Goal: Task Accomplishment & Management: Manage account settings

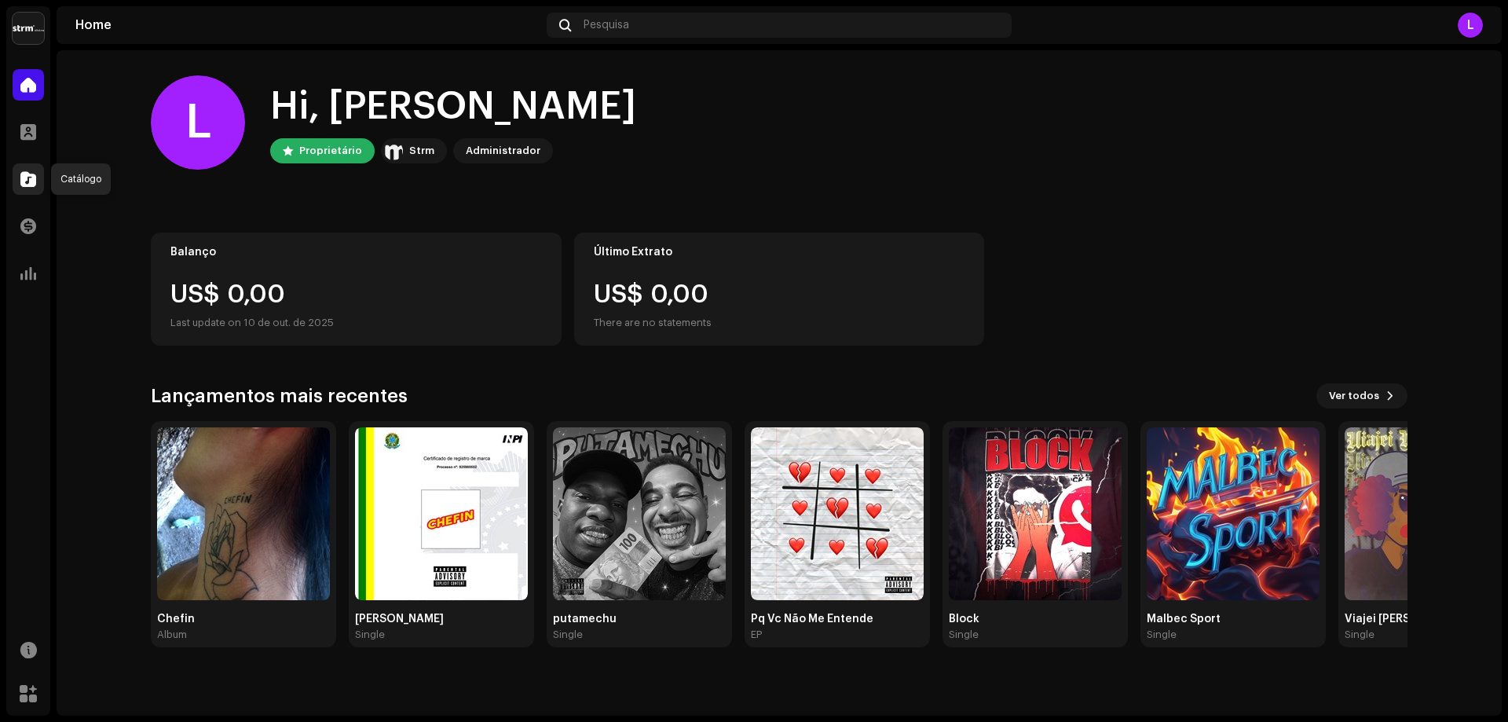
click at [31, 185] on span at bounding box center [28, 179] width 16 height 13
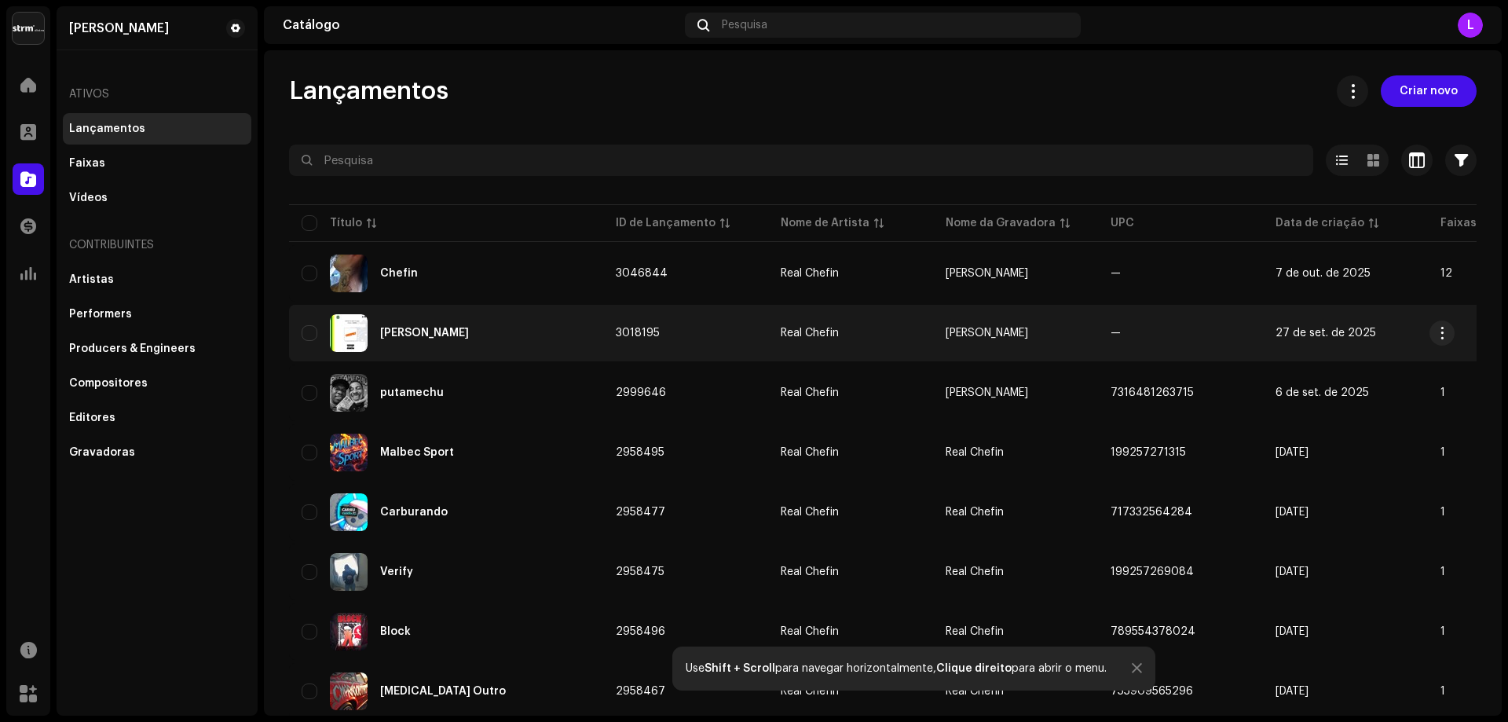
click at [522, 326] on div "[PERSON_NAME]" at bounding box center [446, 333] width 289 height 38
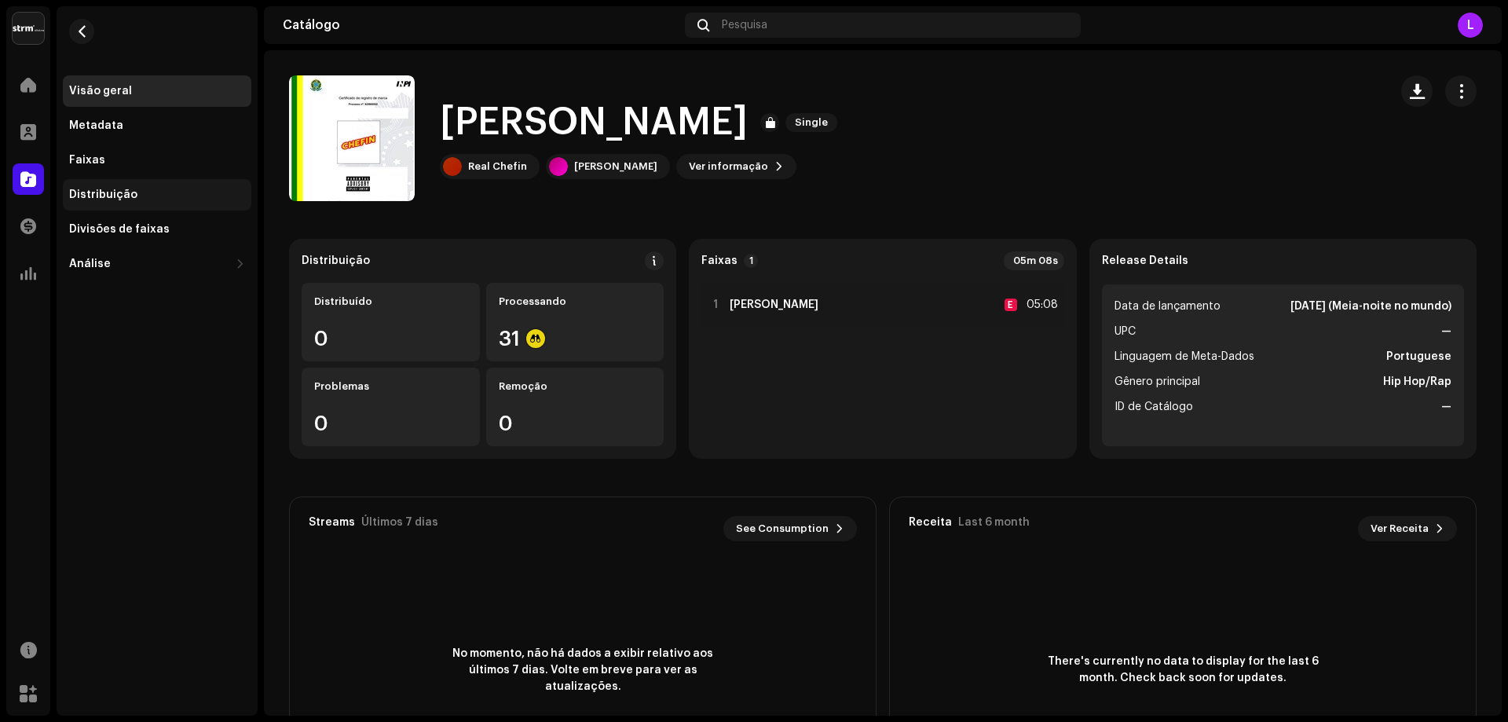
click at [100, 188] on div "Distribuição" at bounding box center [103, 194] width 68 height 13
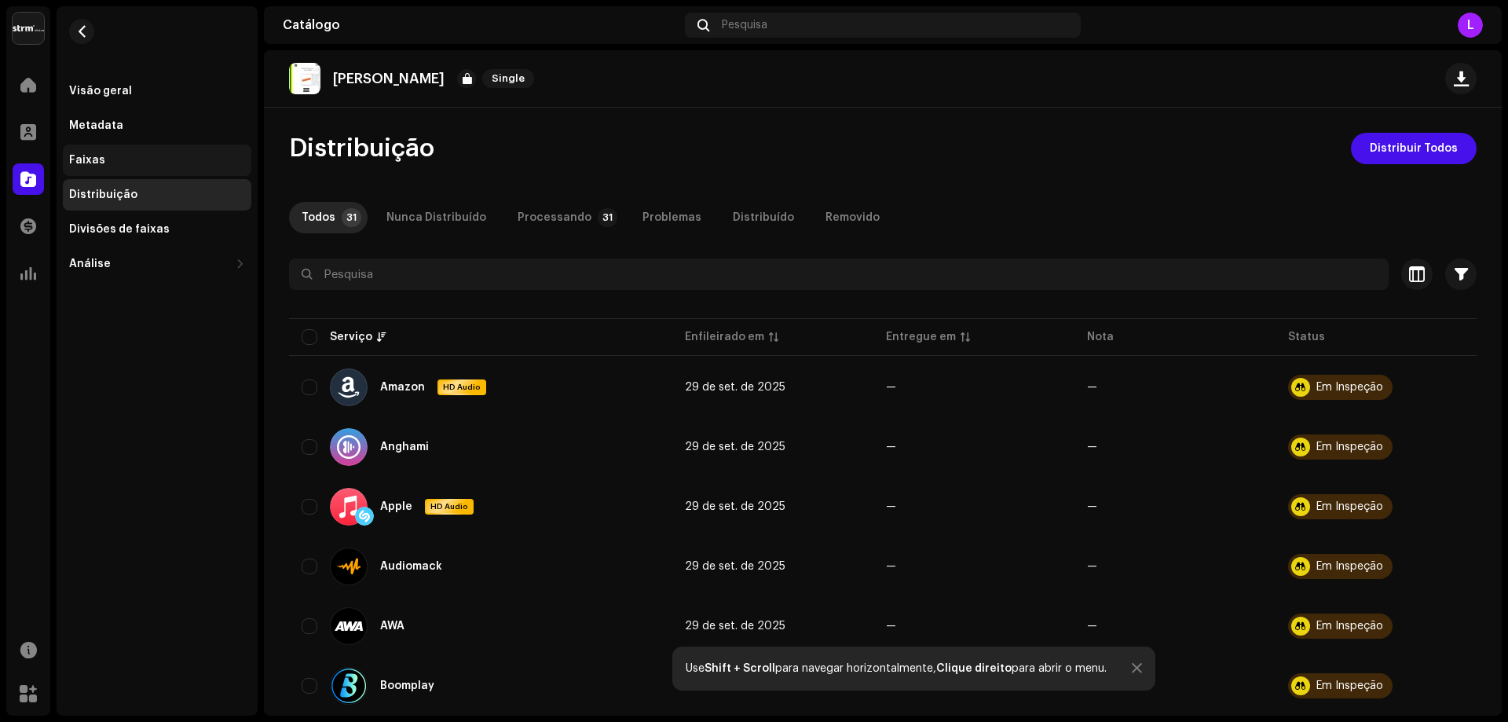
click at [125, 160] on div "Faixas" at bounding box center [157, 160] width 176 height 13
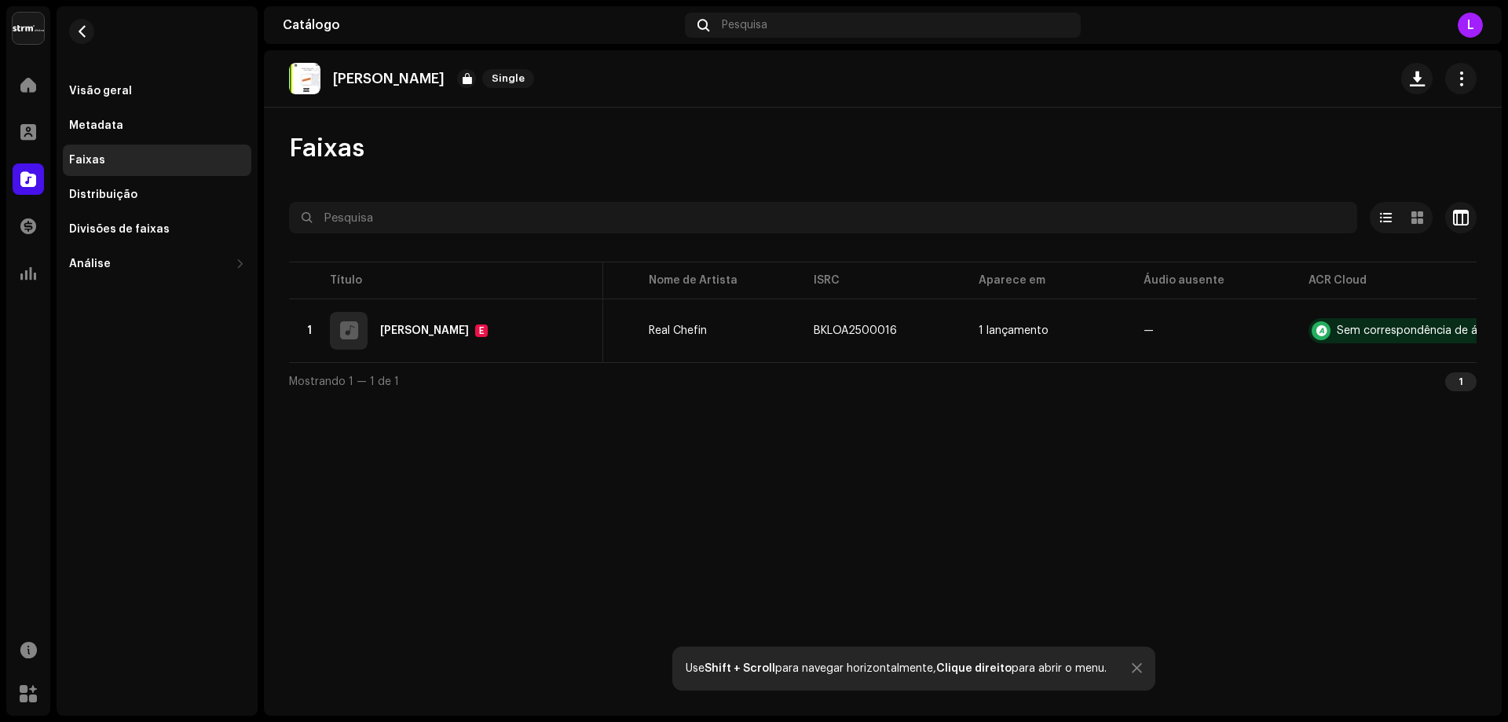
scroll to position [0, 175]
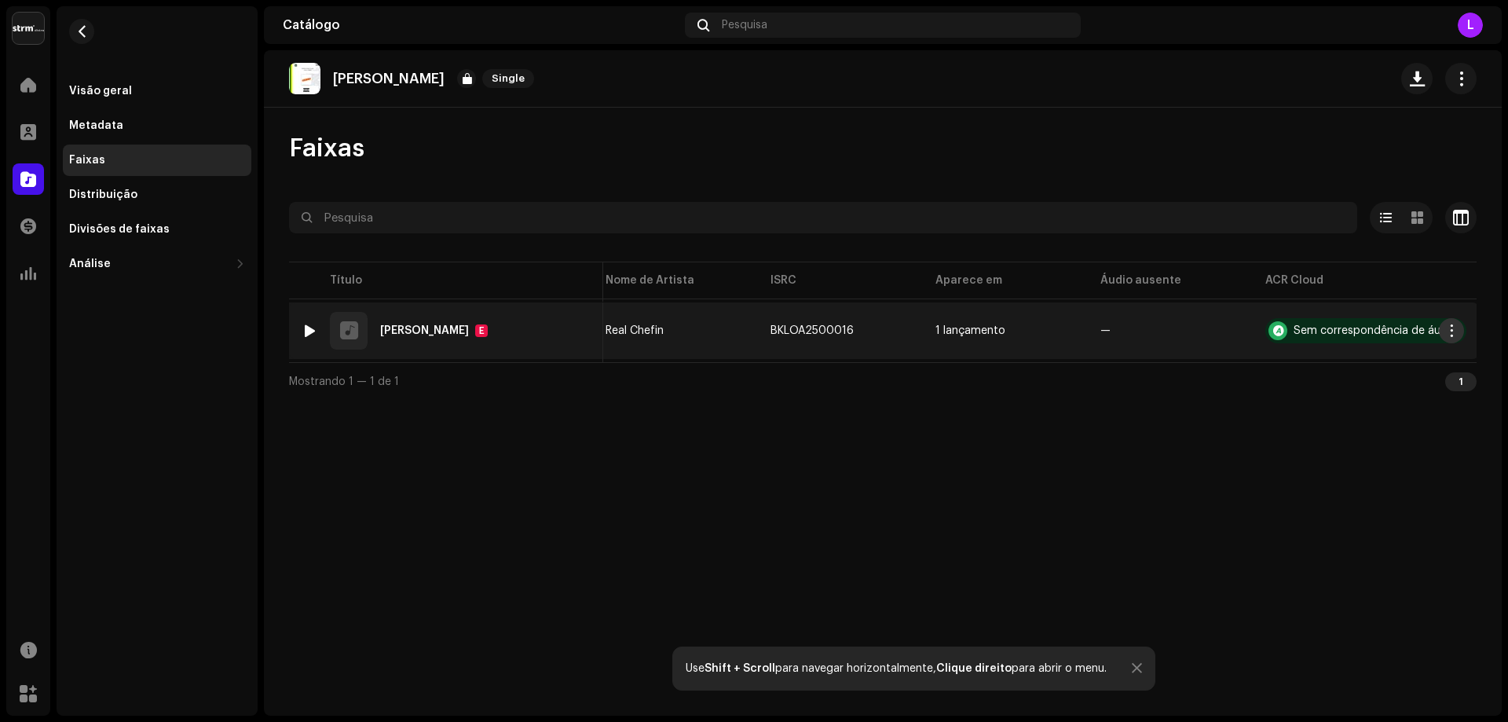
click at [1456, 335] on span "button" at bounding box center [1452, 330] width 12 height 13
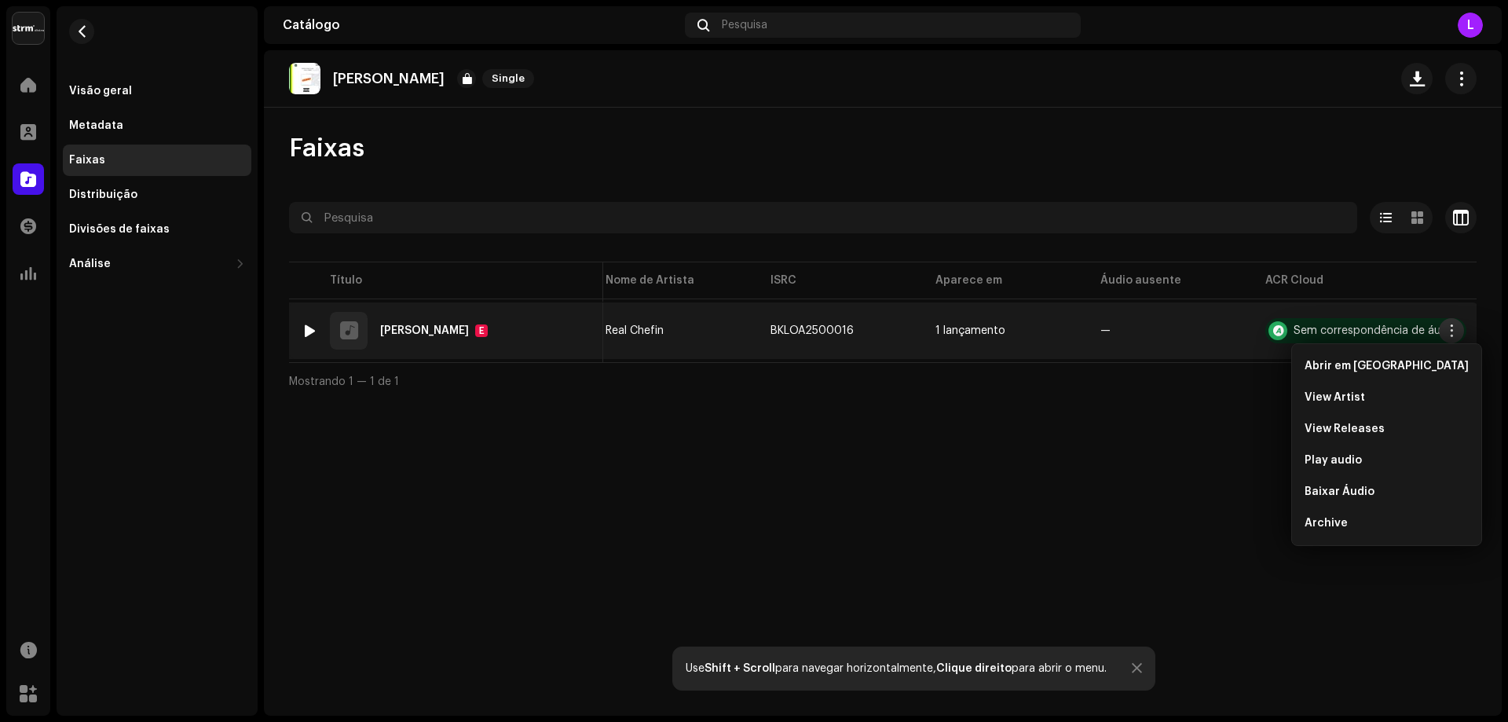
click at [1456, 330] on span "button" at bounding box center [1452, 330] width 12 height 13
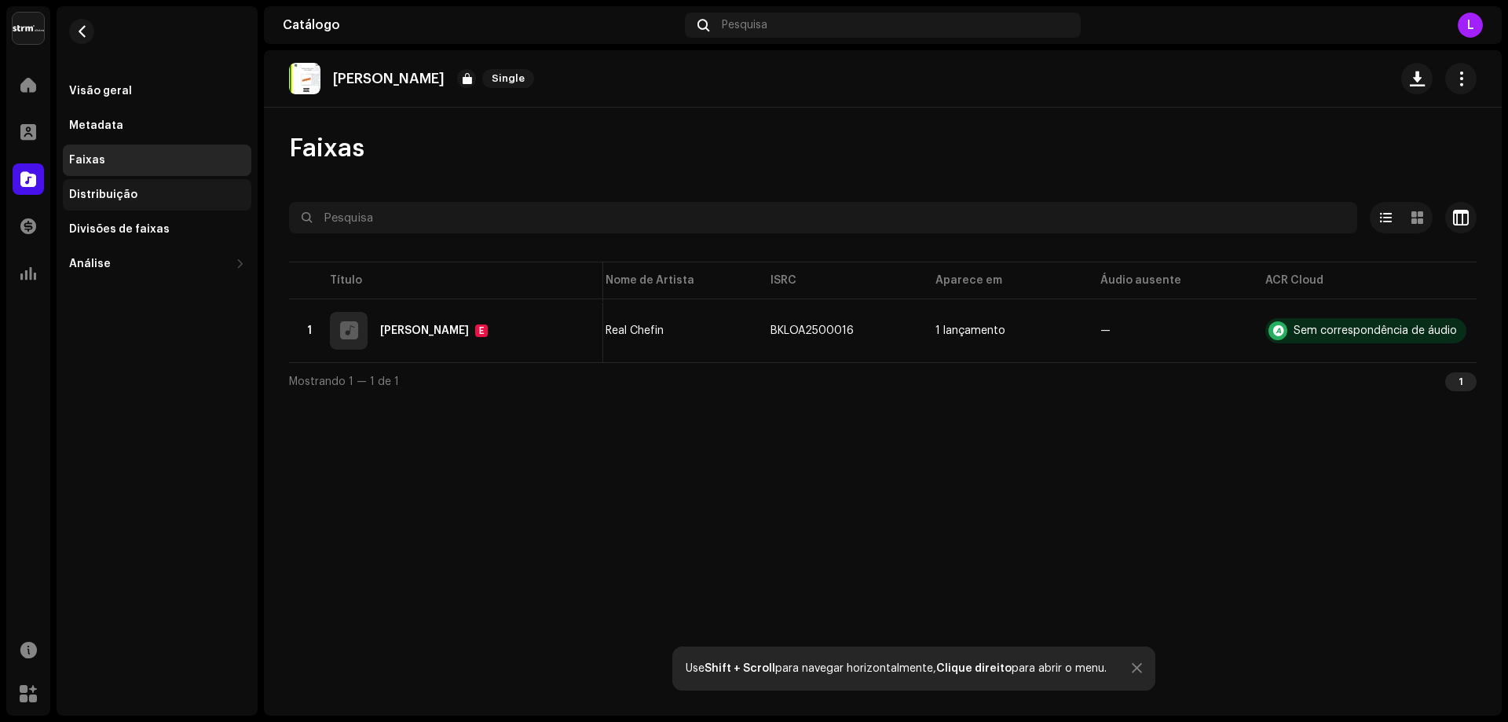
click at [124, 188] on div "Distribuição" at bounding box center [103, 194] width 68 height 13
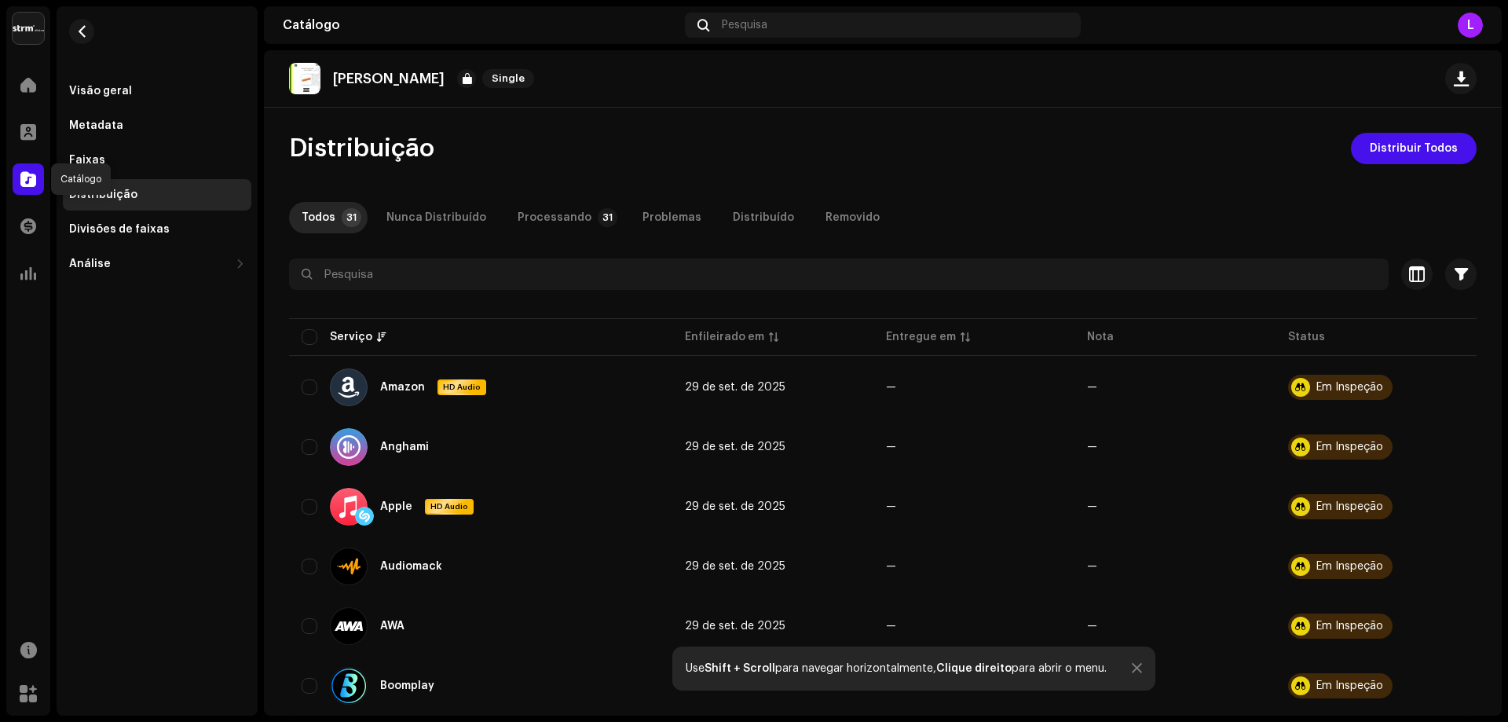
click at [22, 185] on span at bounding box center [28, 179] width 16 height 13
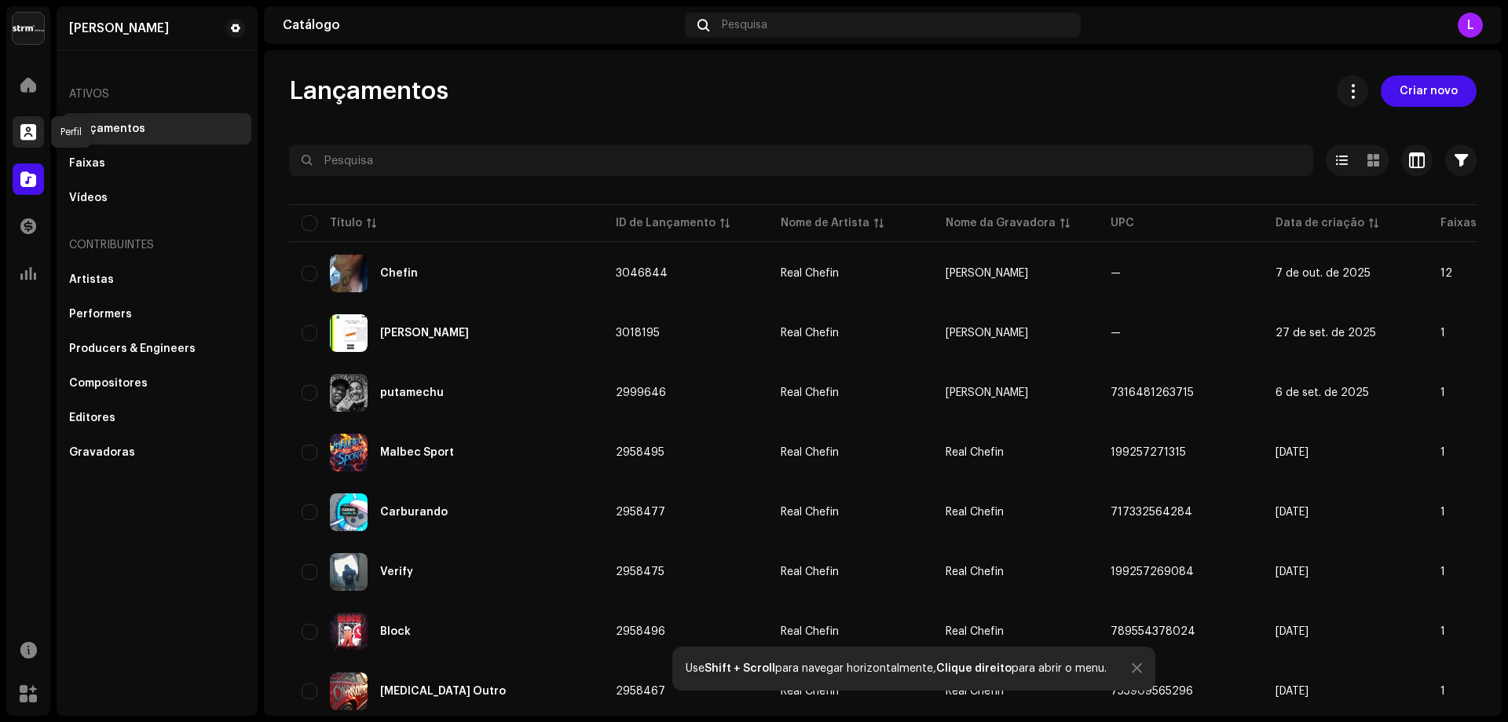
click at [38, 137] on div at bounding box center [28, 131] width 31 height 31
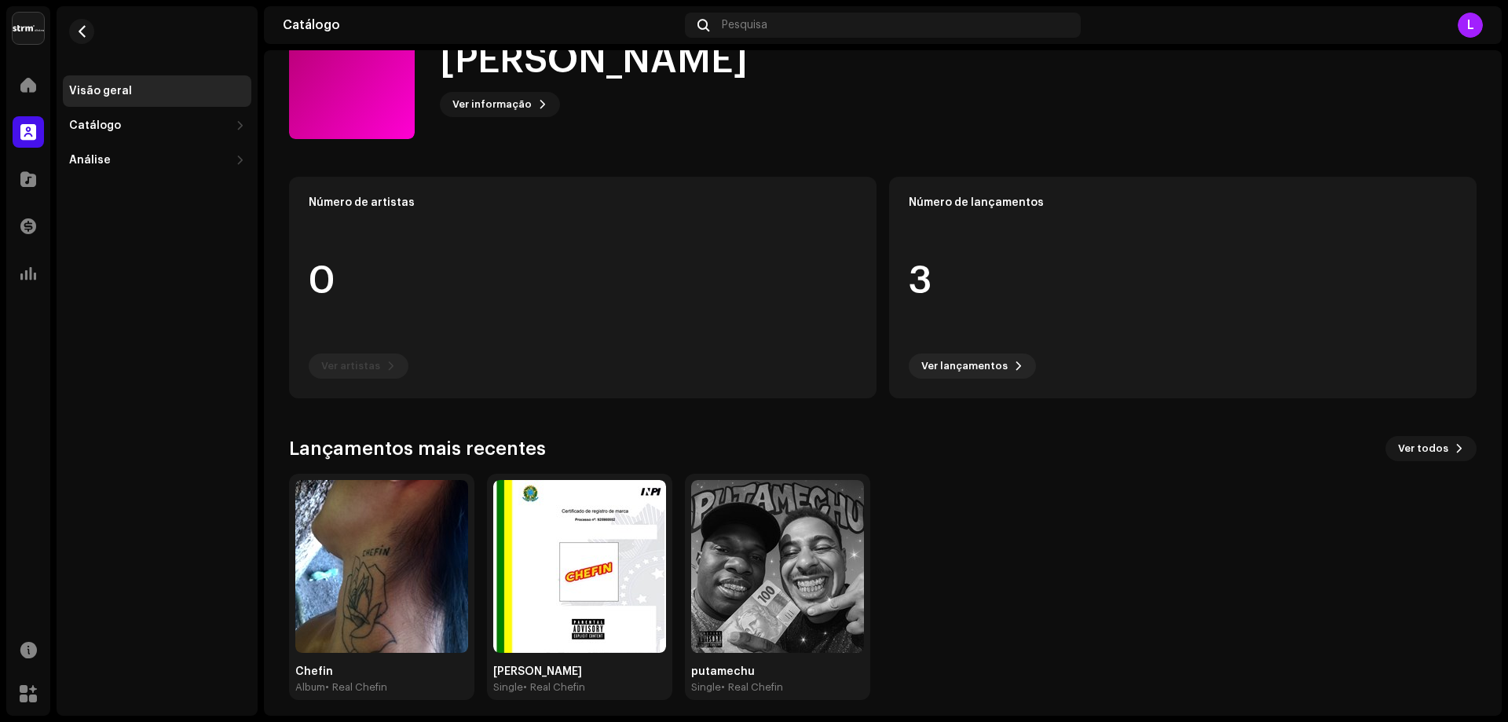
scroll to position [71, 0]
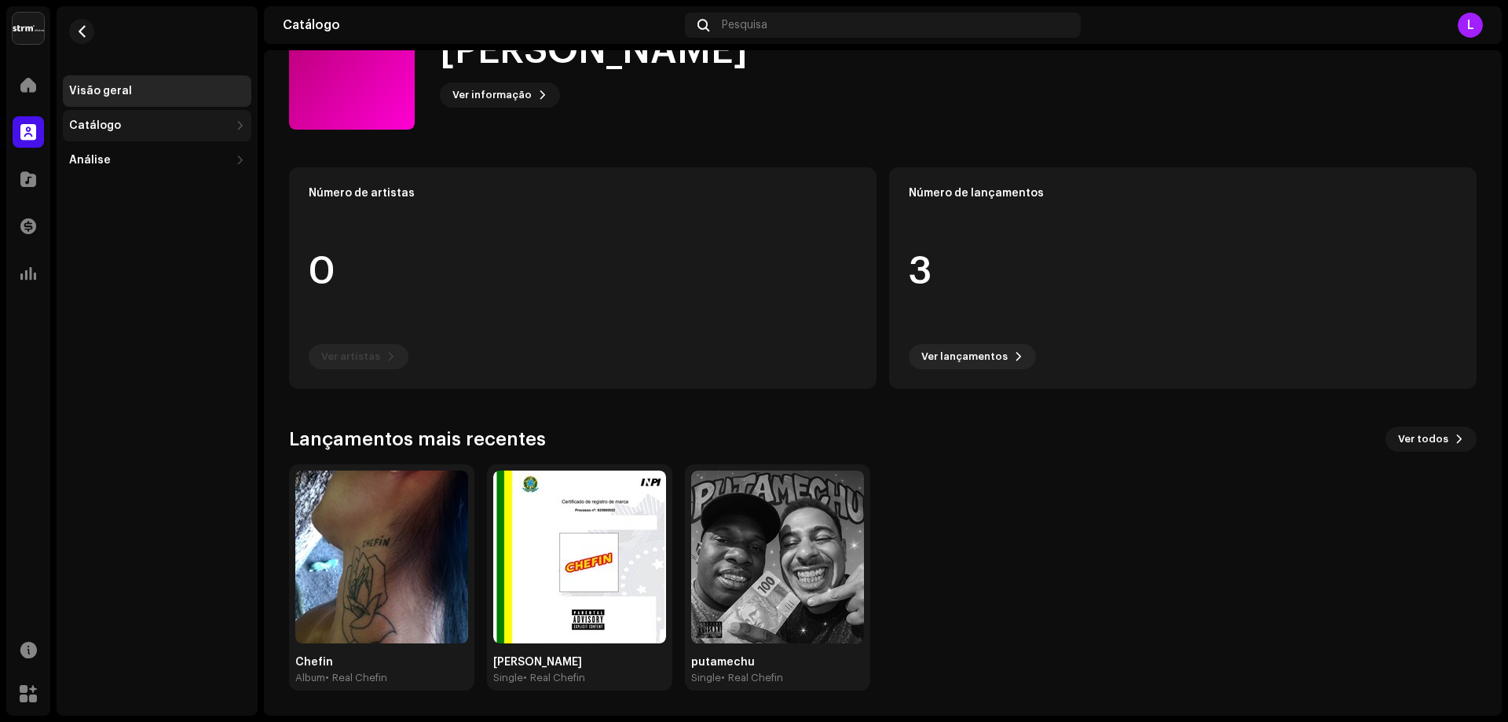
click at [123, 130] on div "Catálogo" at bounding box center [149, 125] width 160 height 13
click at [123, 126] on div "Catálogo" at bounding box center [149, 125] width 160 height 13
click at [113, 154] on div "Lançamentos" at bounding box center [113, 160] width 76 height 13
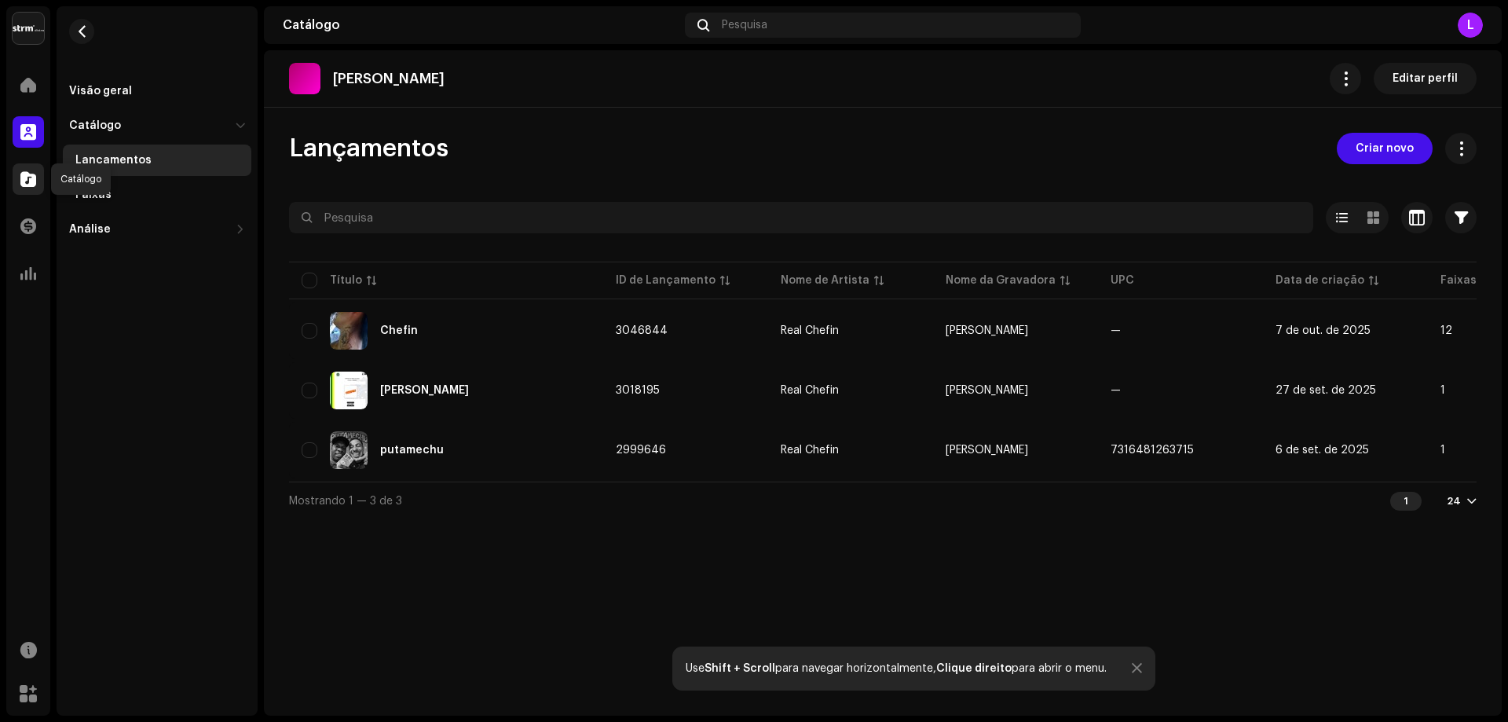
click at [27, 176] on span at bounding box center [28, 179] width 16 height 13
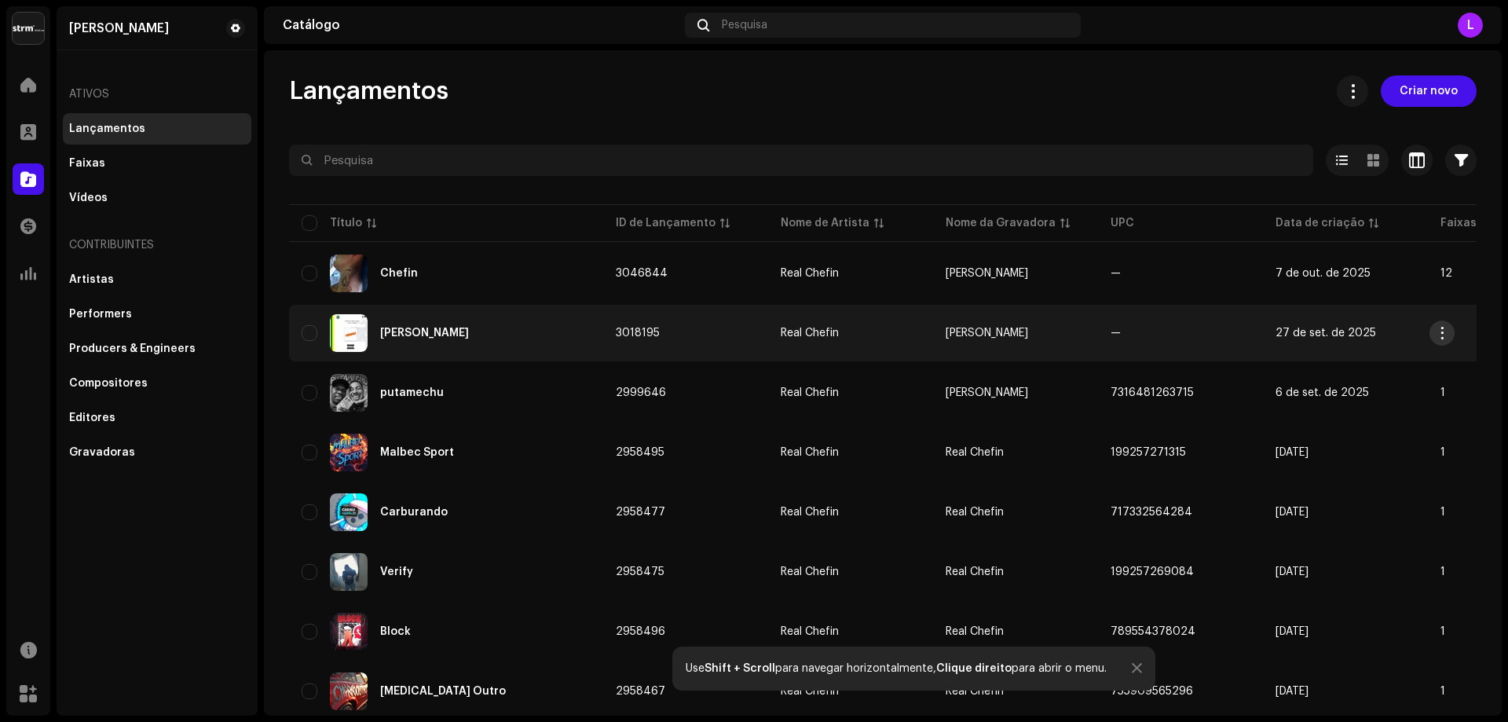
click at [1444, 326] on button "button" at bounding box center [1441, 332] width 25 height 25
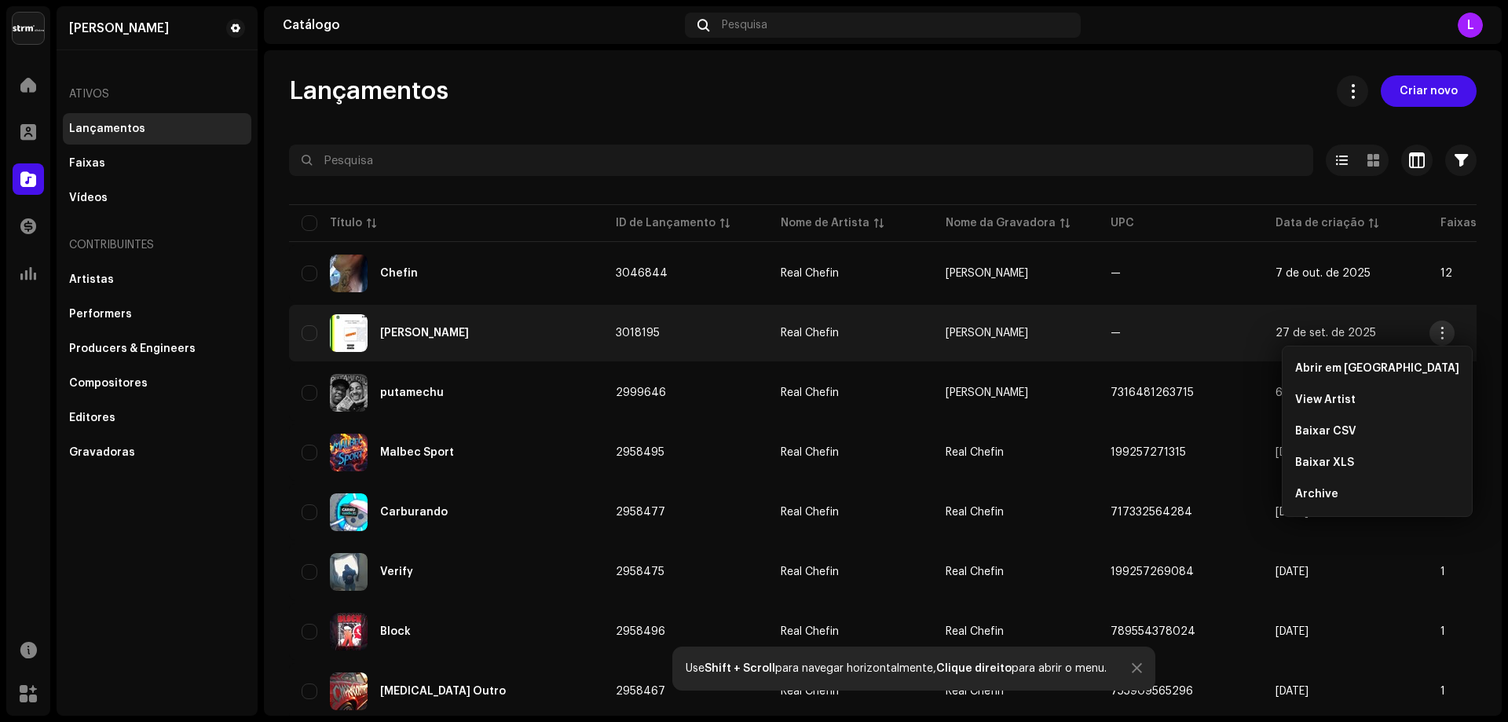
click at [1444, 320] on button "button" at bounding box center [1441, 332] width 25 height 25
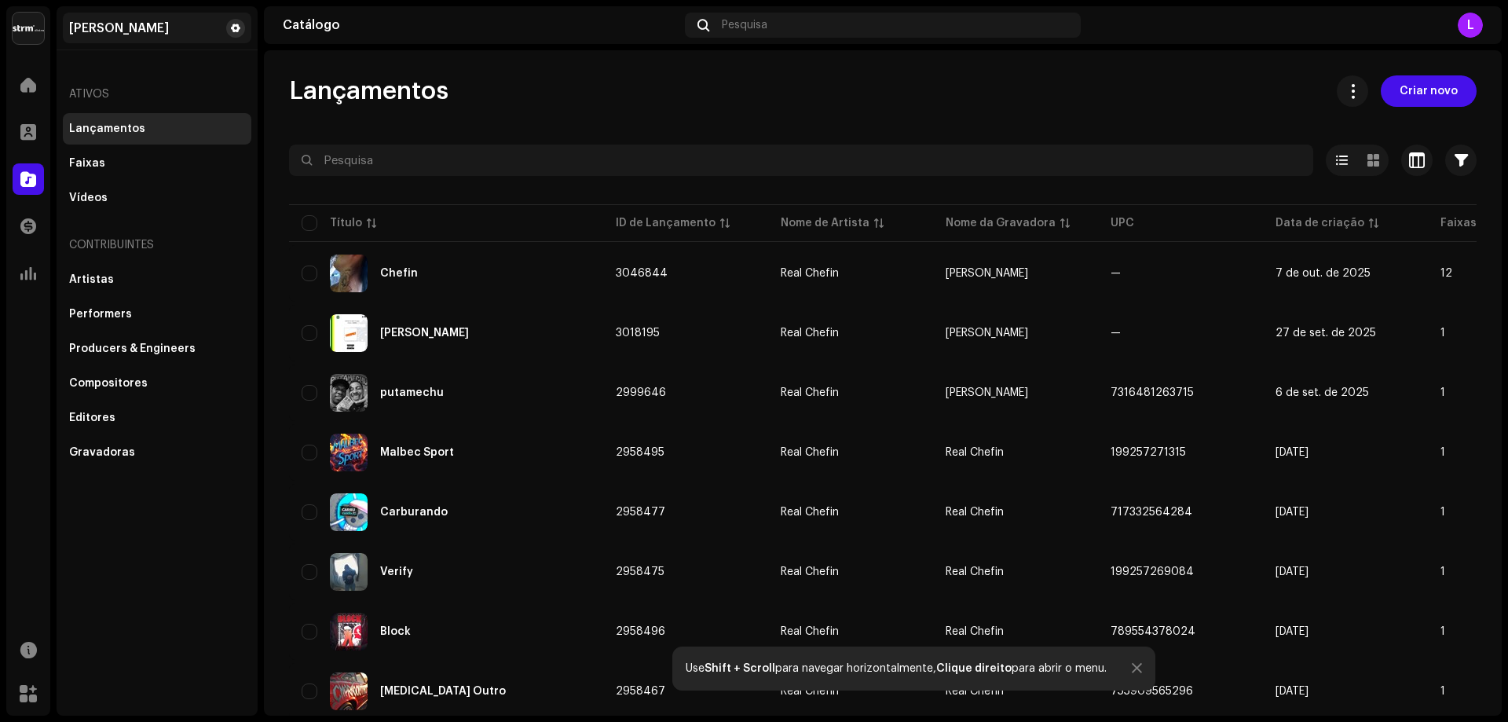
click at [241, 31] on button at bounding box center [235, 28] width 19 height 19
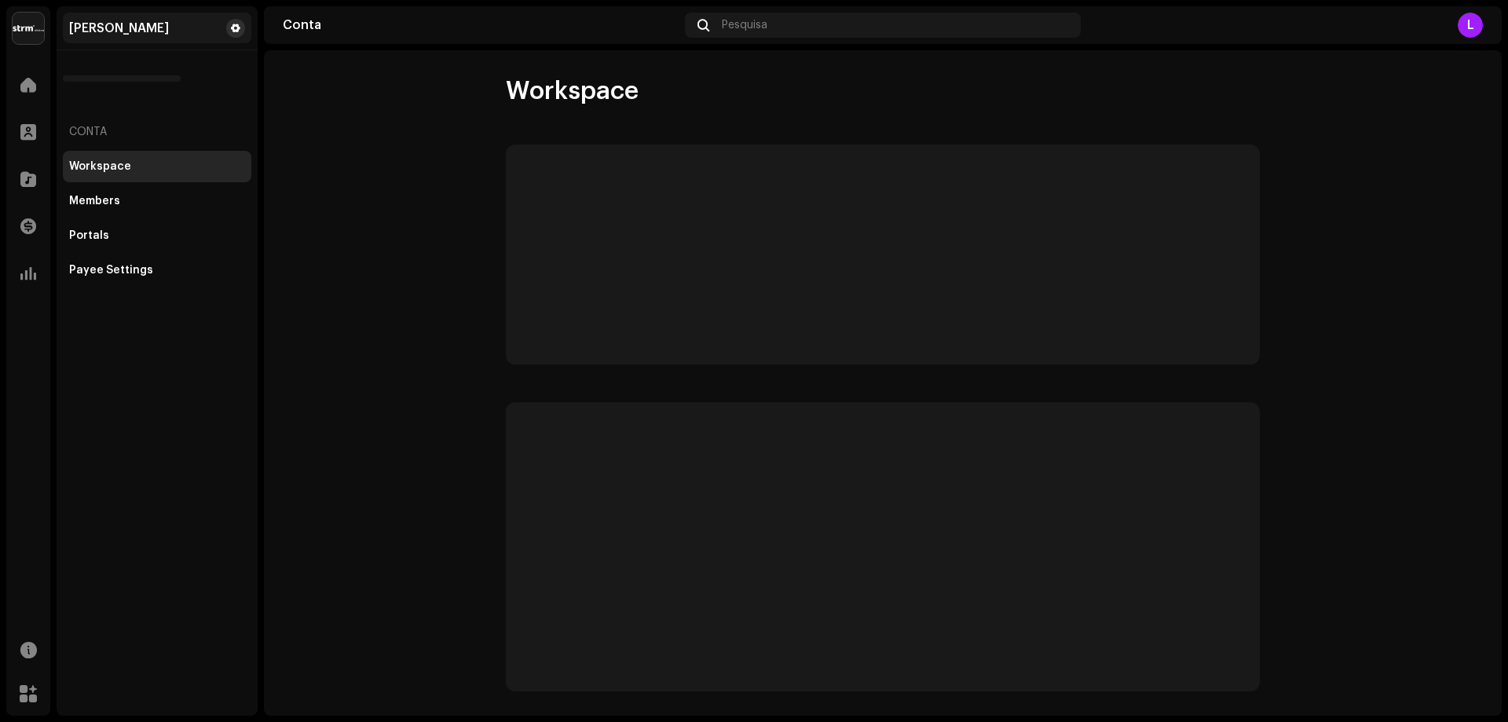
click at [234, 27] on span at bounding box center [235, 28] width 9 height 13
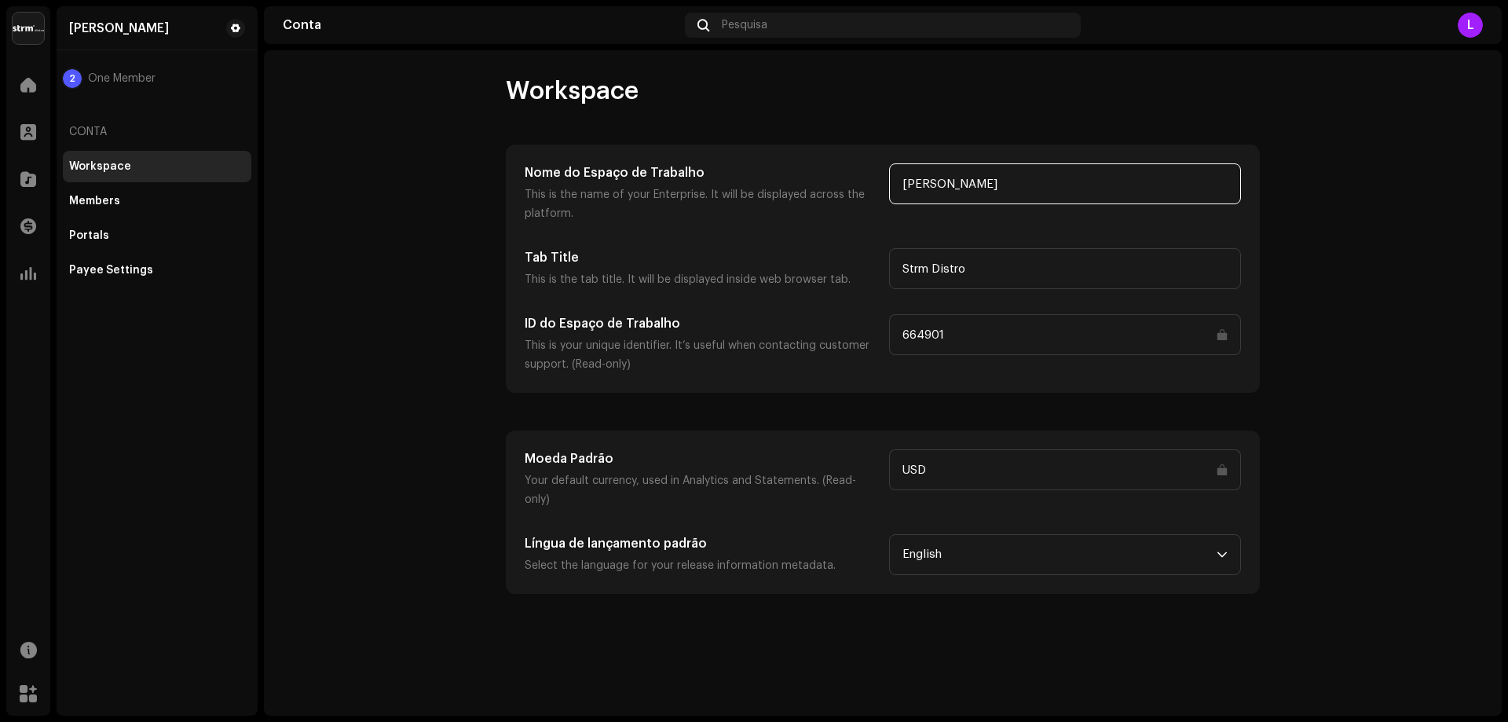
click at [982, 194] on input "[PERSON_NAME]" at bounding box center [1065, 183] width 352 height 41
drag, startPoint x: 1079, startPoint y: 178, endPoint x: 836, endPoint y: 185, distance: 243.6
click at [836, 185] on div "Nome do Espaço de Trabalho This is the name of your Enterprise. It will be disp…" at bounding box center [883, 193] width 716 height 60
type input "Real Chefin"
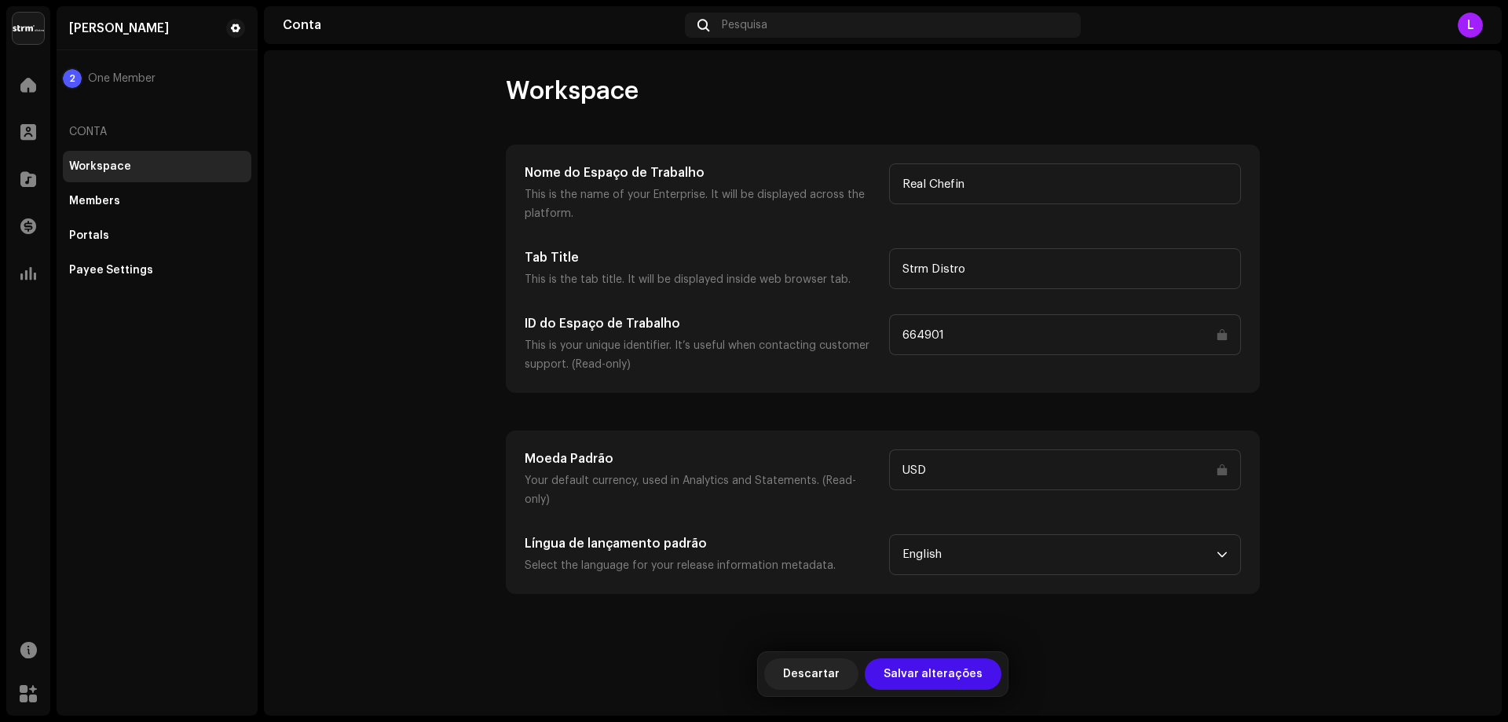
click at [1406, 145] on account-workspace "Workspace Nome do Espaço de Trabalho This is the name of your Enterprise. It wi…" at bounding box center [883, 334] width 1238 height 518
click at [976, 535] on span "English" at bounding box center [1059, 554] width 314 height 39
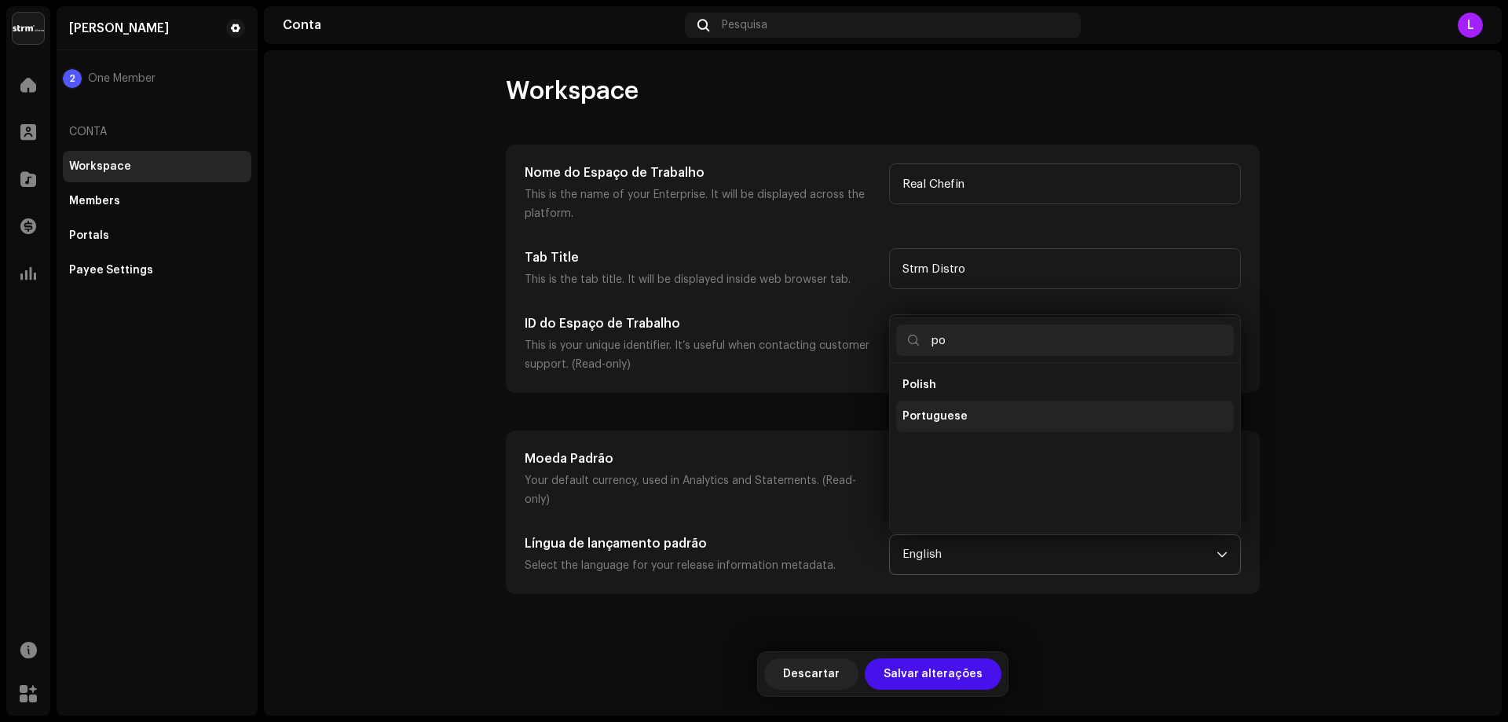
type input "po"
click at [957, 408] on span "Portuguese" at bounding box center [934, 416] width 65 height 16
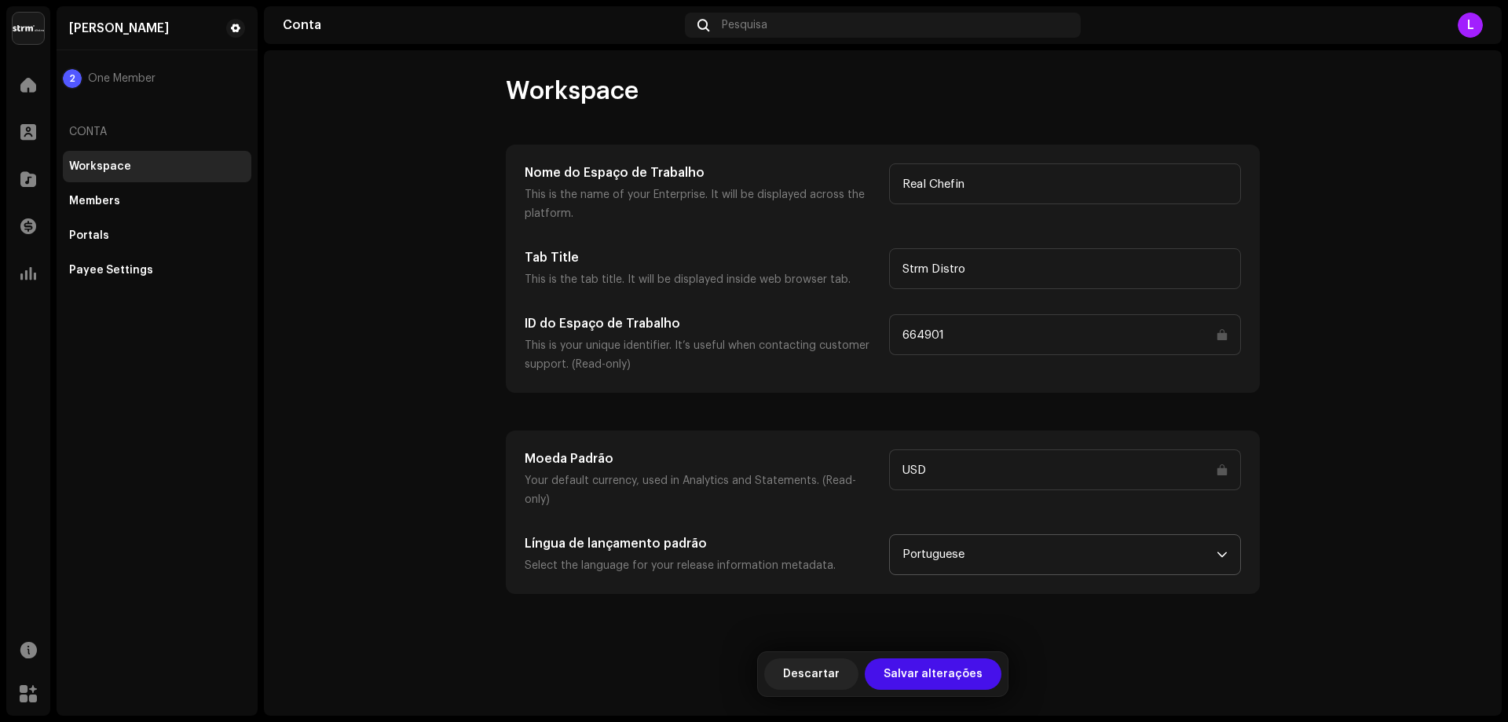
click at [975, 474] on input "USD" at bounding box center [1065, 469] width 352 height 41
click at [1140, 466] on input "USD" at bounding box center [1065, 469] width 352 height 41
click at [947, 677] on span "Salvar alterações" at bounding box center [933, 673] width 99 height 31
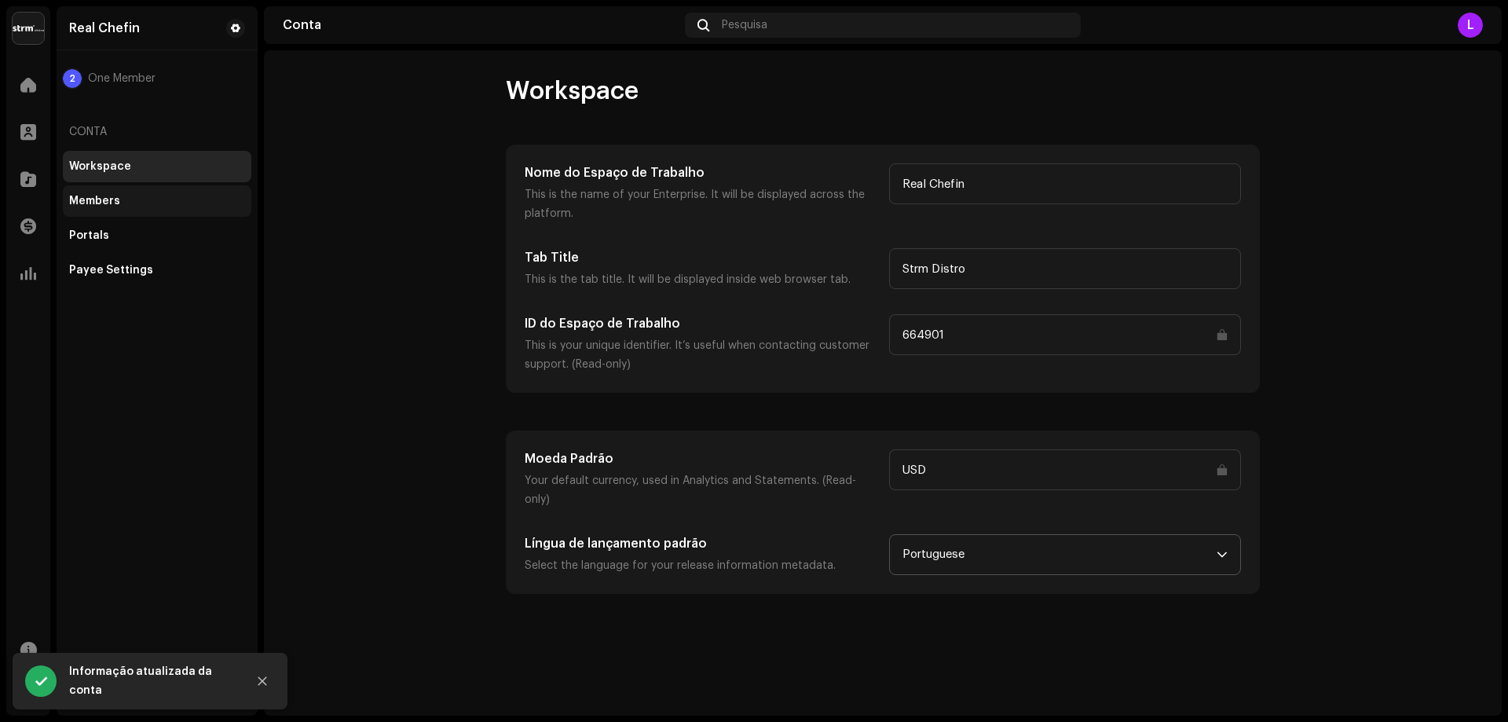
click at [105, 196] on div "Members" at bounding box center [94, 201] width 51 height 13
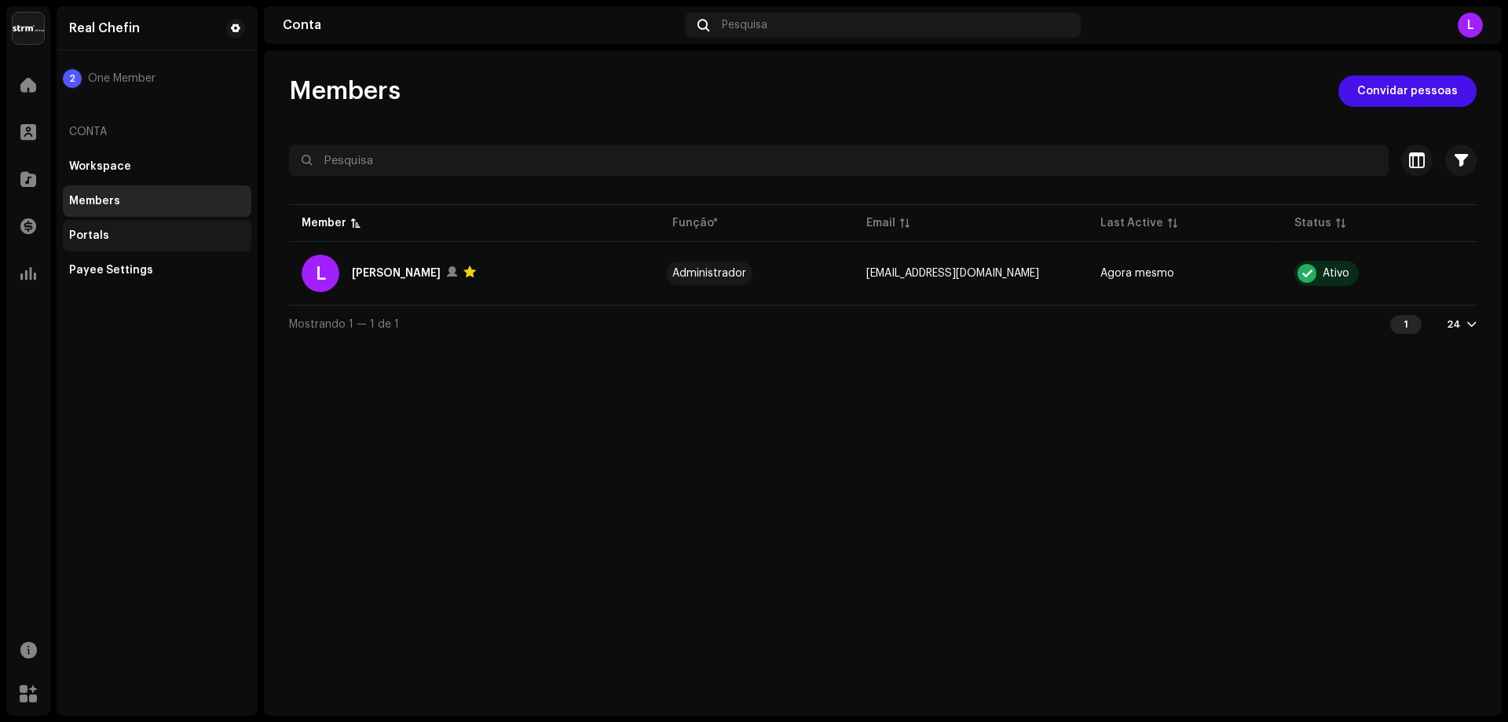
click at [121, 239] on div "Portals" at bounding box center [157, 235] width 176 height 13
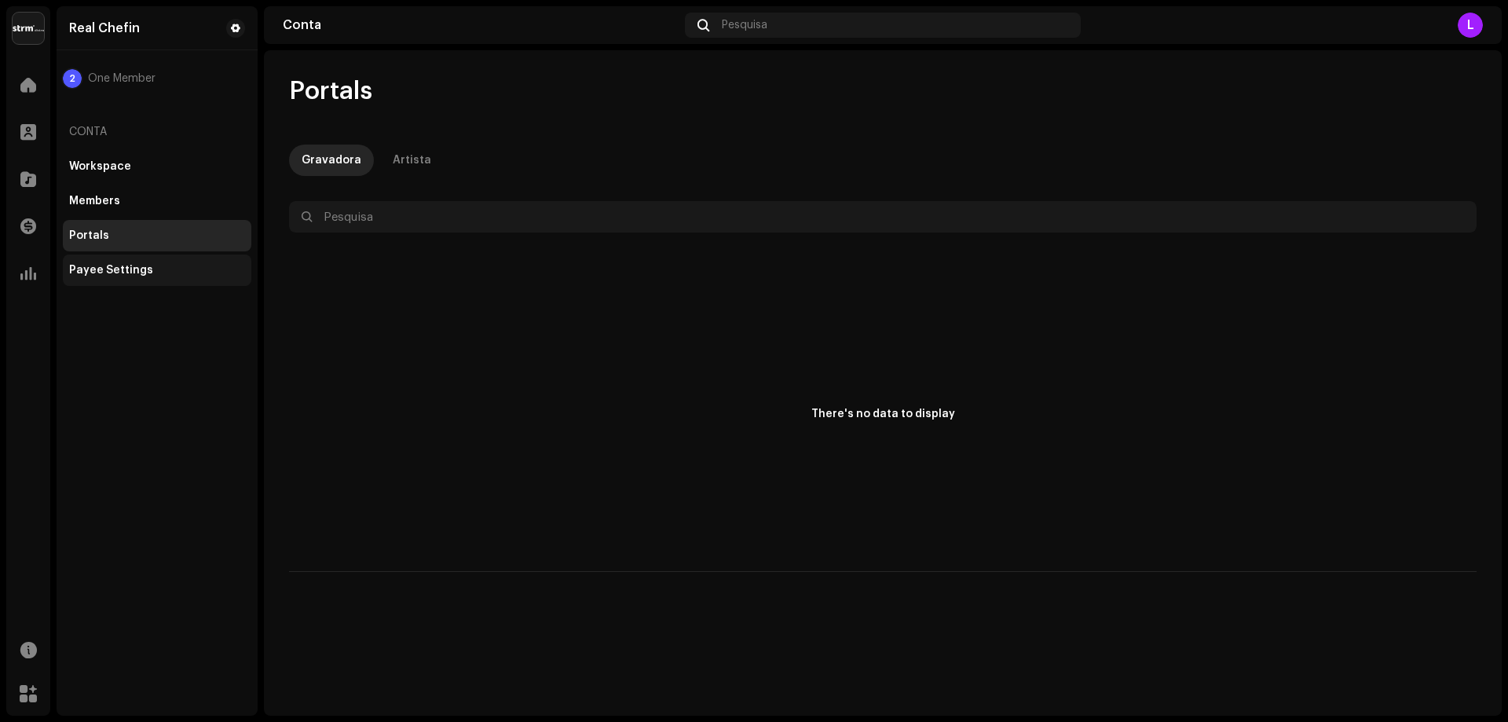
click at [120, 269] on div "Payee Settings" at bounding box center [111, 270] width 84 height 13
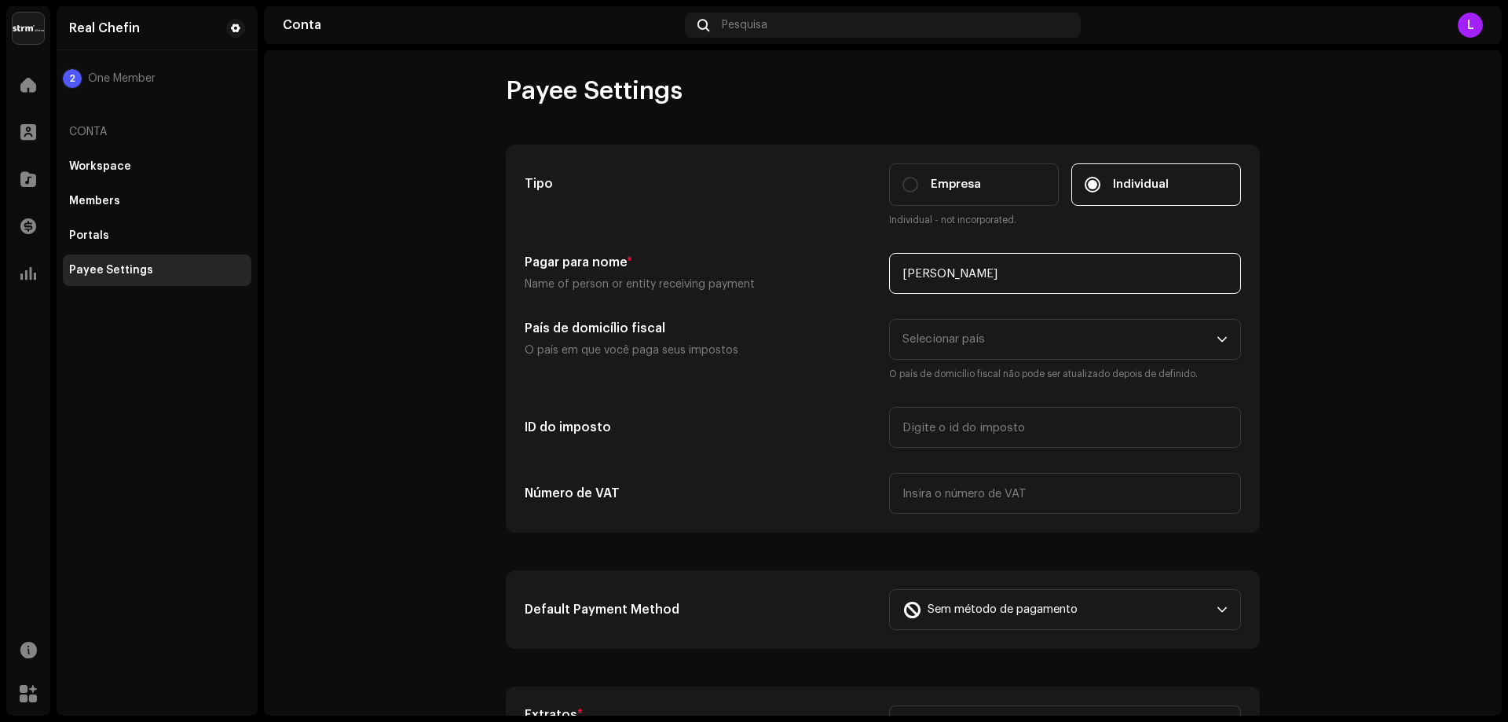
click at [1065, 272] on input "[PERSON_NAME]" at bounding box center [1065, 273] width 352 height 41
type input "[PERSON_NAME]"
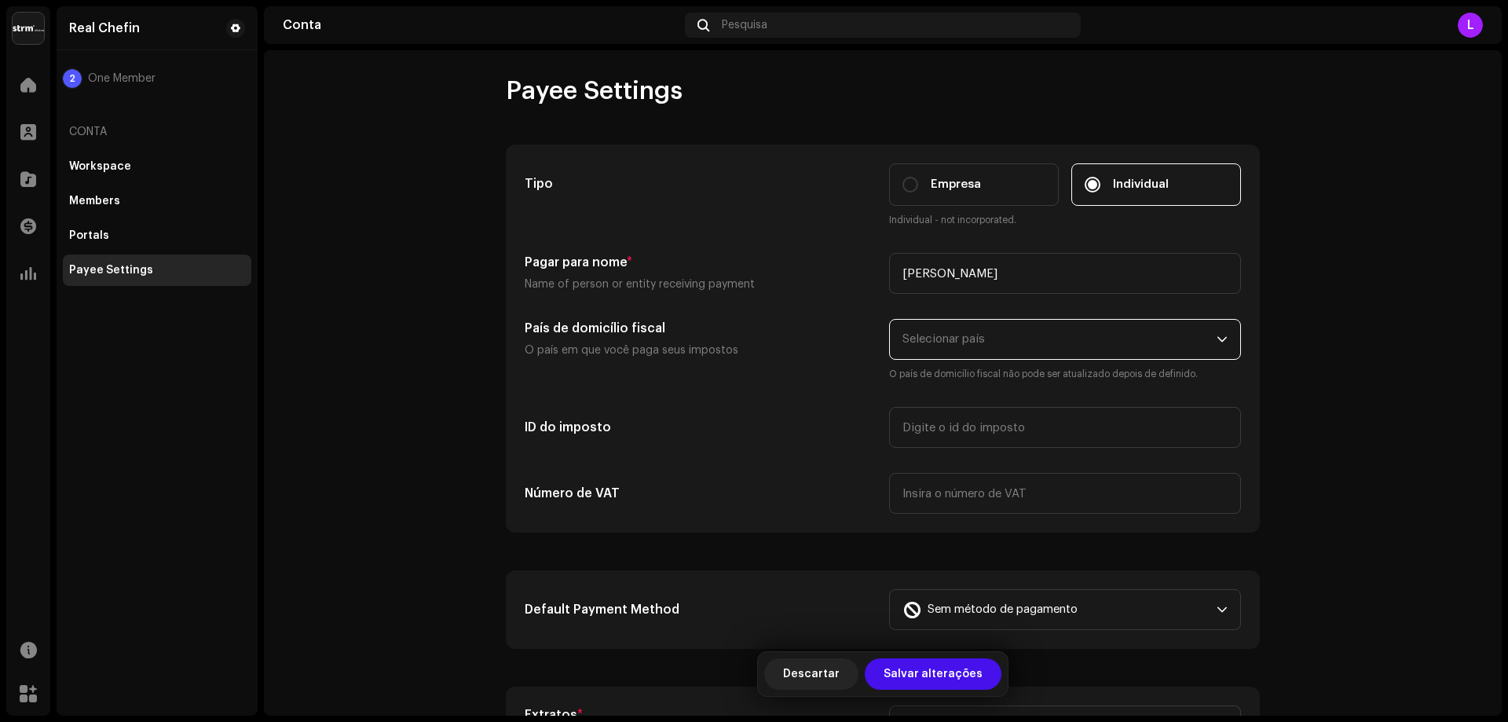
click at [965, 345] on span "Selecionar país" at bounding box center [1059, 339] width 314 height 39
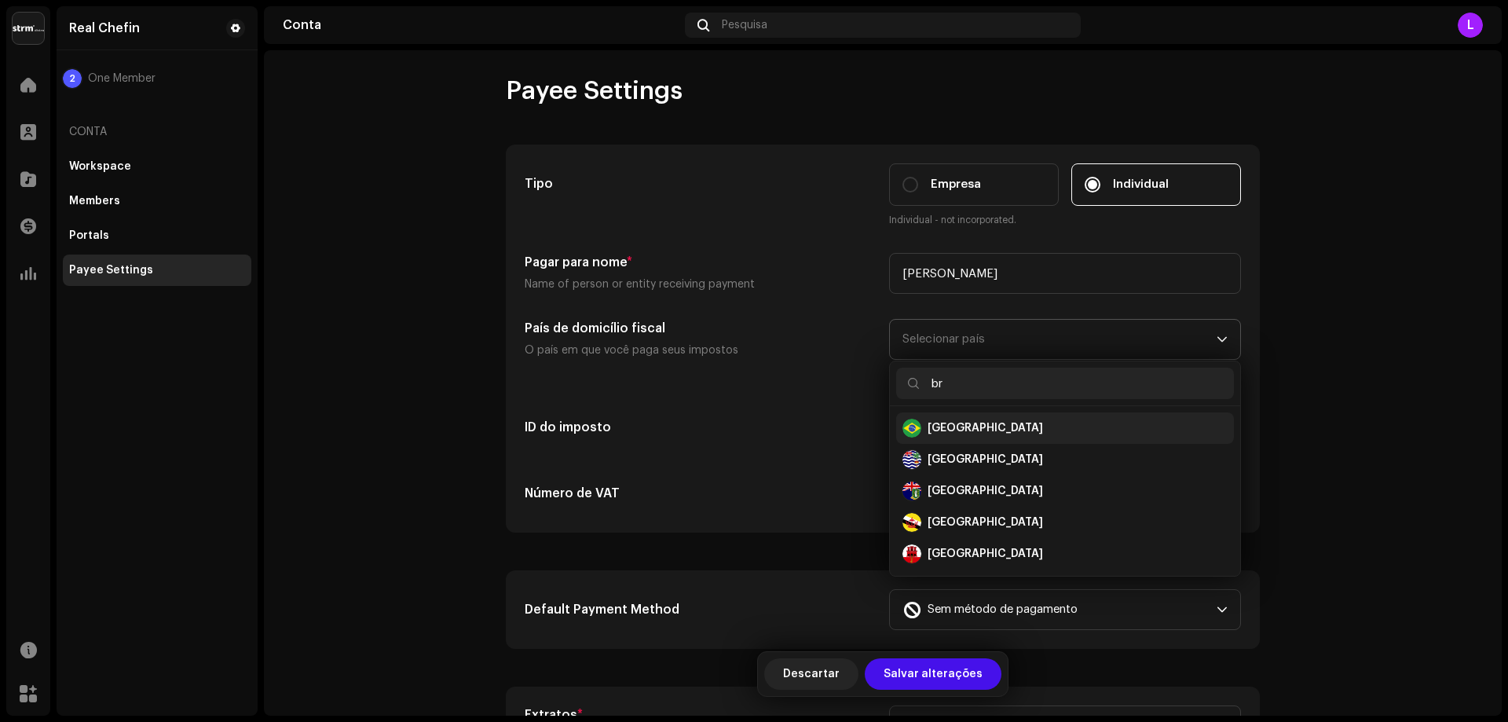
type input "br"
click at [910, 416] on li "[GEOGRAPHIC_DATA]" at bounding box center [1065, 427] width 338 height 31
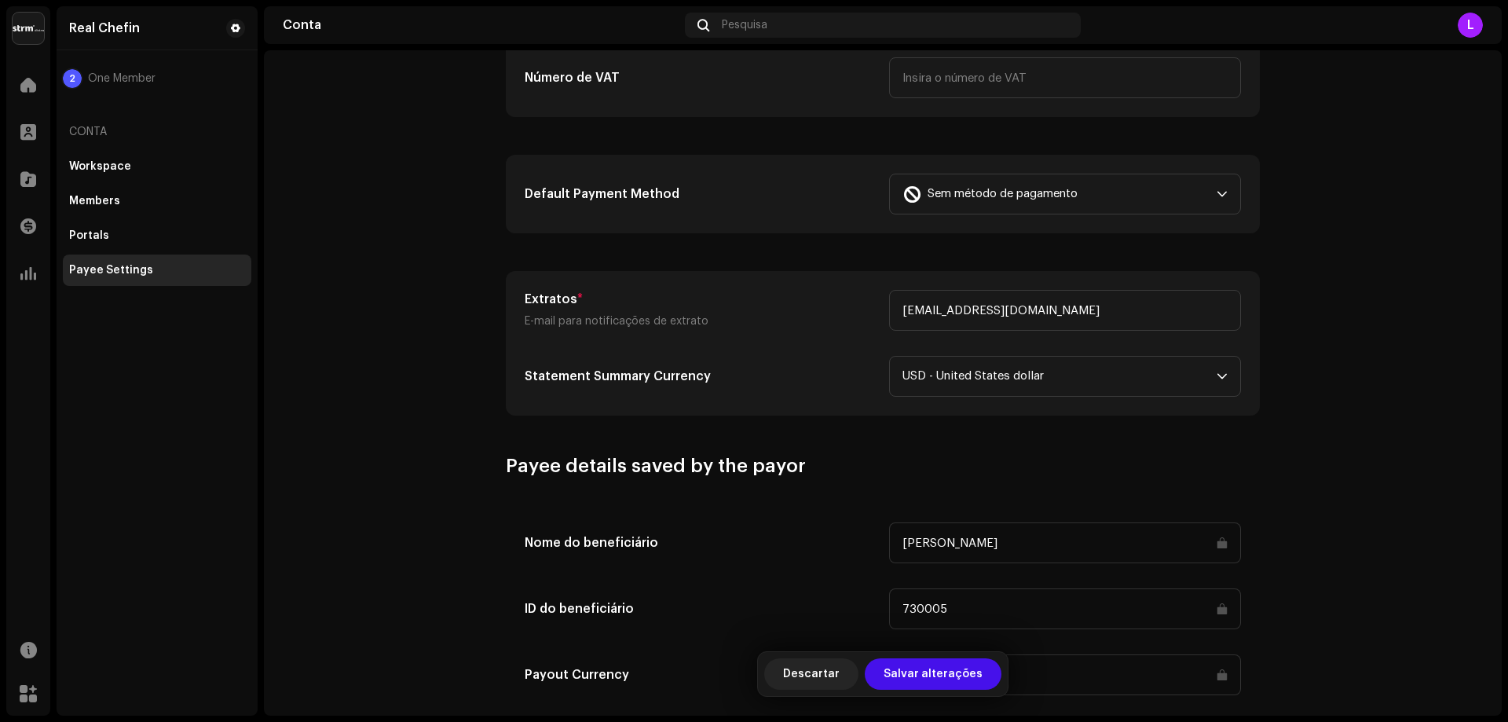
scroll to position [471, 0]
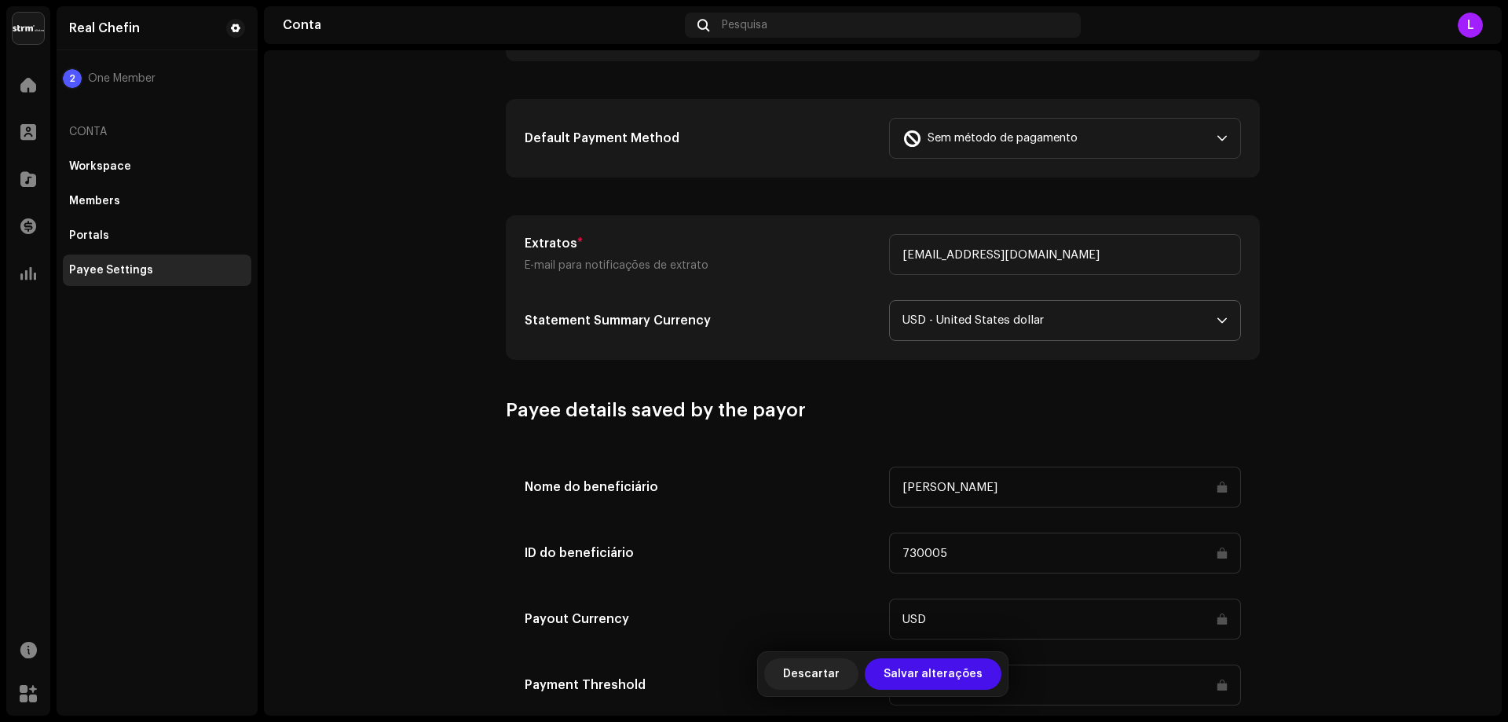
click at [965, 305] on span "USD - United States dollar" at bounding box center [1059, 320] width 314 height 39
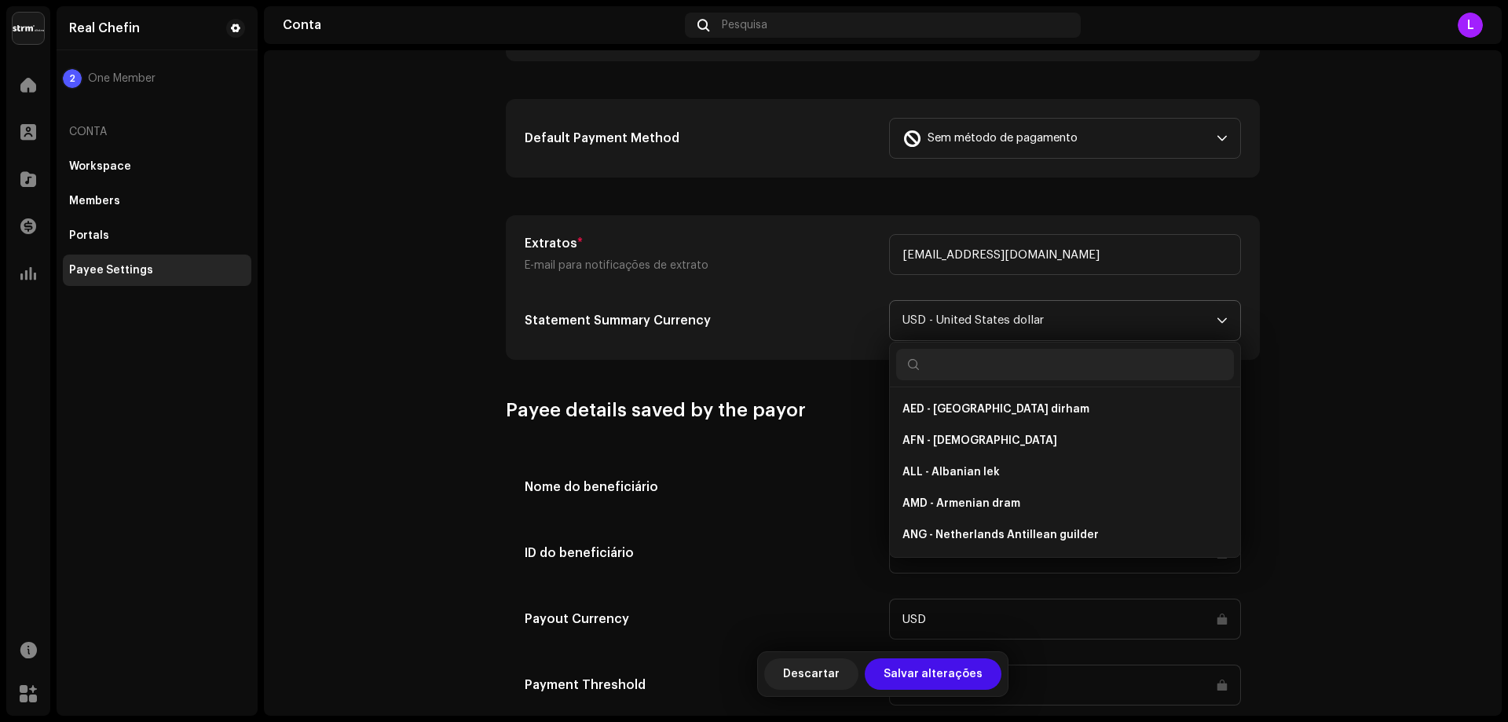
scroll to position [3386, 0]
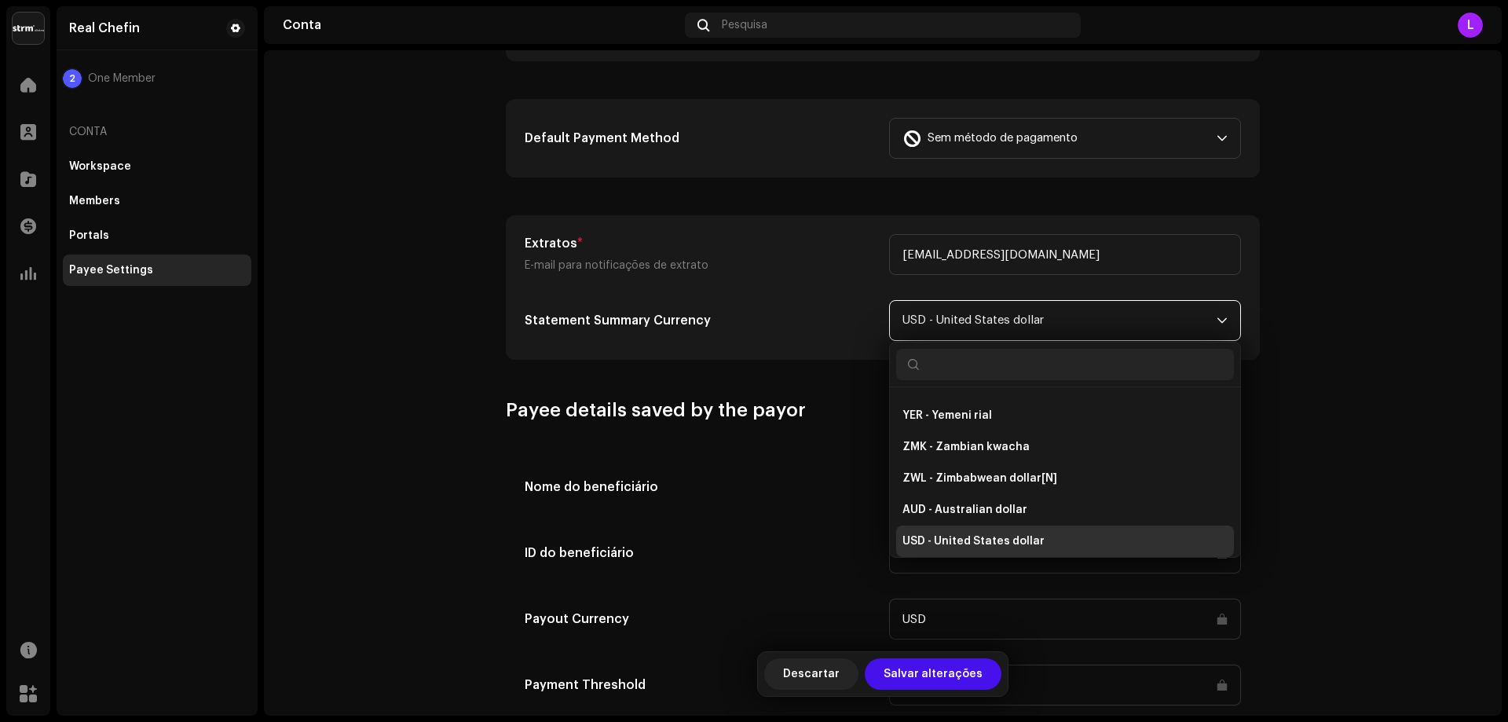
click at [960, 306] on span "USD - United States dollar" at bounding box center [1059, 320] width 314 height 39
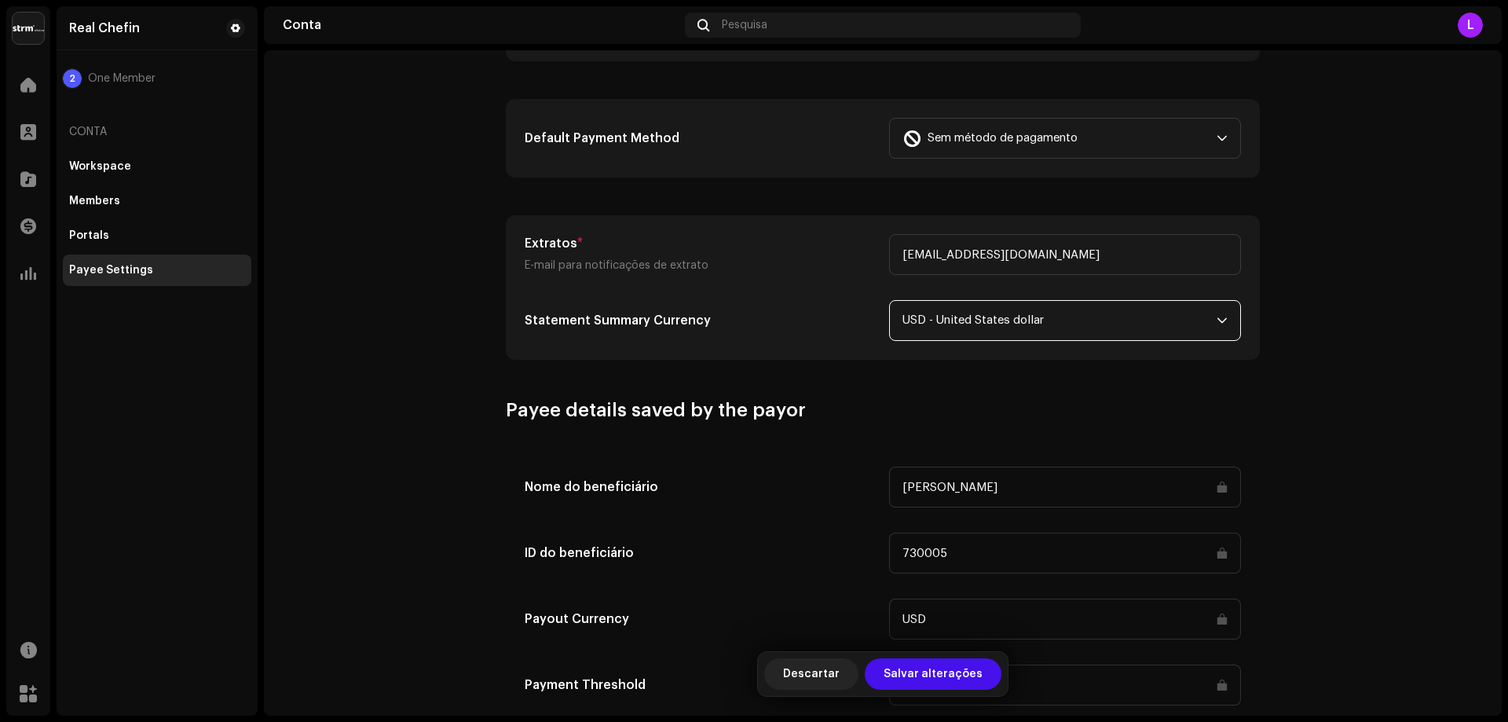
click at [959, 306] on span "USD - United States dollar" at bounding box center [1059, 320] width 314 height 39
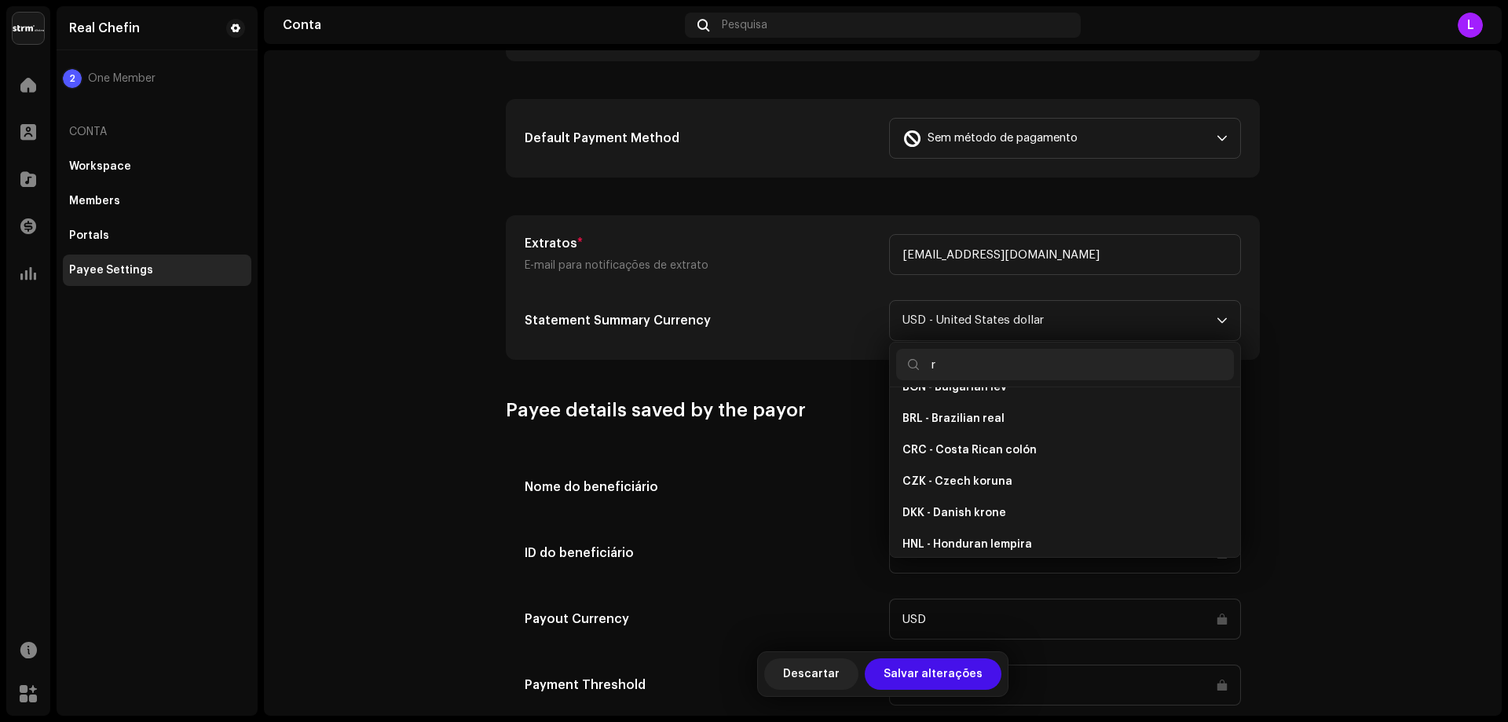
scroll to position [31, 0]
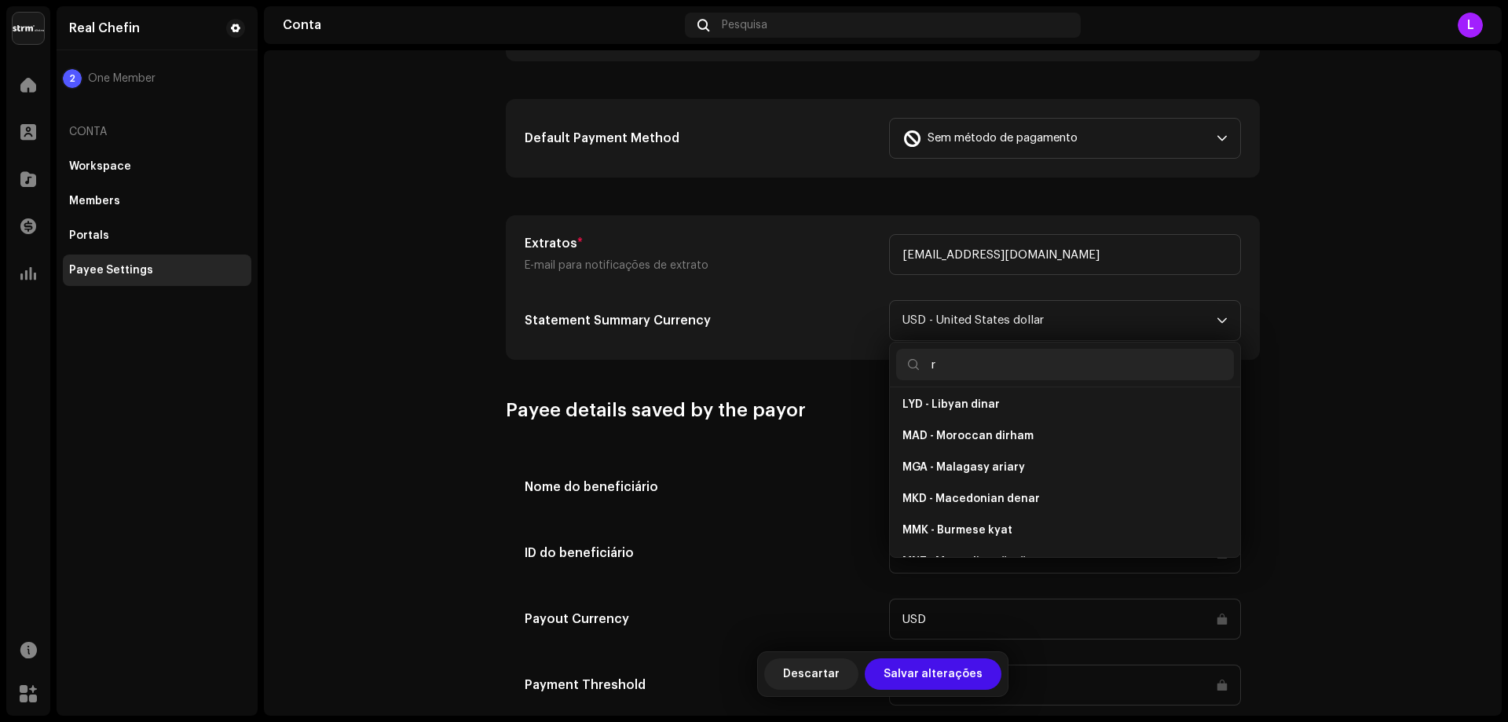
type input "re"
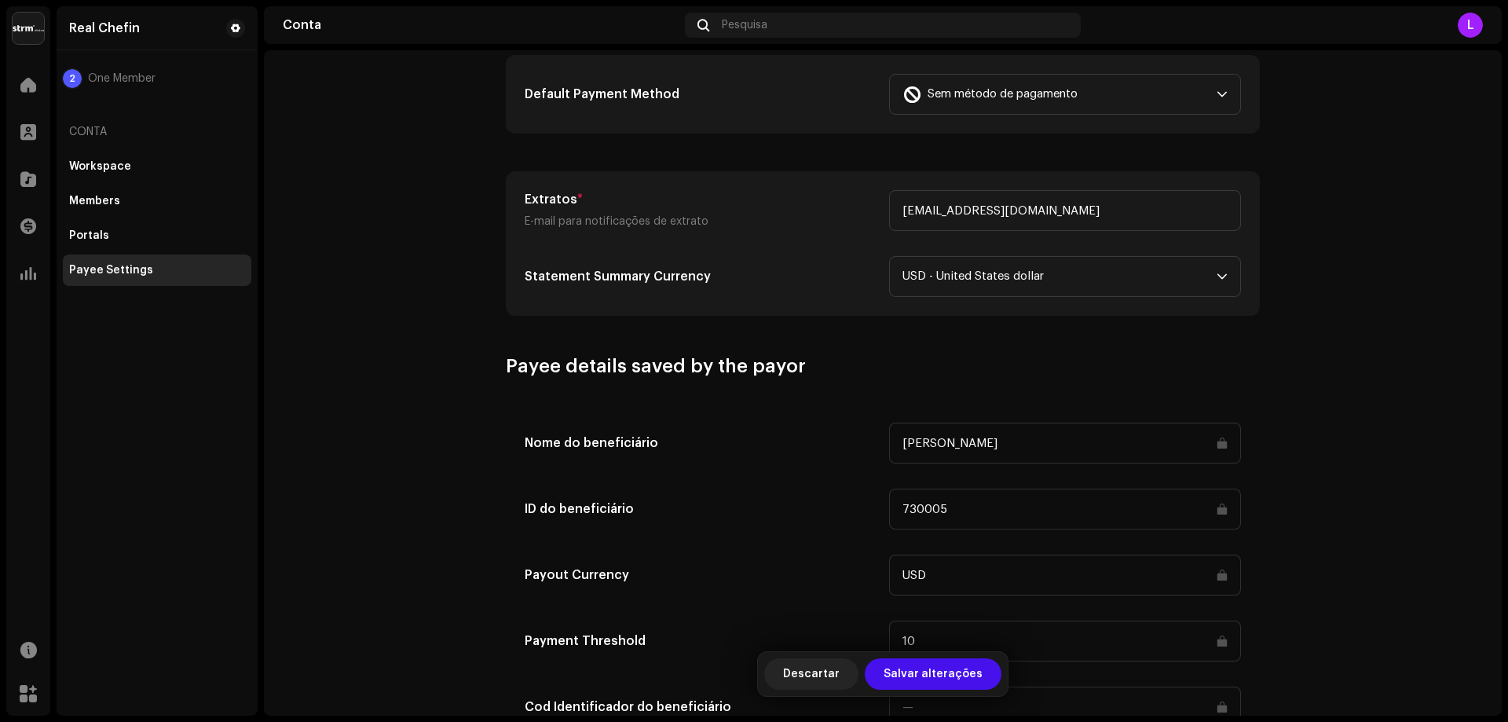
scroll to position [505, 0]
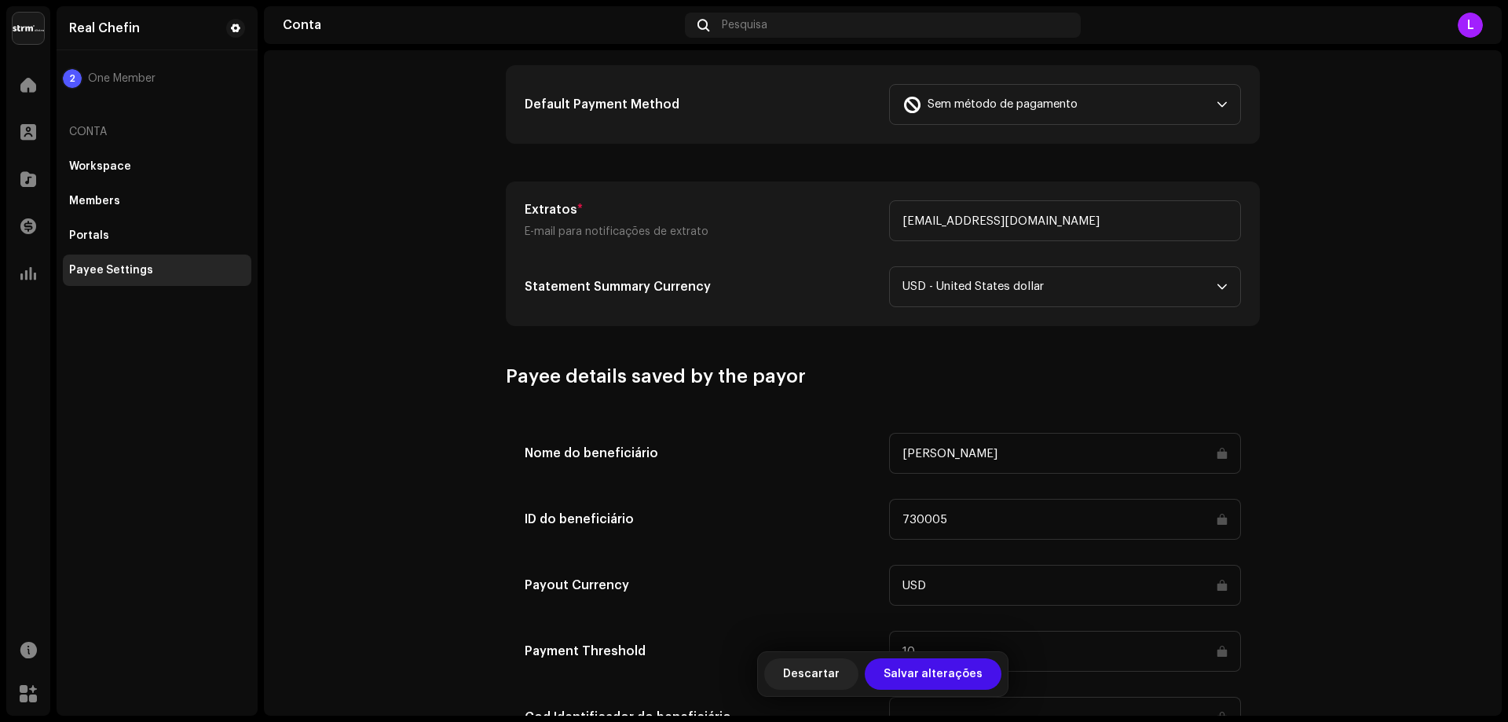
click at [997, 258] on div "Extratos * E-mail para notificações de extrato [EMAIL_ADDRESS][DOMAIN_NAME] Sta…" at bounding box center [883, 253] width 716 height 107
click at [982, 274] on span "USD - United States dollar" at bounding box center [1059, 286] width 314 height 39
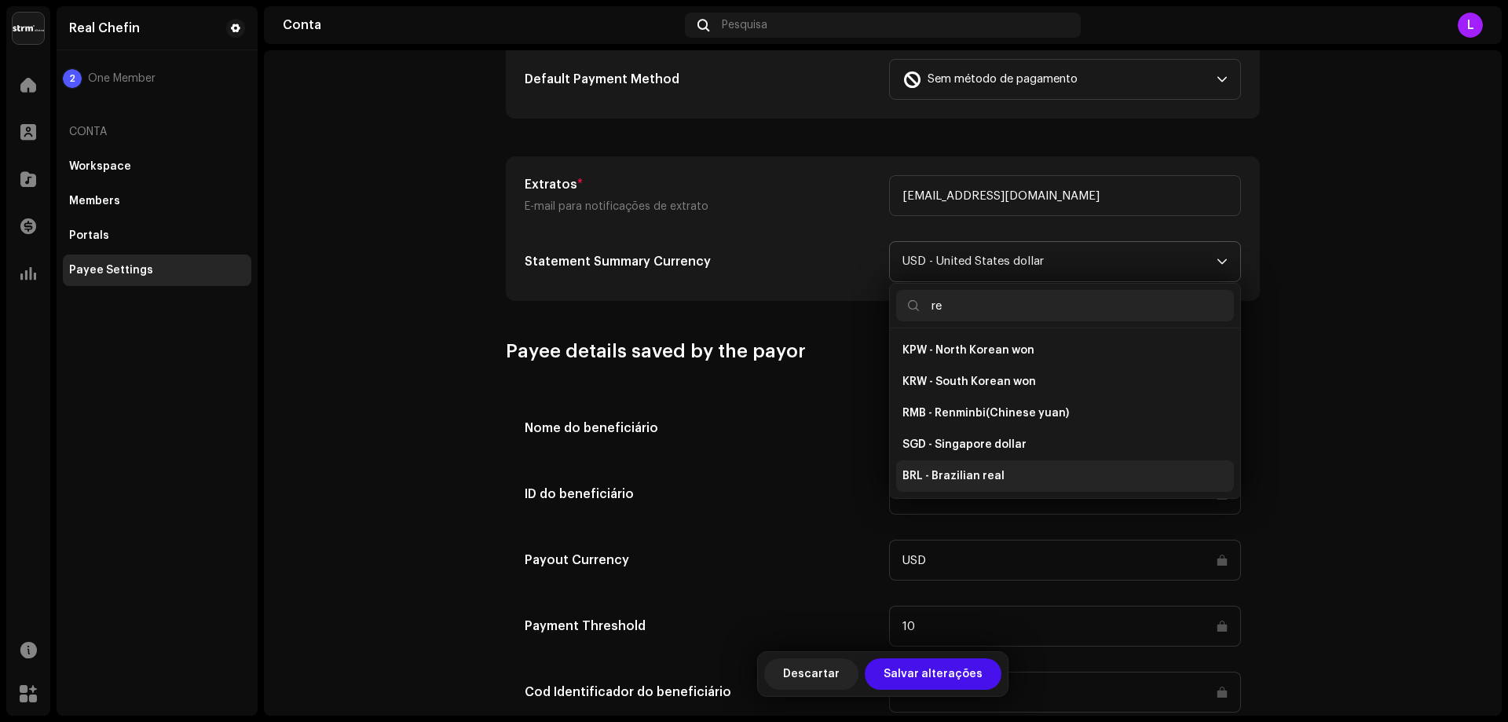
scroll to position [584, 0]
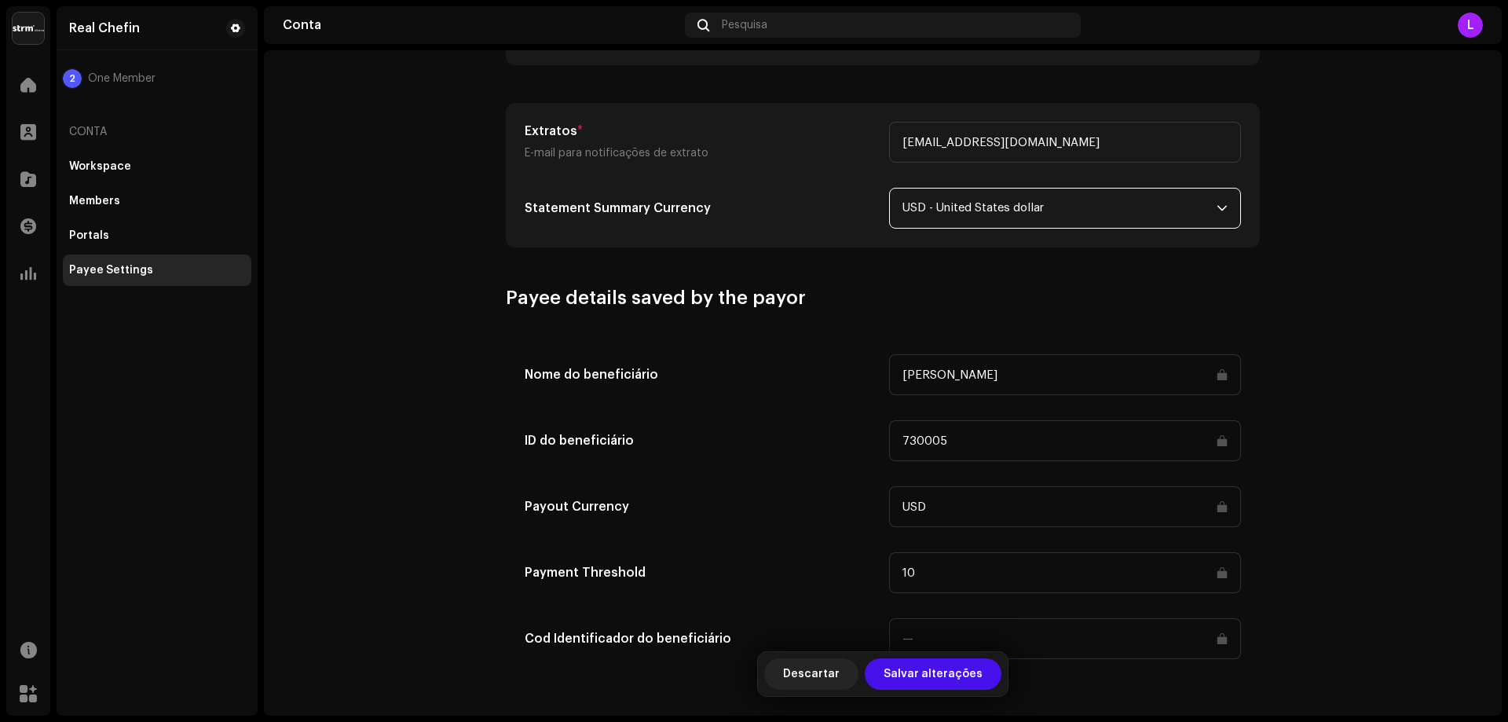
click at [986, 221] on span "USD - United States dollar" at bounding box center [1059, 207] width 314 height 39
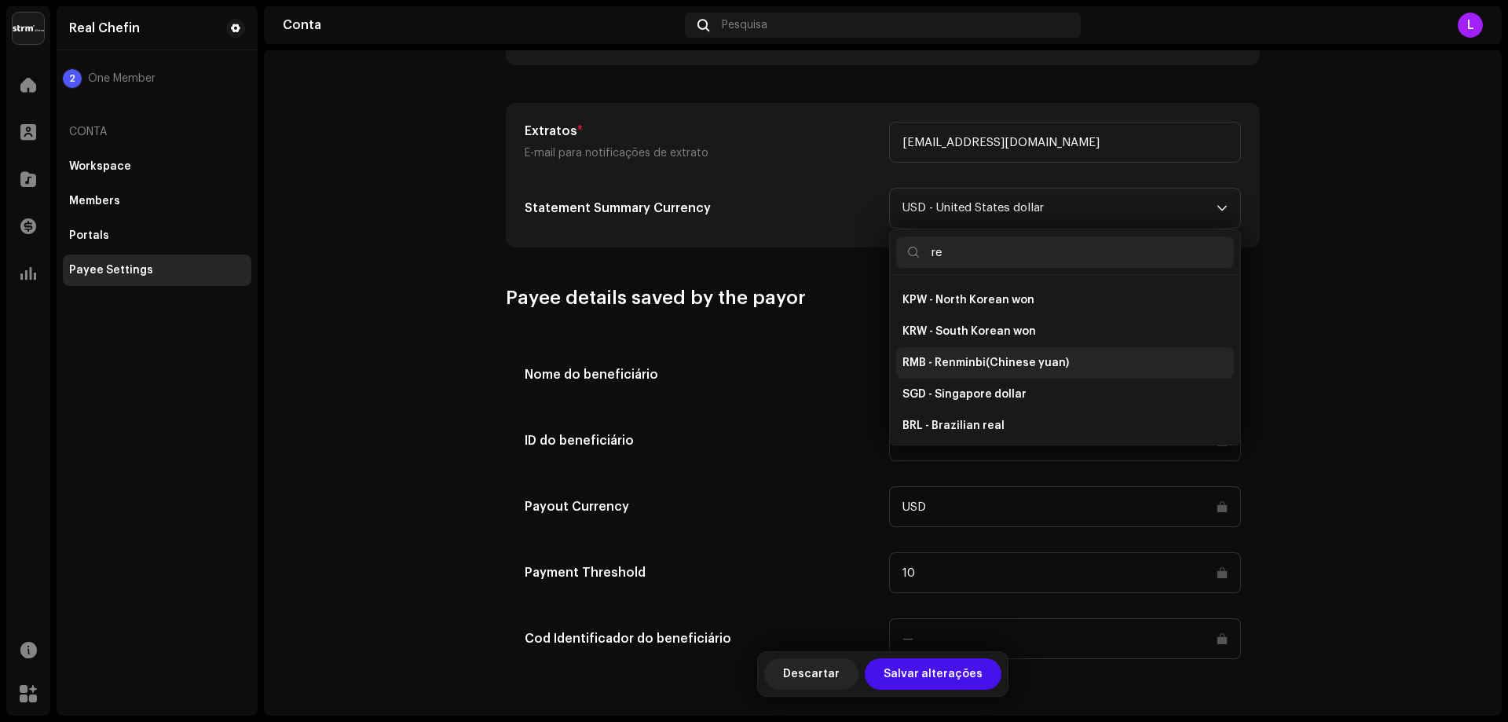
scroll to position [31, 0]
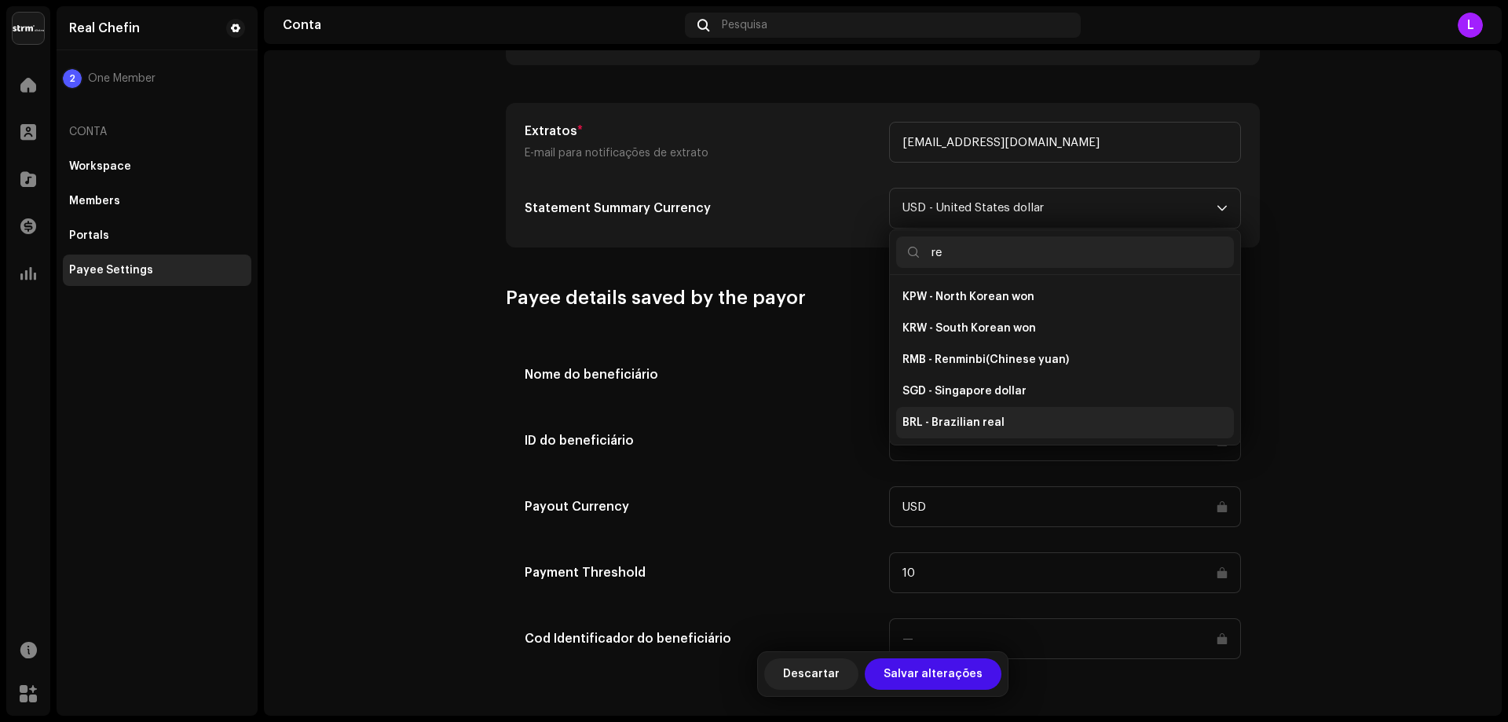
click at [946, 421] on span "BRL - Brazilian real" at bounding box center [953, 423] width 102 height 16
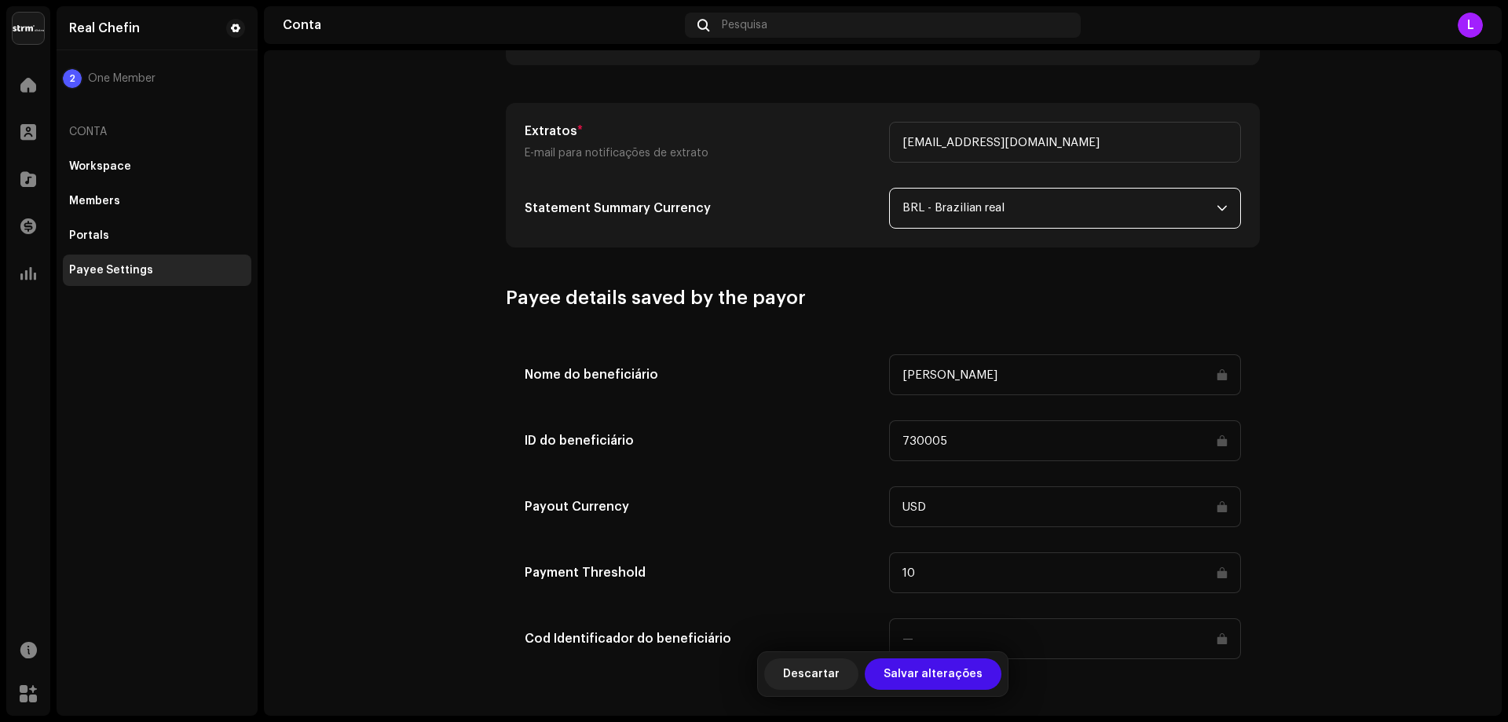
click at [1065, 510] on input "USD" at bounding box center [1065, 506] width 352 height 41
click at [1173, 514] on input "USD" at bounding box center [1065, 506] width 352 height 41
click at [924, 687] on span "Salvar alterações" at bounding box center [933, 673] width 99 height 31
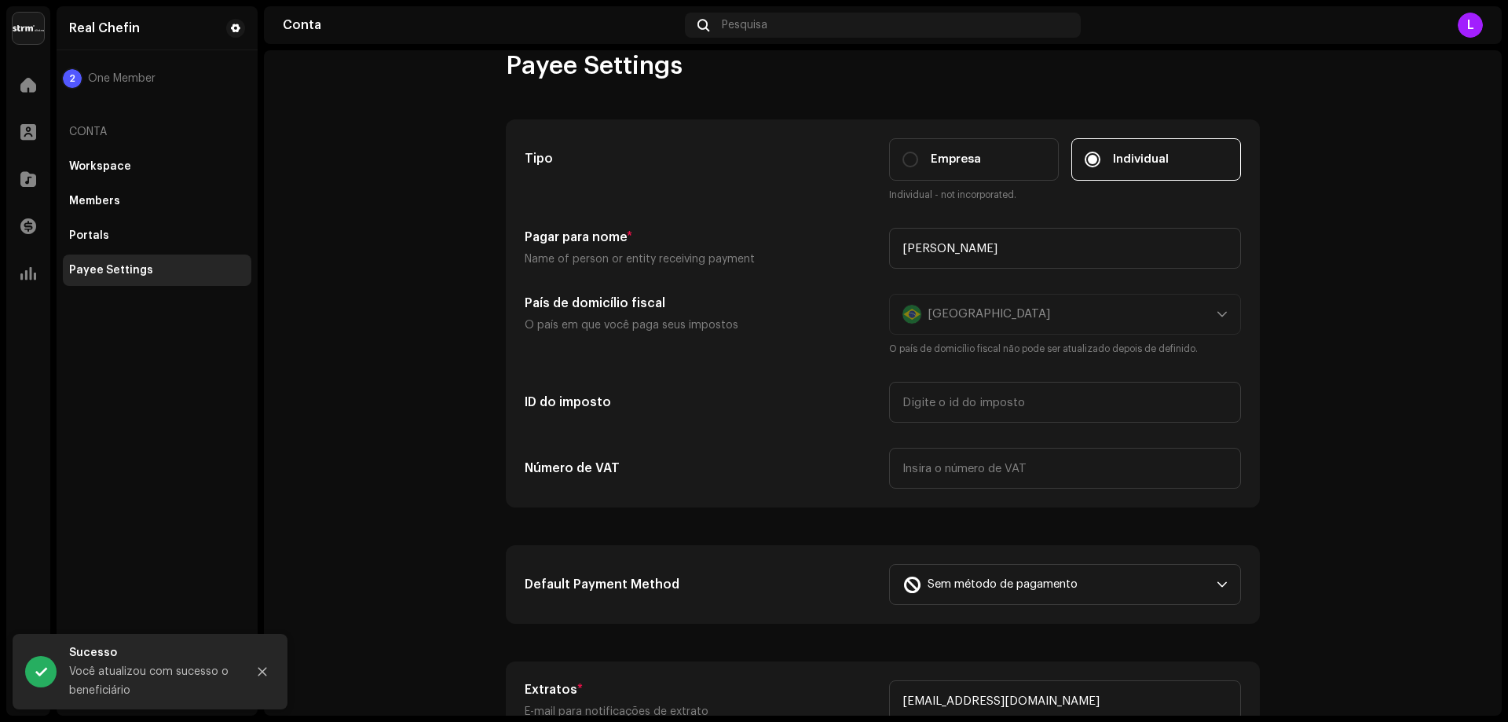
scroll to position [0, 0]
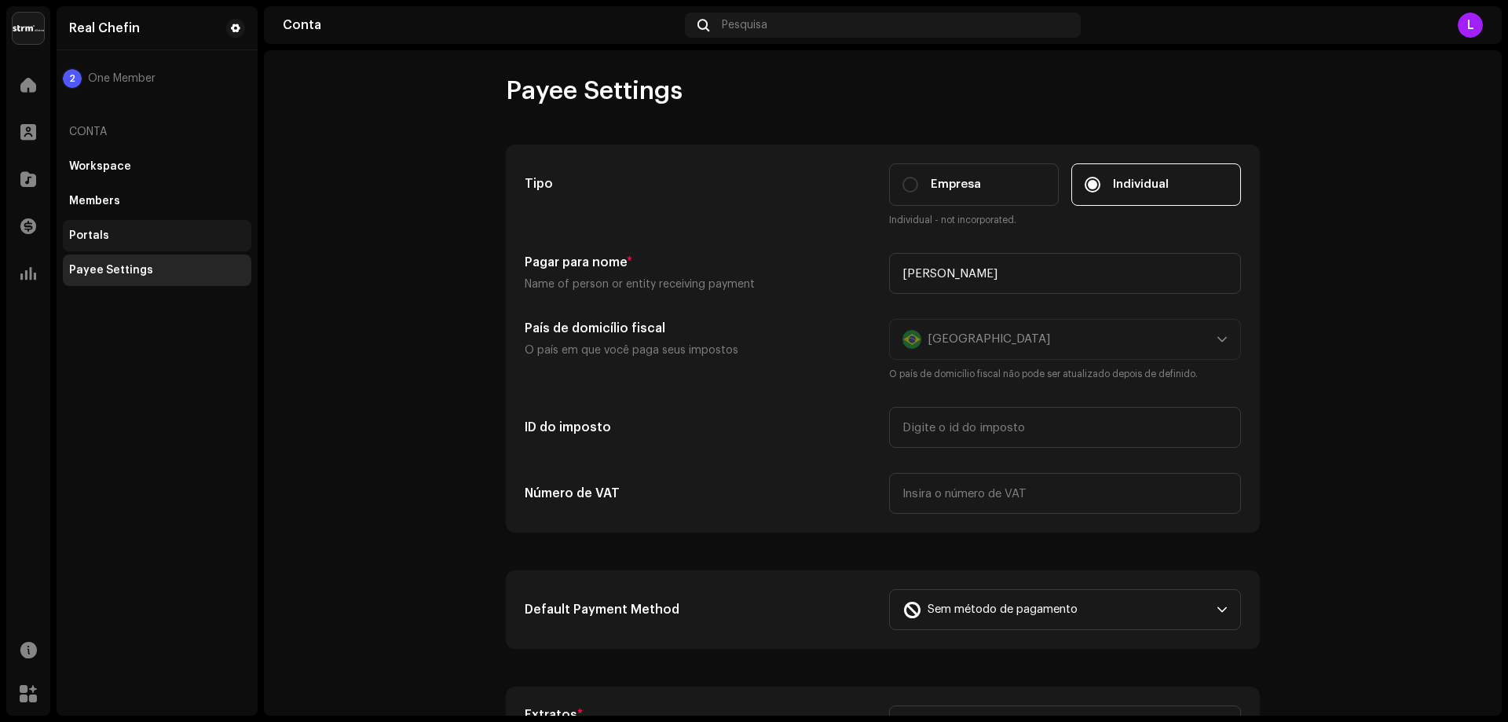
click at [112, 230] on div "Portals" at bounding box center [157, 235] width 176 height 13
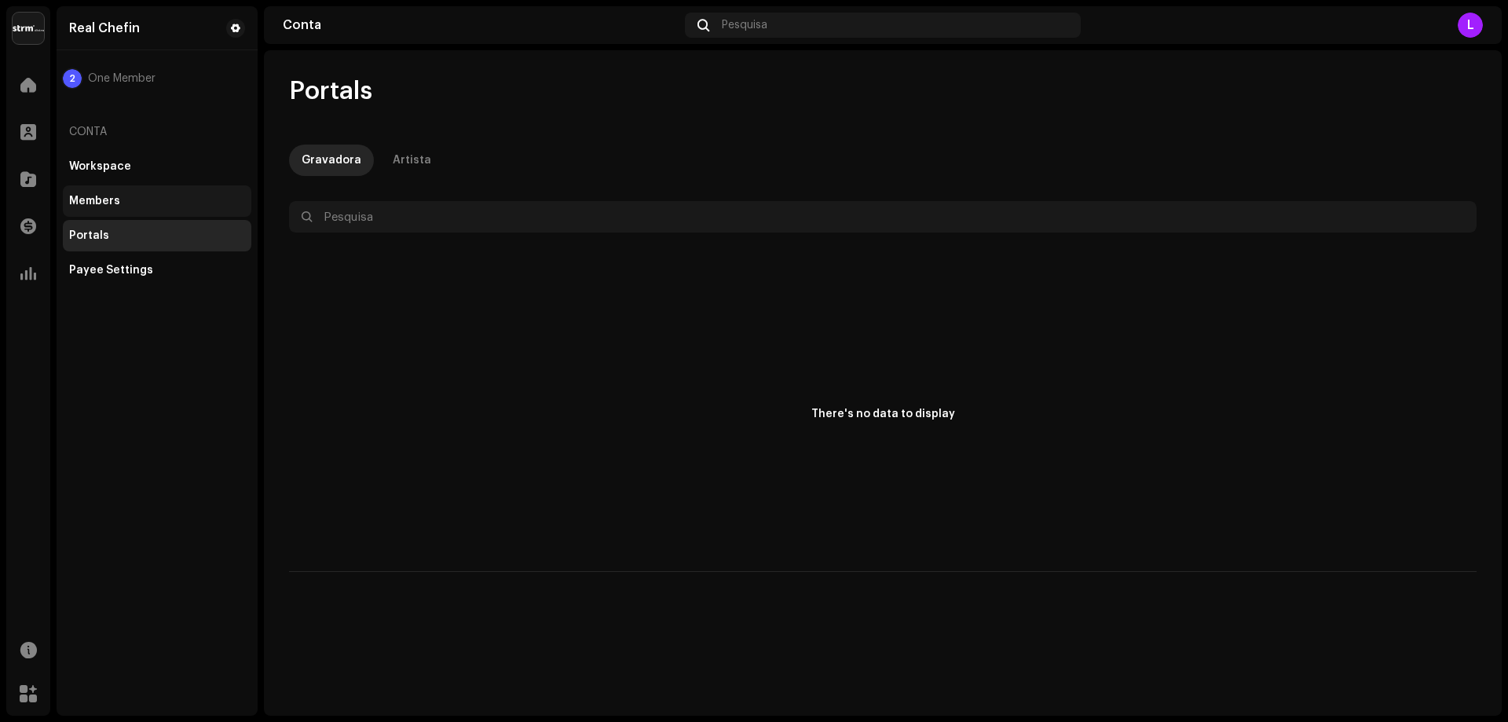
click at [126, 188] on div "Members" at bounding box center [157, 200] width 188 height 31
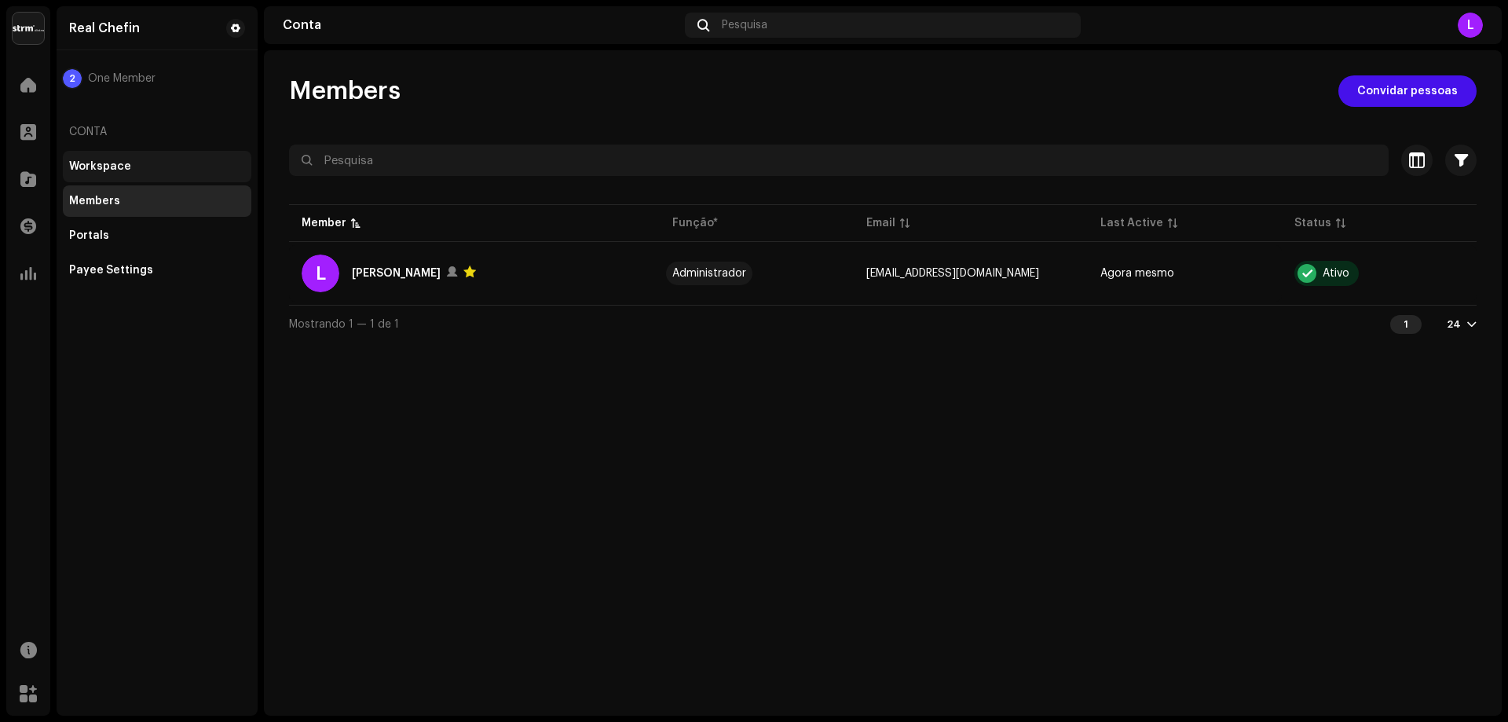
click at [137, 166] on div "Workspace" at bounding box center [157, 166] width 176 height 13
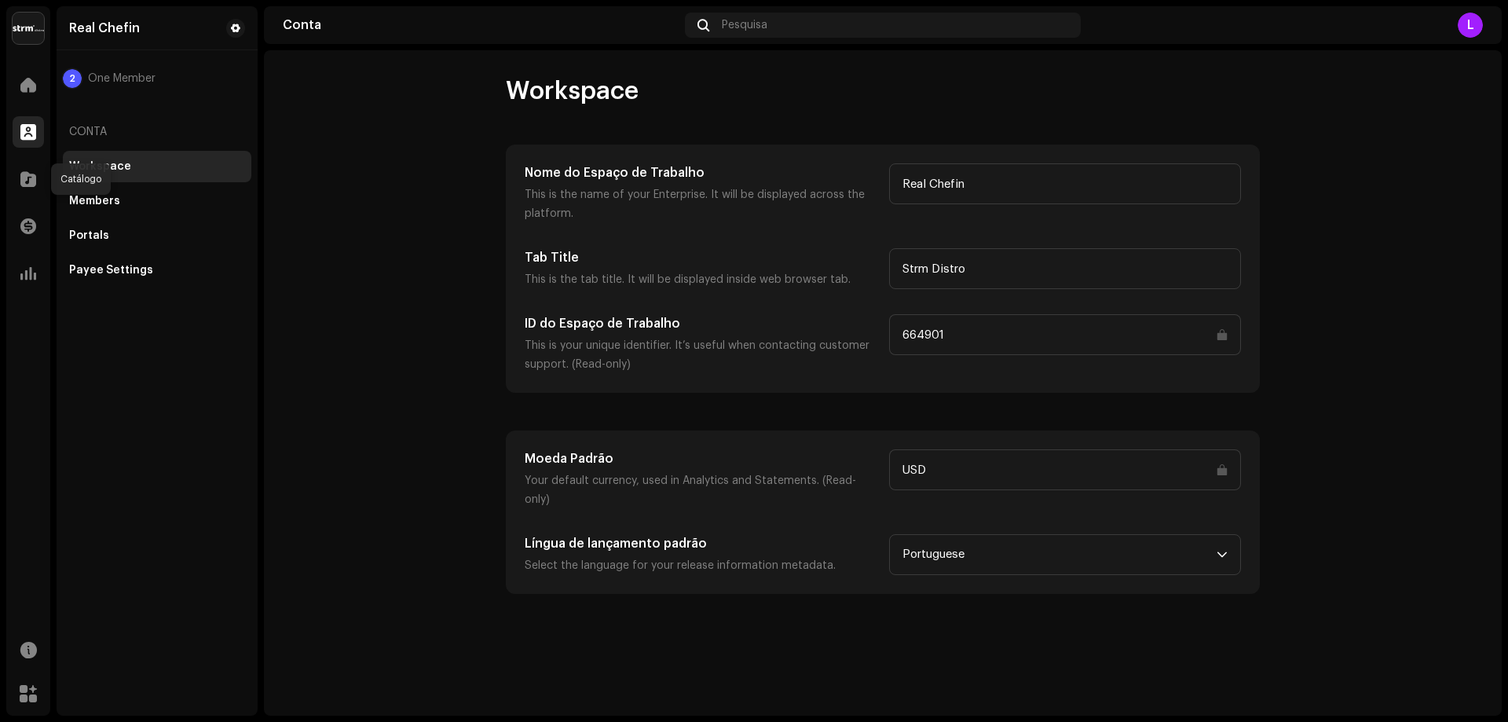
click at [37, 134] on div at bounding box center [28, 131] width 31 height 31
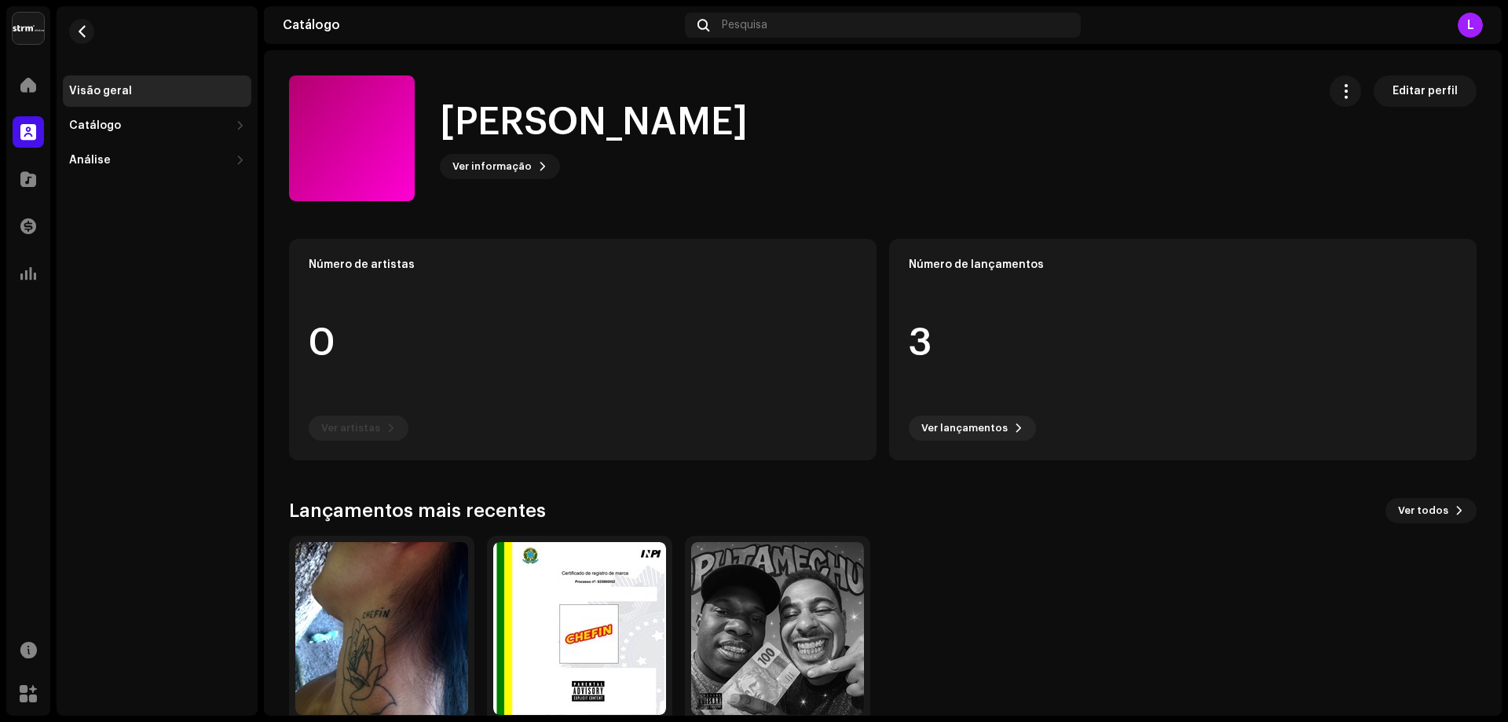
click at [696, 241] on re-o-card-data "Número de artistas 0 Ver artistas" at bounding box center [582, 349] width 587 height 221
click at [86, 133] on div "Catálogo" at bounding box center [157, 125] width 188 height 31
click at [152, 106] on div "Visão geral" at bounding box center [157, 90] width 188 height 31
click at [141, 166] on div "Lançamentos" at bounding box center [113, 160] width 76 height 13
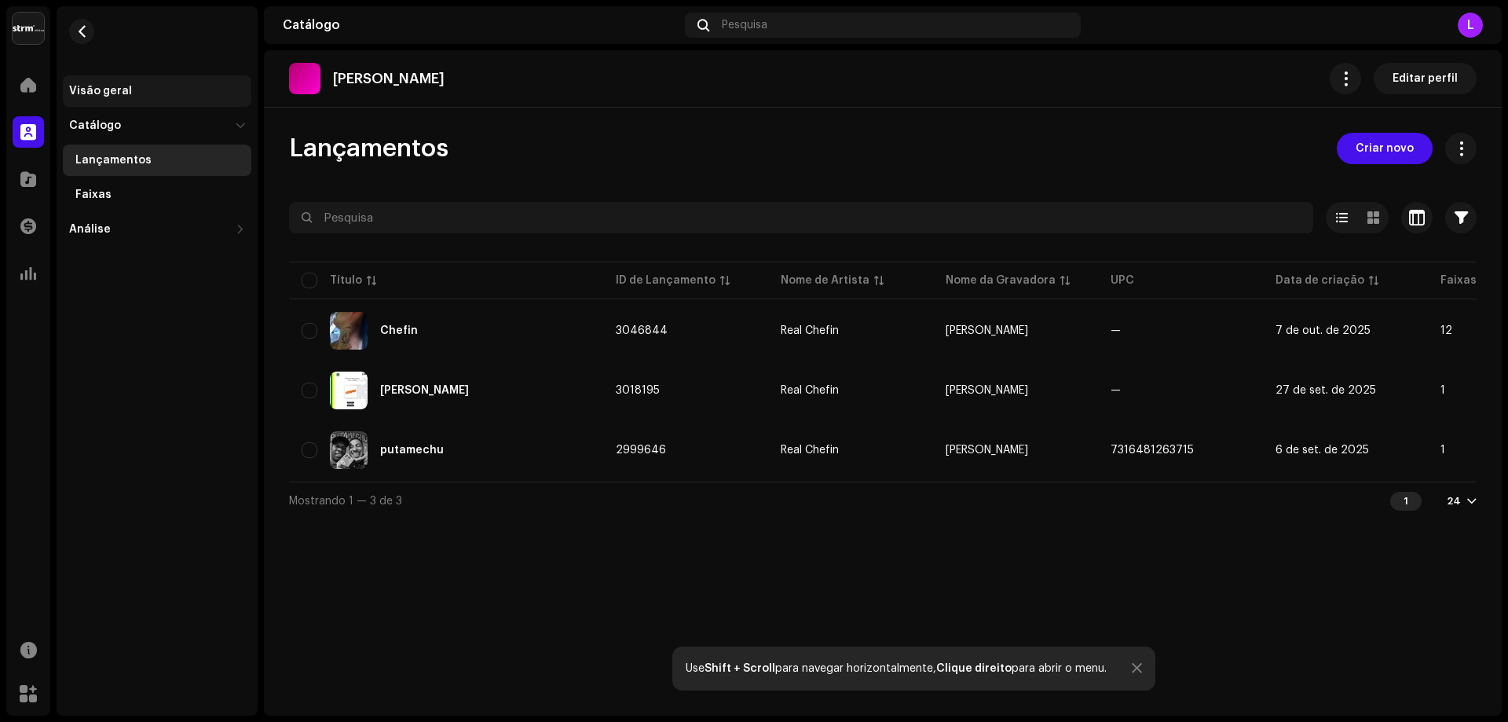
click at [133, 101] on div "Visão geral" at bounding box center [157, 90] width 188 height 31
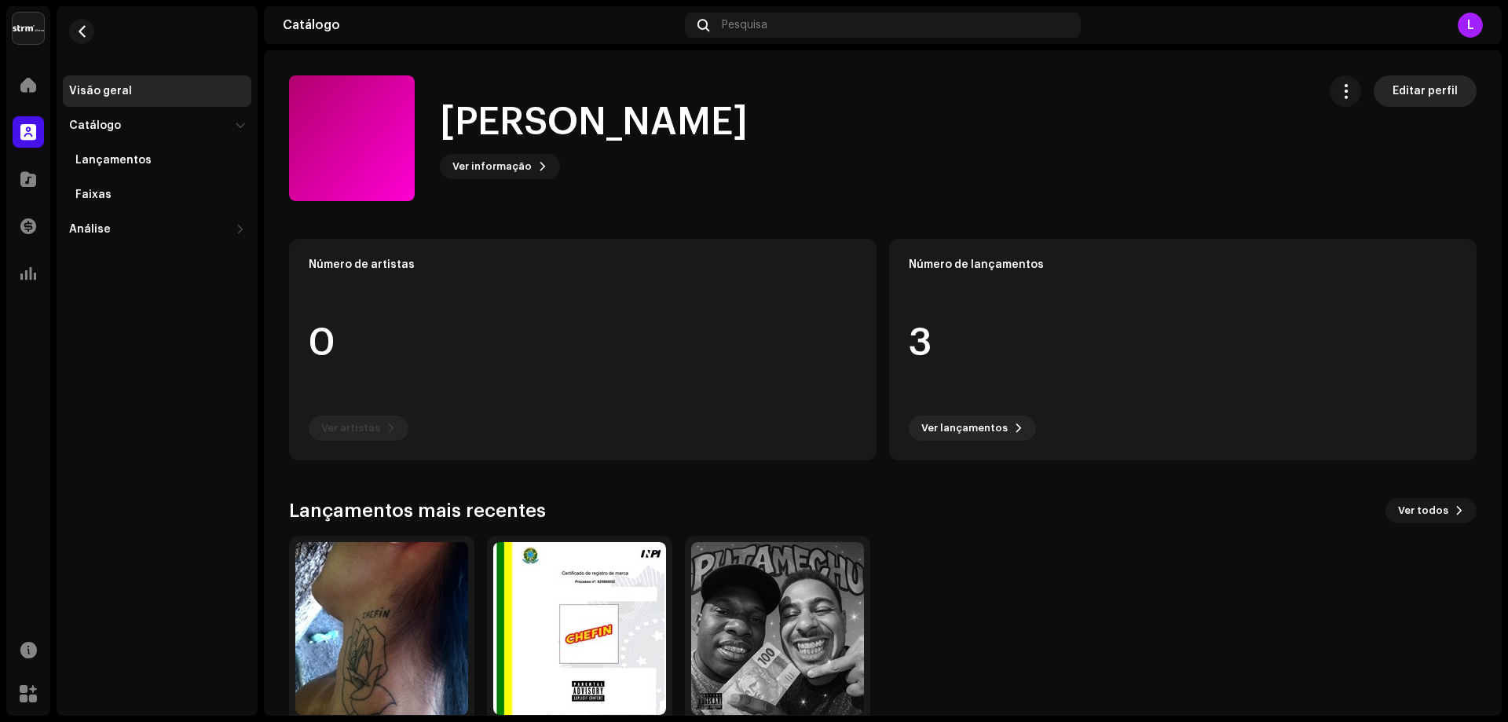
click at [1424, 94] on span "Editar perfil" at bounding box center [1424, 90] width 65 height 31
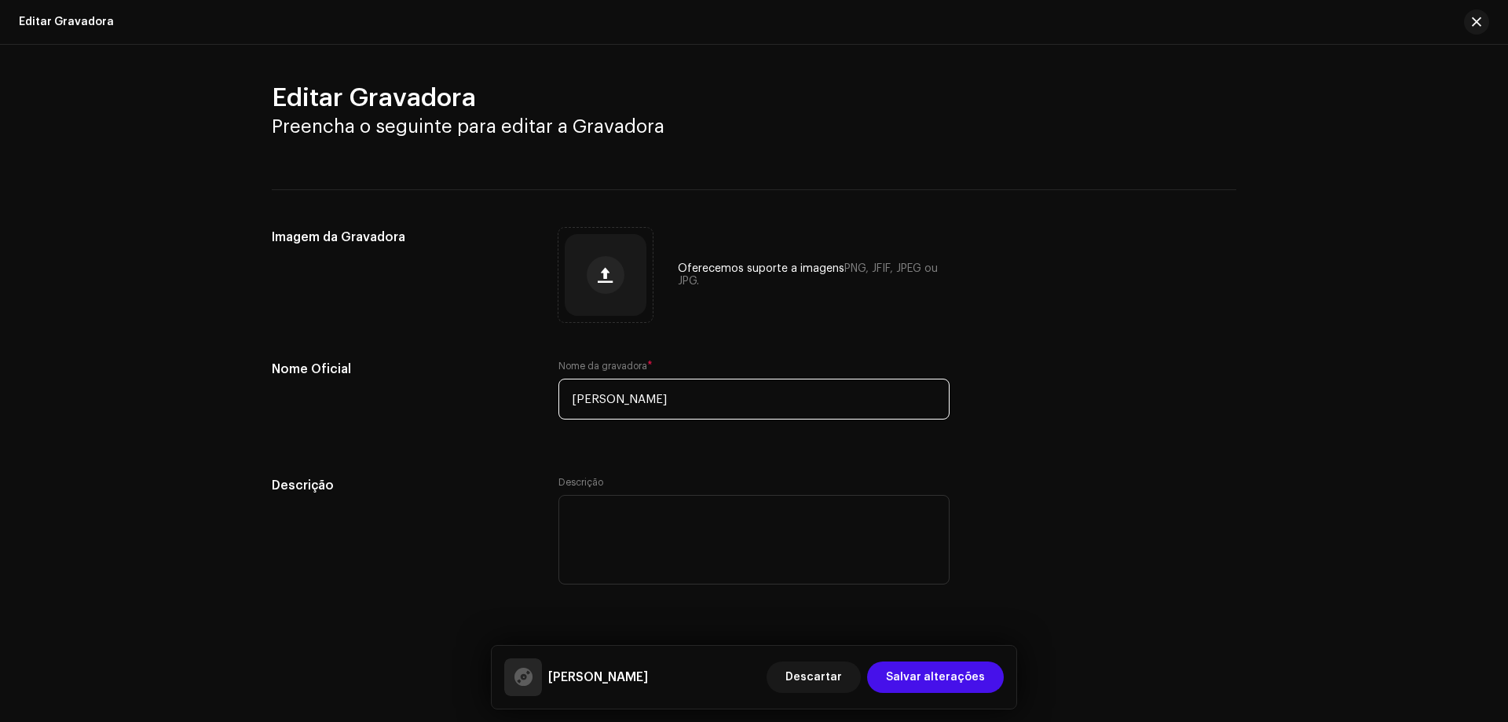
drag, startPoint x: 686, startPoint y: 393, endPoint x: 464, endPoint y: 384, distance: 221.6
click at [465, 384] on div "Nome Oficial Nome da gravadora * [PERSON_NAME]" at bounding box center [754, 399] width 964 height 79
type input "Real Chefin"
click at [614, 269] on button "button" at bounding box center [606, 275] width 38 height 38
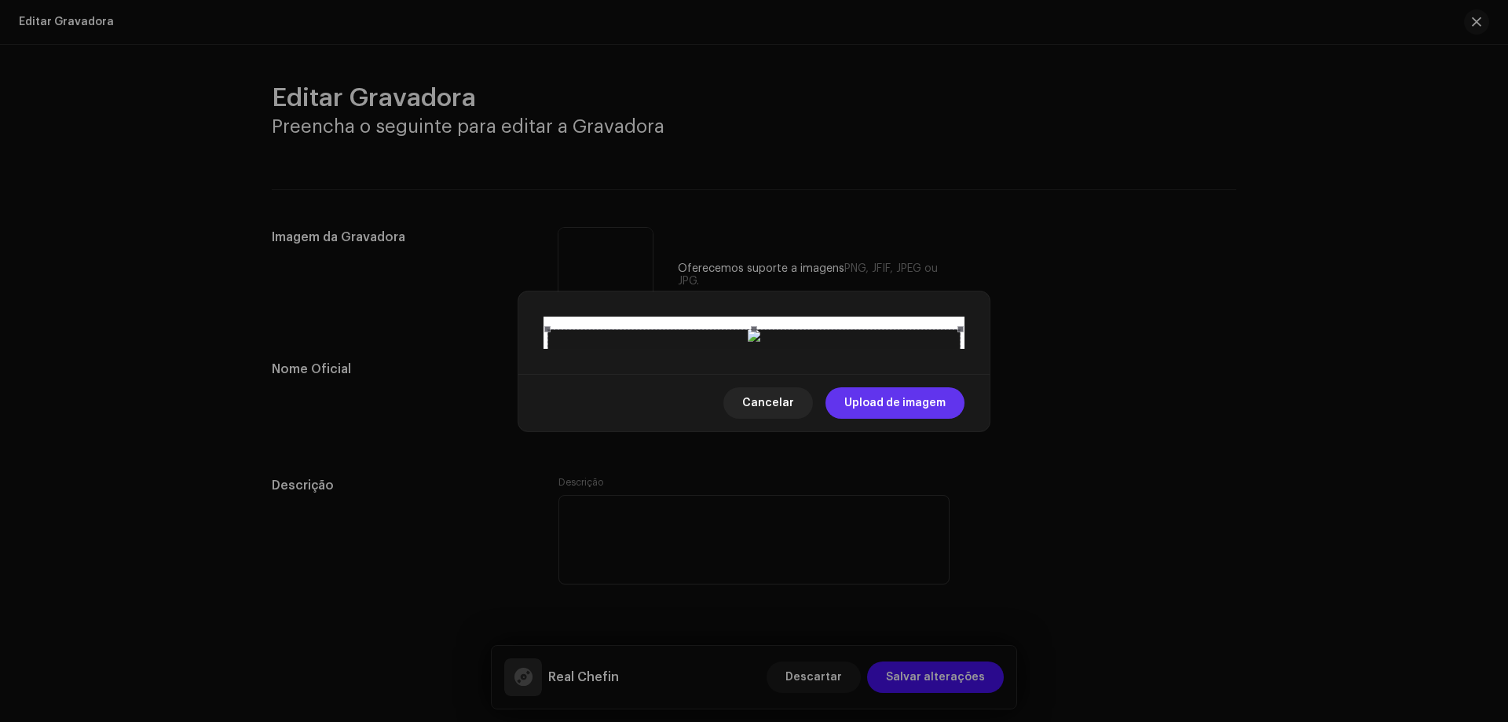
click at [897, 419] on span "Upload de imagem" at bounding box center [894, 402] width 101 height 31
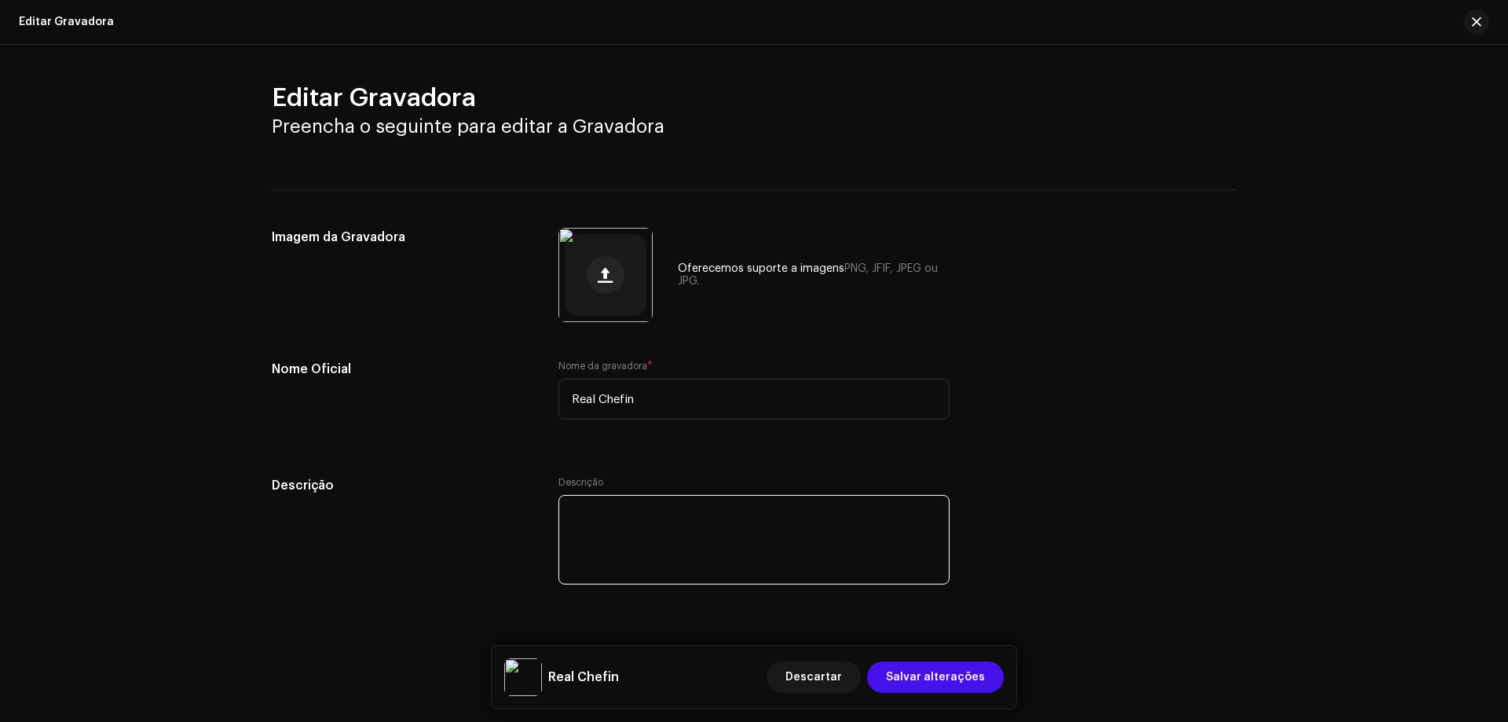
click at [676, 525] on textarea at bounding box center [753, 540] width 391 height 90
drag, startPoint x: 741, startPoint y: 509, endPoint x: 726, endPoint y: 514, distance: 15.6
click at [726, 514] on textarea at bounding box center [753, 540] width 391 height 90
type textarea "Marca registrada oficialmente"
click at [1008, 473] on div "Nome Oficial Nome da gravadora * Real Chefin Descrição Descrição" at bounding box center [754, 483] width 964 height 247
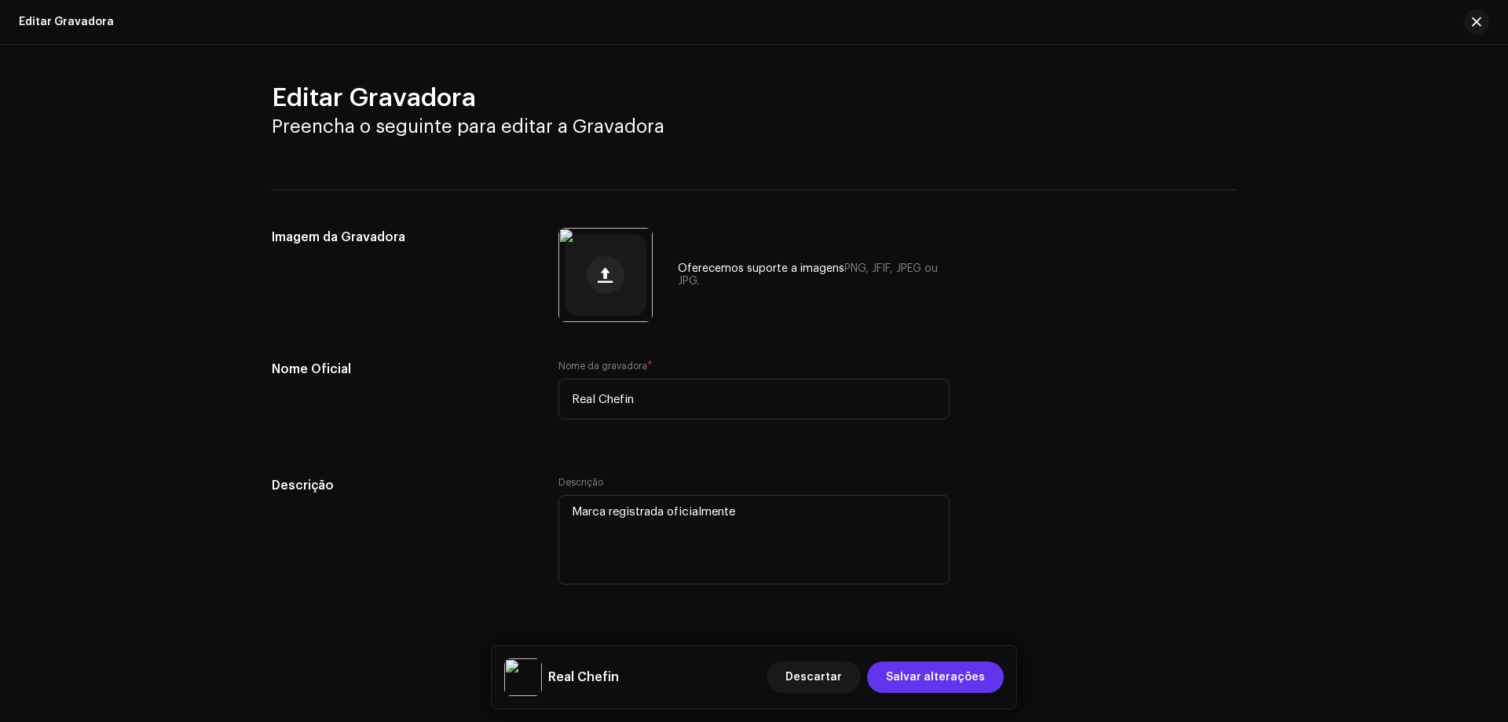
click at [951, 678] on span "Salvar alterações" at bounding box center [935, 676] width 99 height 31
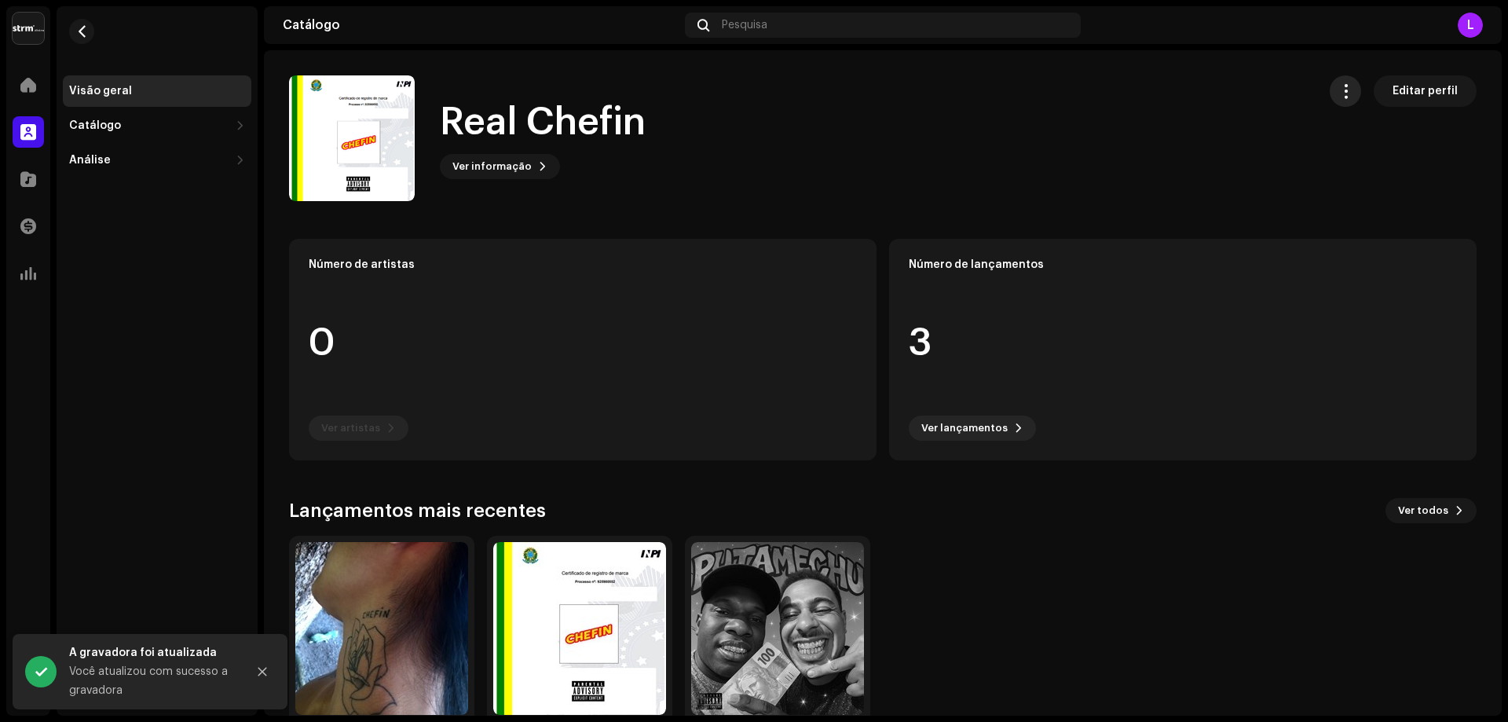
click at [1349, 93] on button "button" at bounding box center [1345, 90] width 31 height 31
click at [1342, 93] on span "button" at bounding box center [1345, 91] width 15 height 13
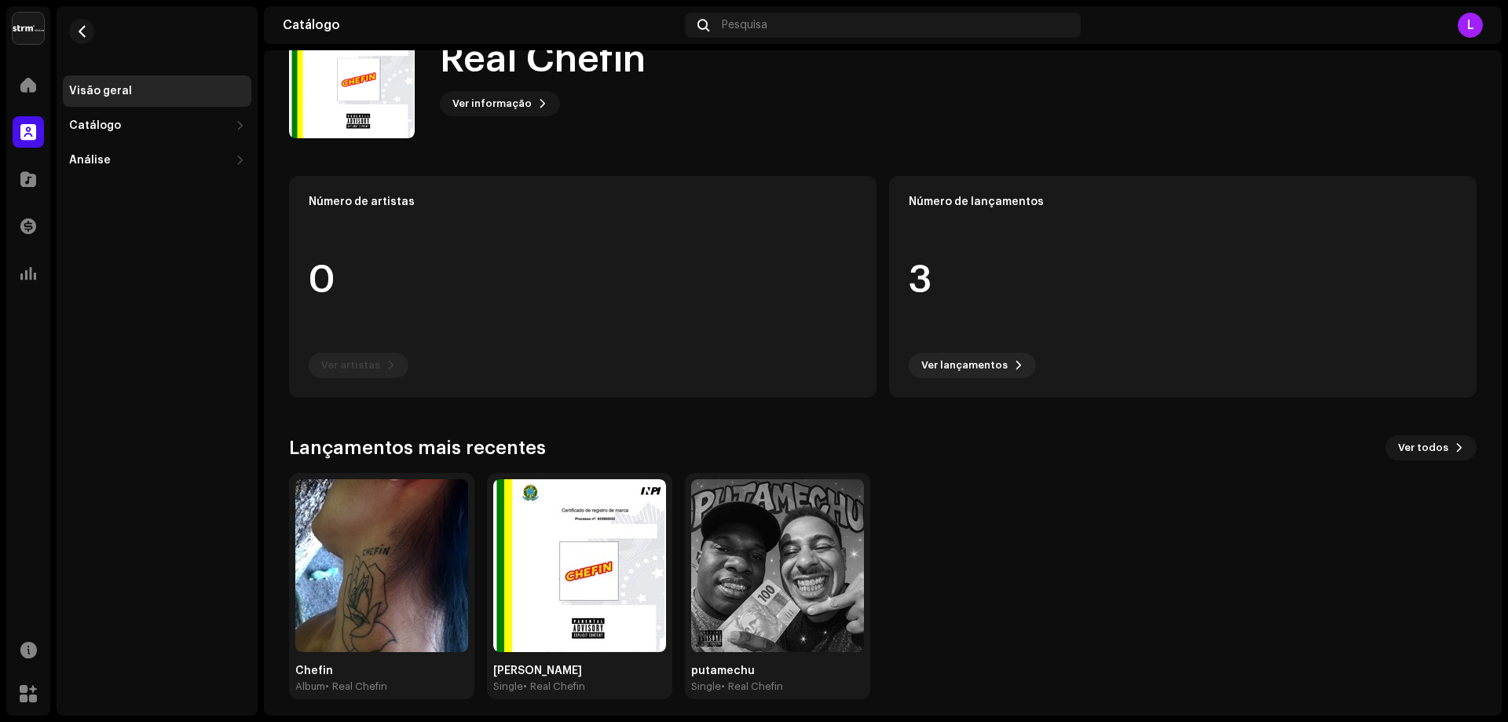
scroll to position [71, 0]
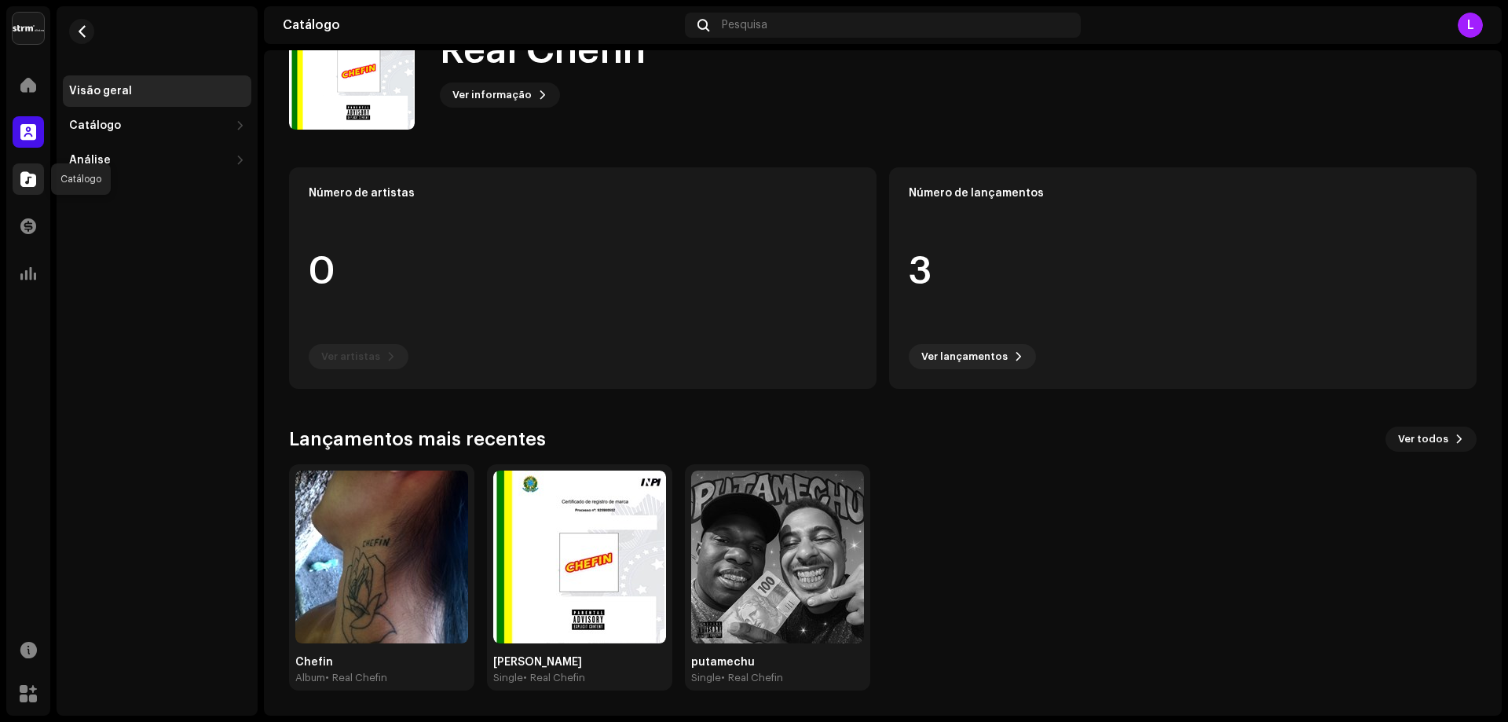
click at [28, 187] on div at bounding box center [28, 178] width 31 height 31
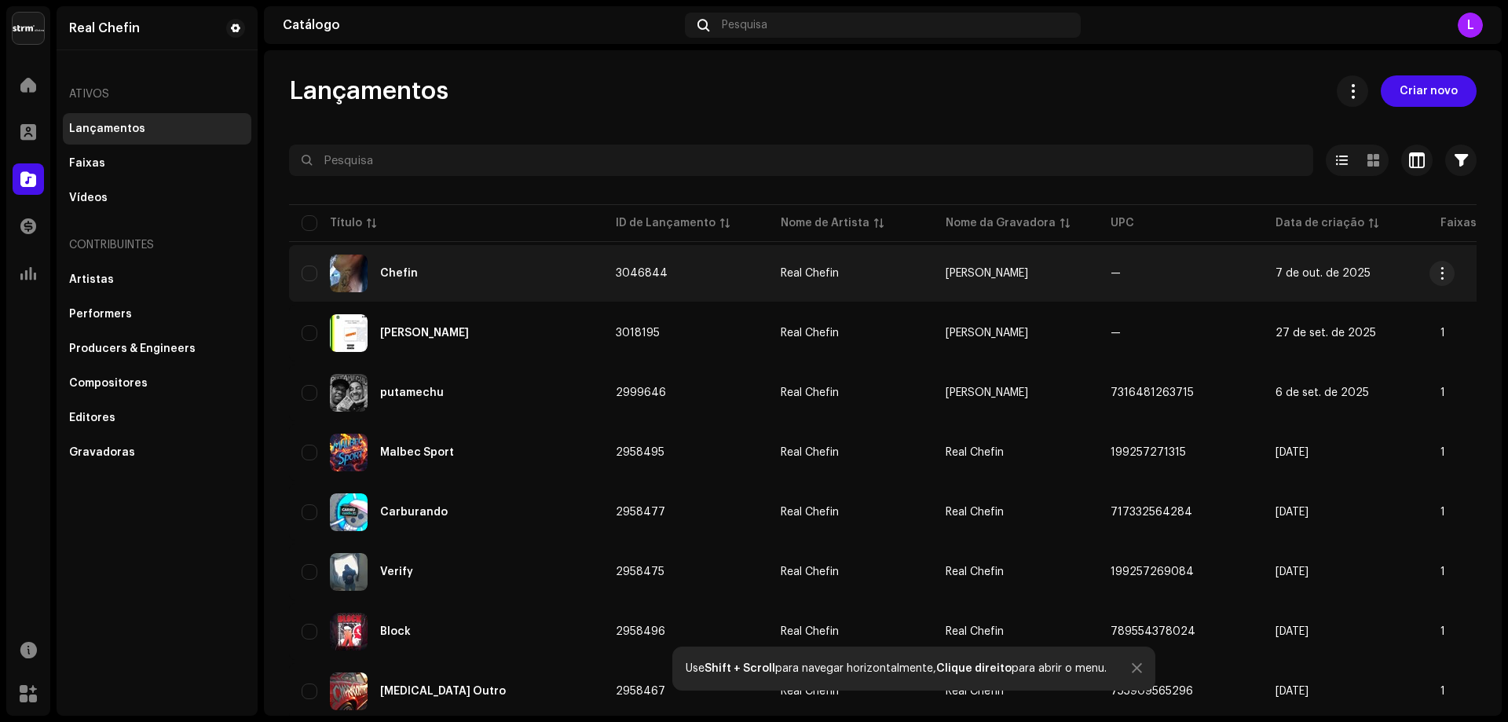
click at [468, 274] on div "Chefin" at bounding box center [446, 273] width 289 height 38
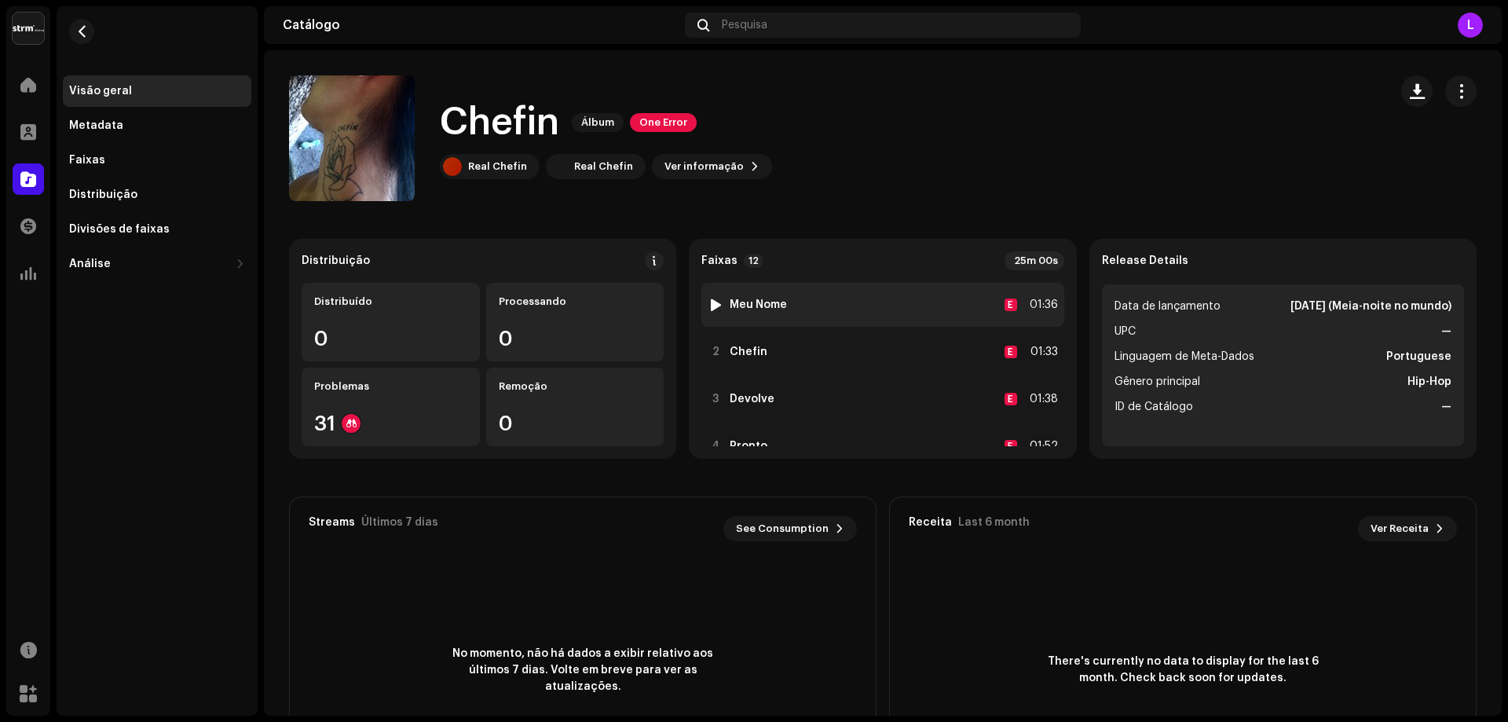
click at [748, 299] on strong "Meu Nome" at bounding box center [758, 304] width 57 height 13
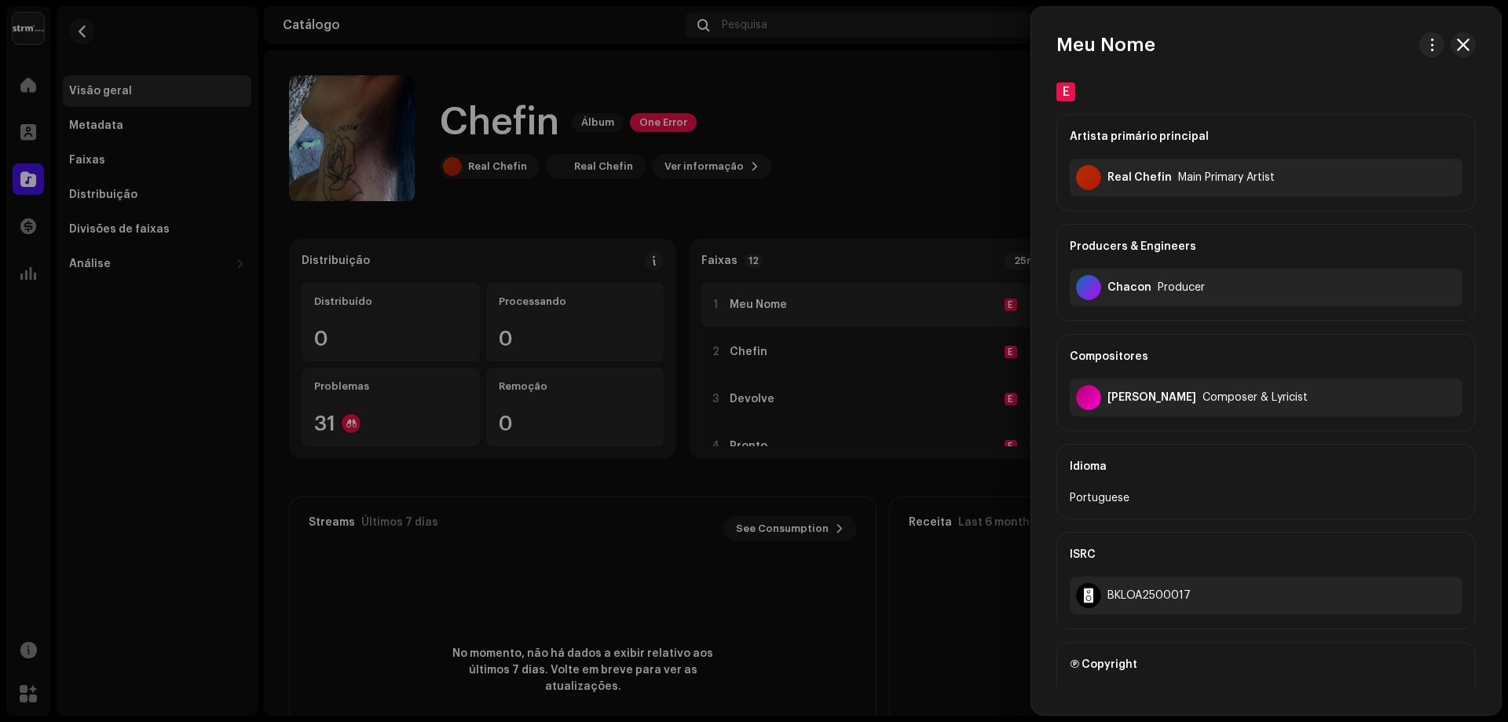
click at [748, 299] on div at bounding box center [754, 361] width 1508 height 722
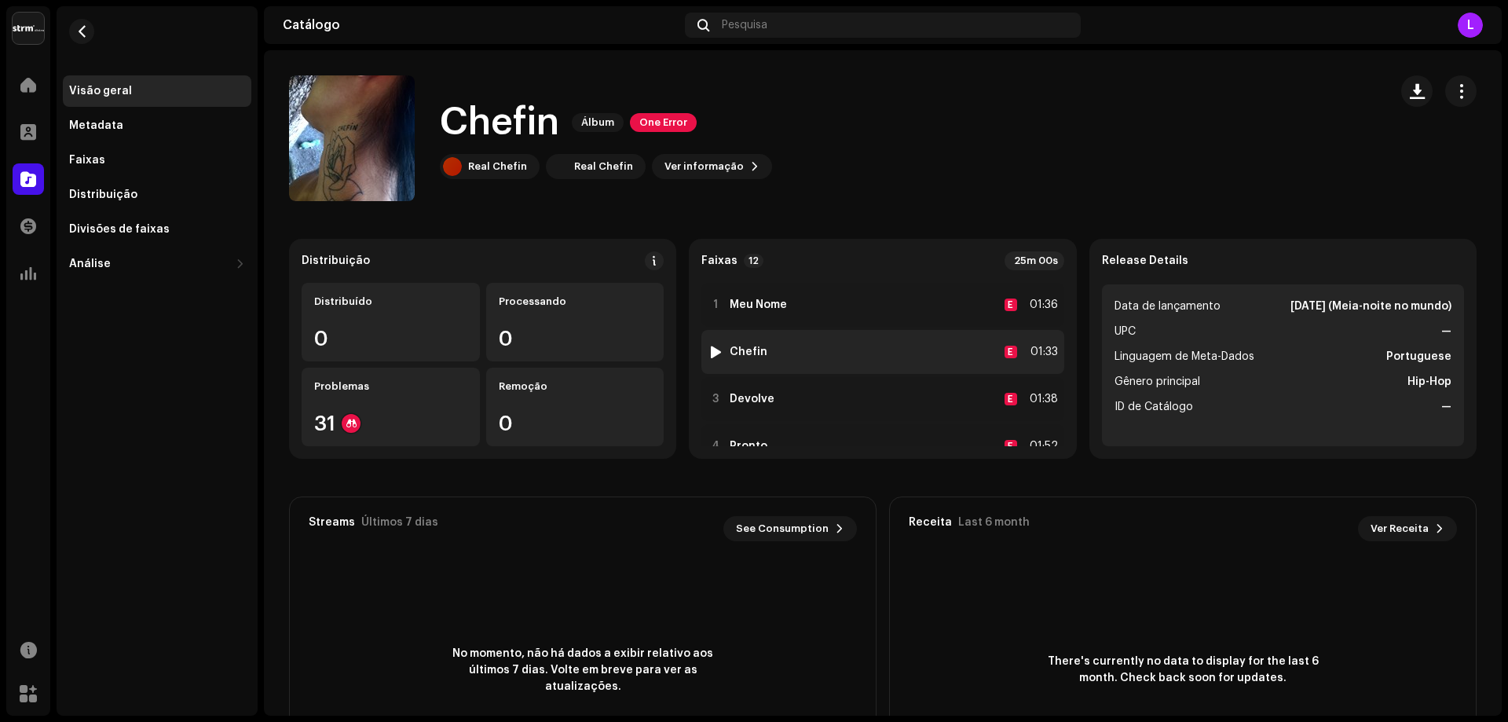
click at [711, 349] on div at bounding box center [716, 352] width 12 height 13
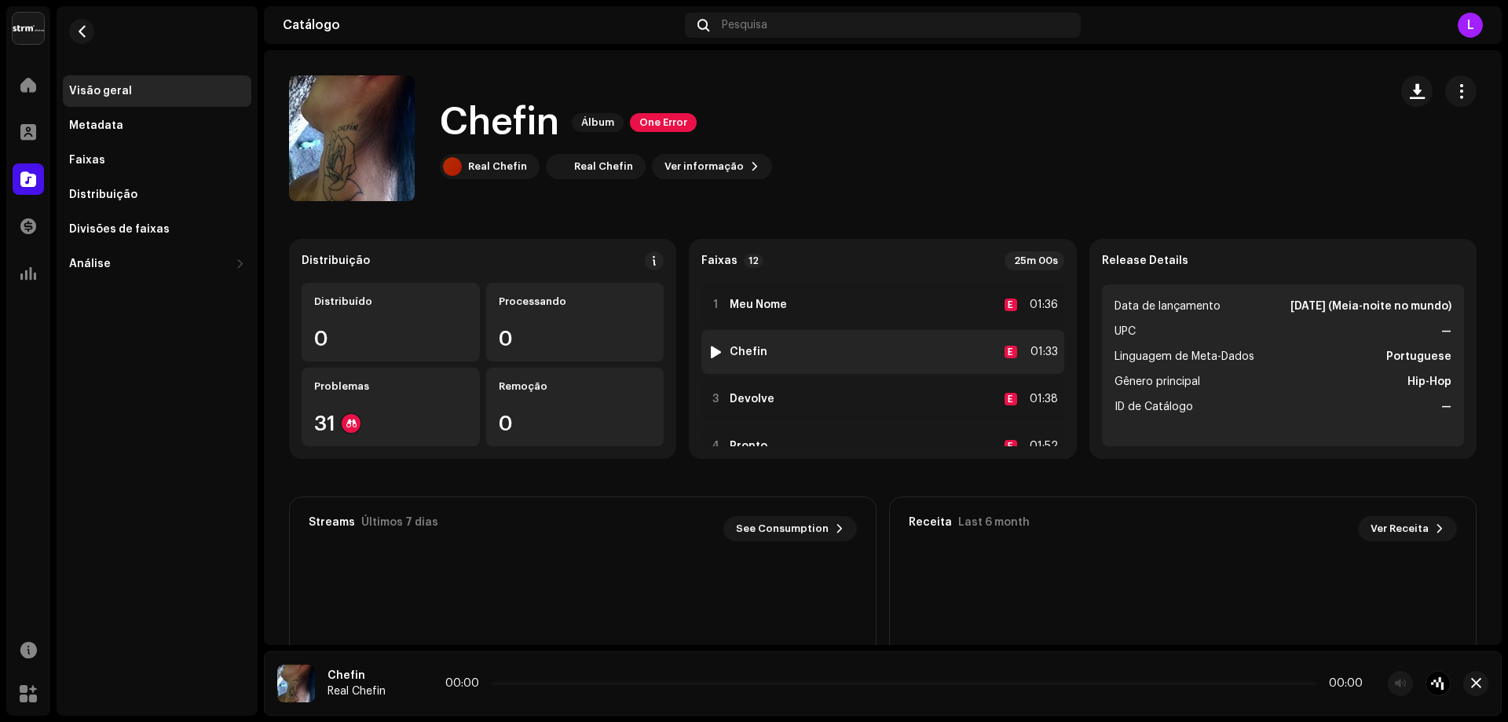
click at [711, 349] on div at bounding box center [716, 352] width 12 height 13
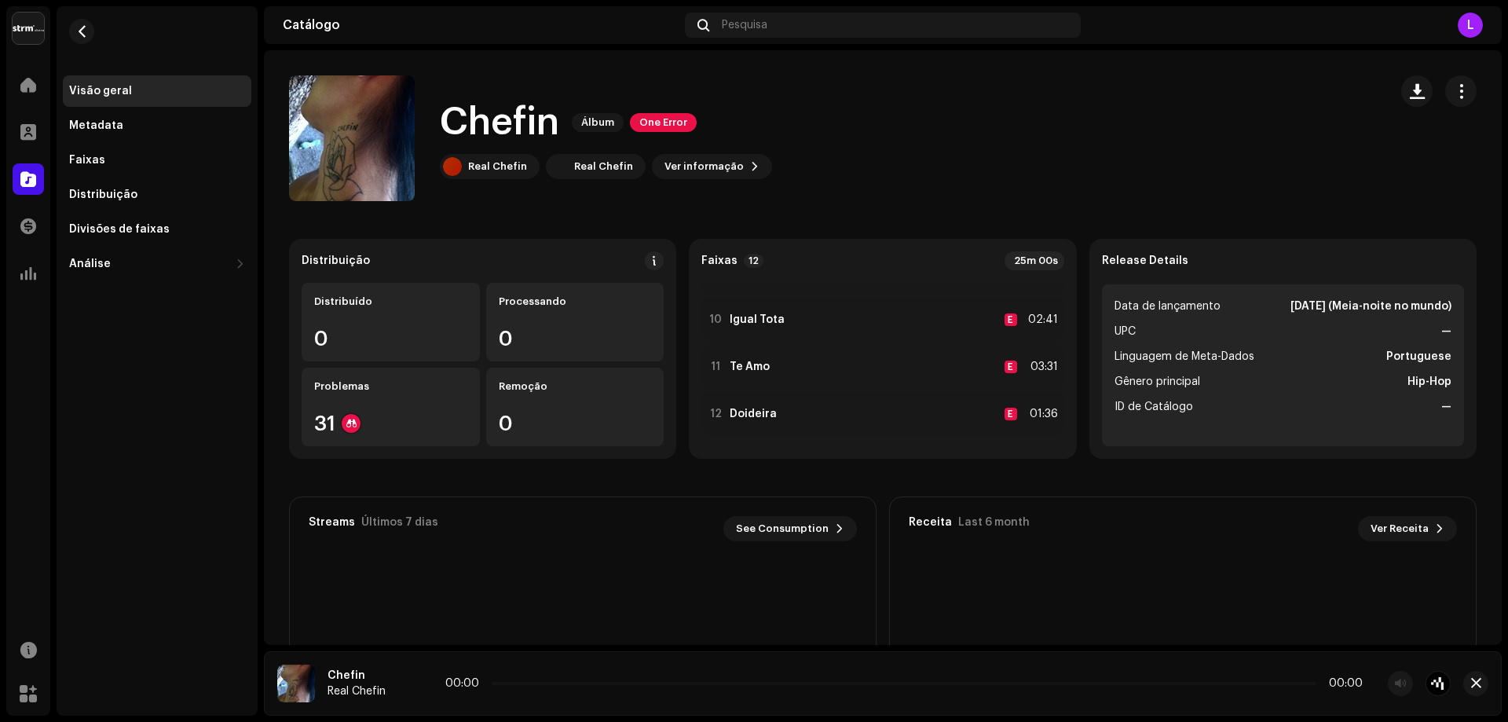
scroll to position [412, 0]
click at [415, 680] on span at bounding box center [410, 684] width 9 height 13
click at [31, 161] on div "Catálogo" at bounding box center [28, 179] width 44 height 44
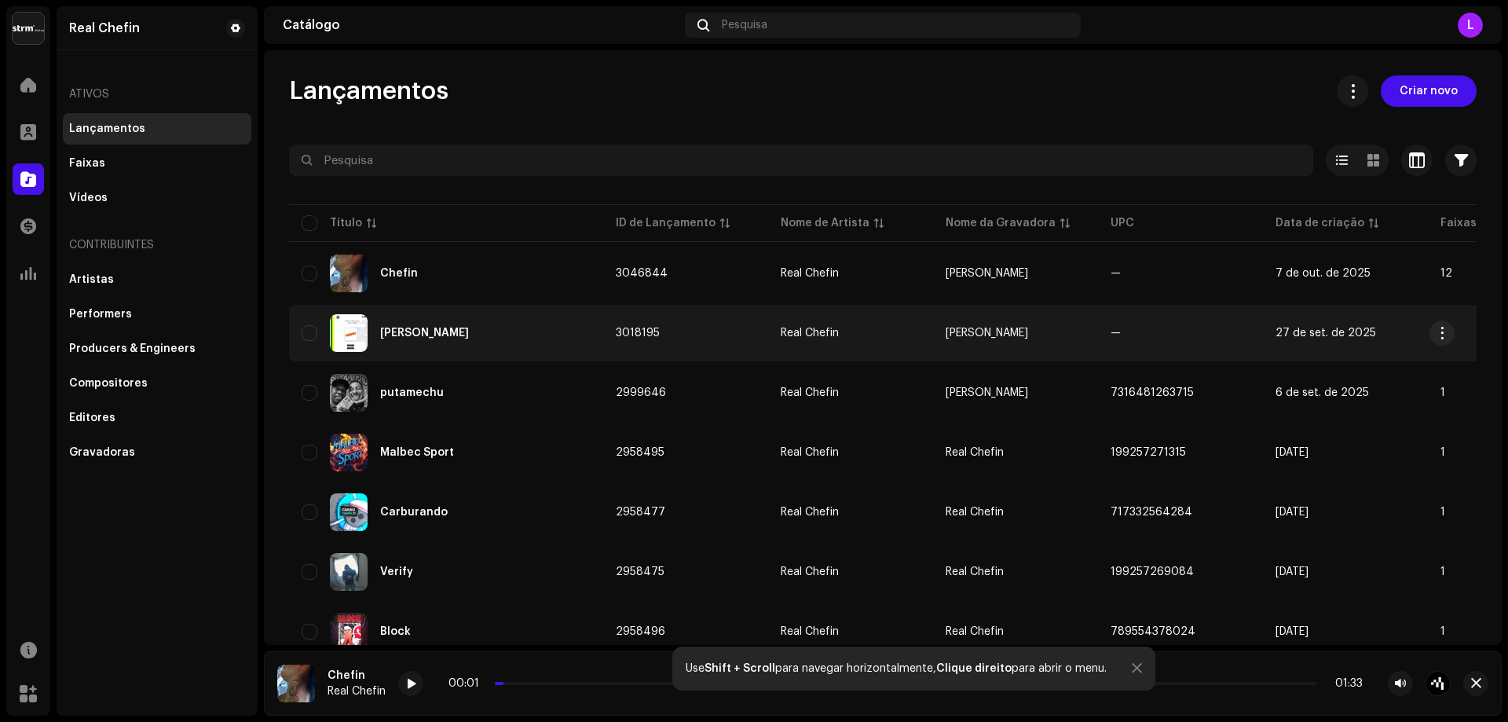
click at [1138, 317] on td "—" at bounding box center [1180, 333] width 165 height 57
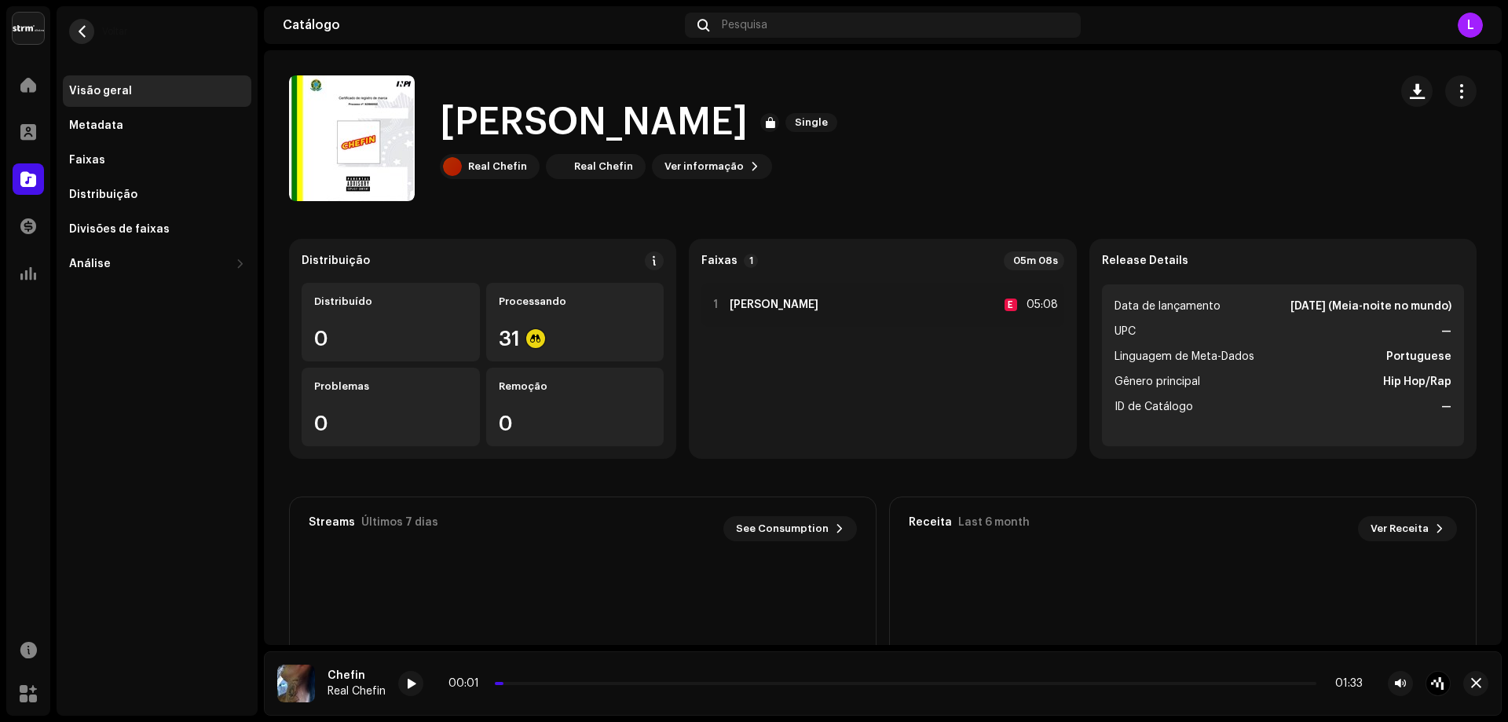
click at [79, 24] on button "button" at bounding box center [81, 31] width 25 height 25
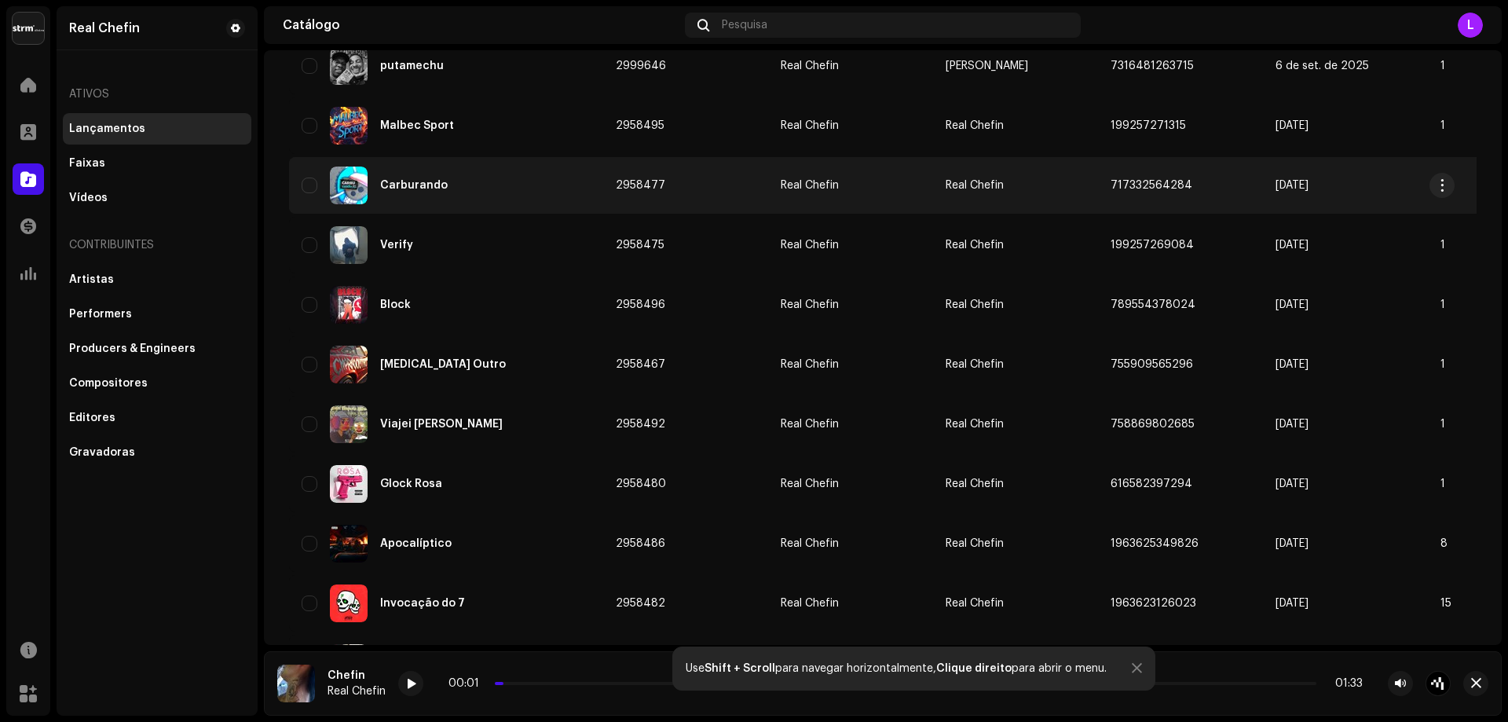
scroll to position [471, 0]
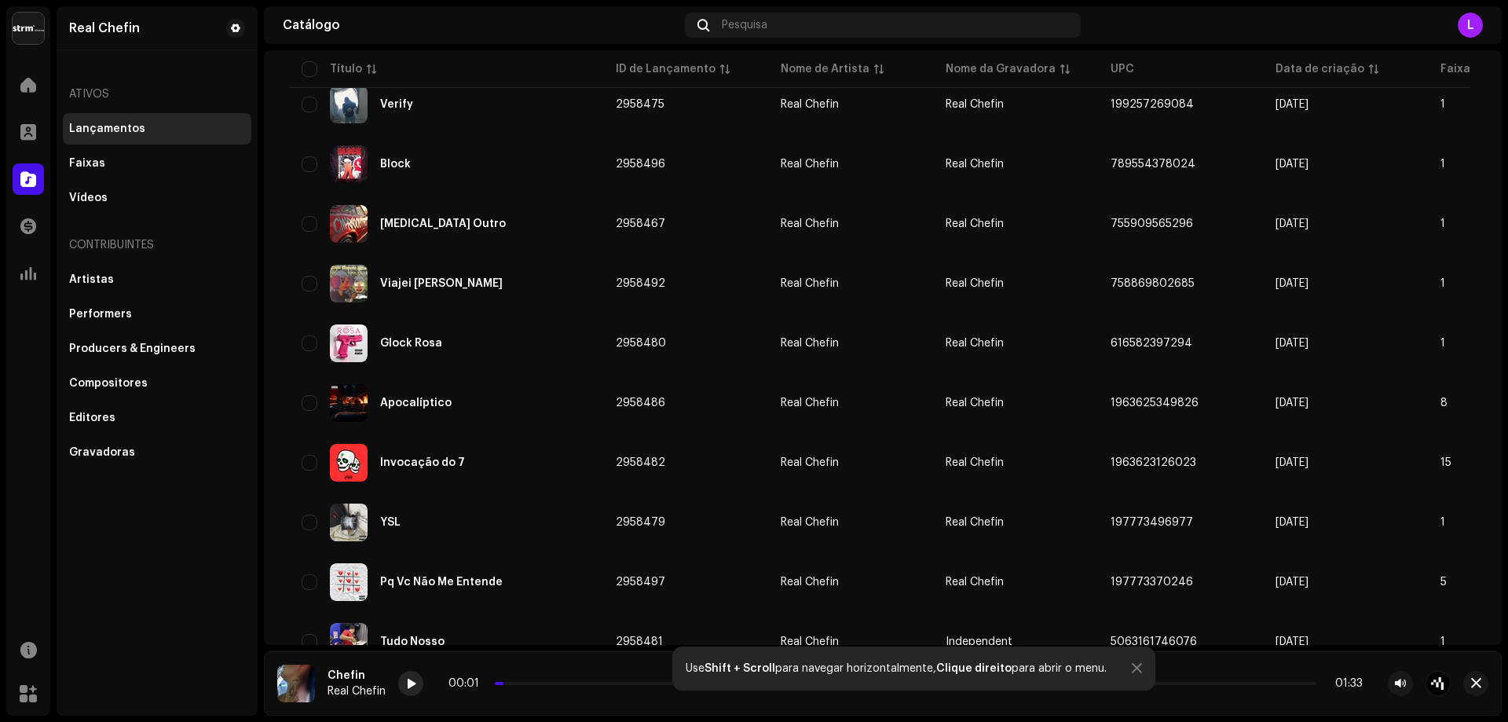
click at [402, 689] on div at bounding box center [410, 683] width 25 height 25
click at [404, 686] on div at bounding box center [410, 683] width 25 height 25
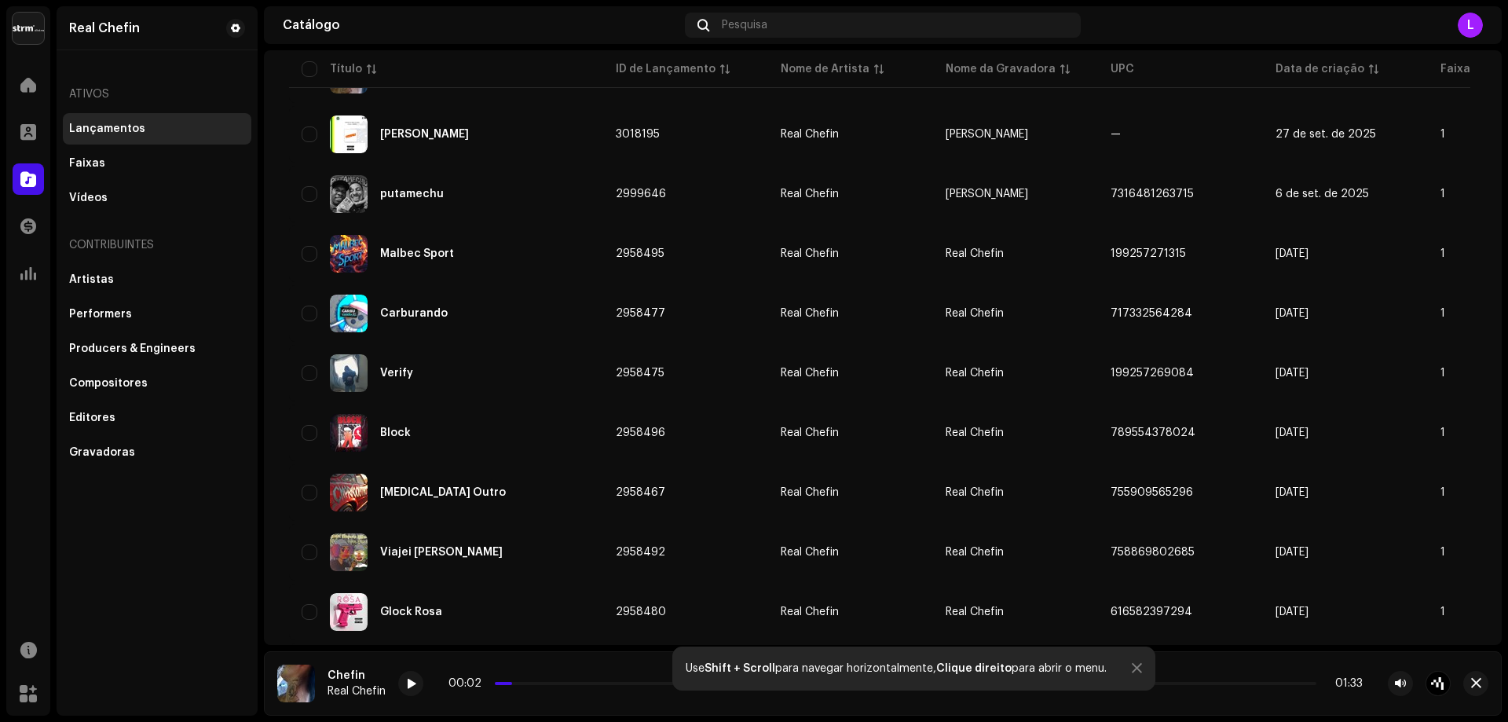
scroll to position [0, 0]
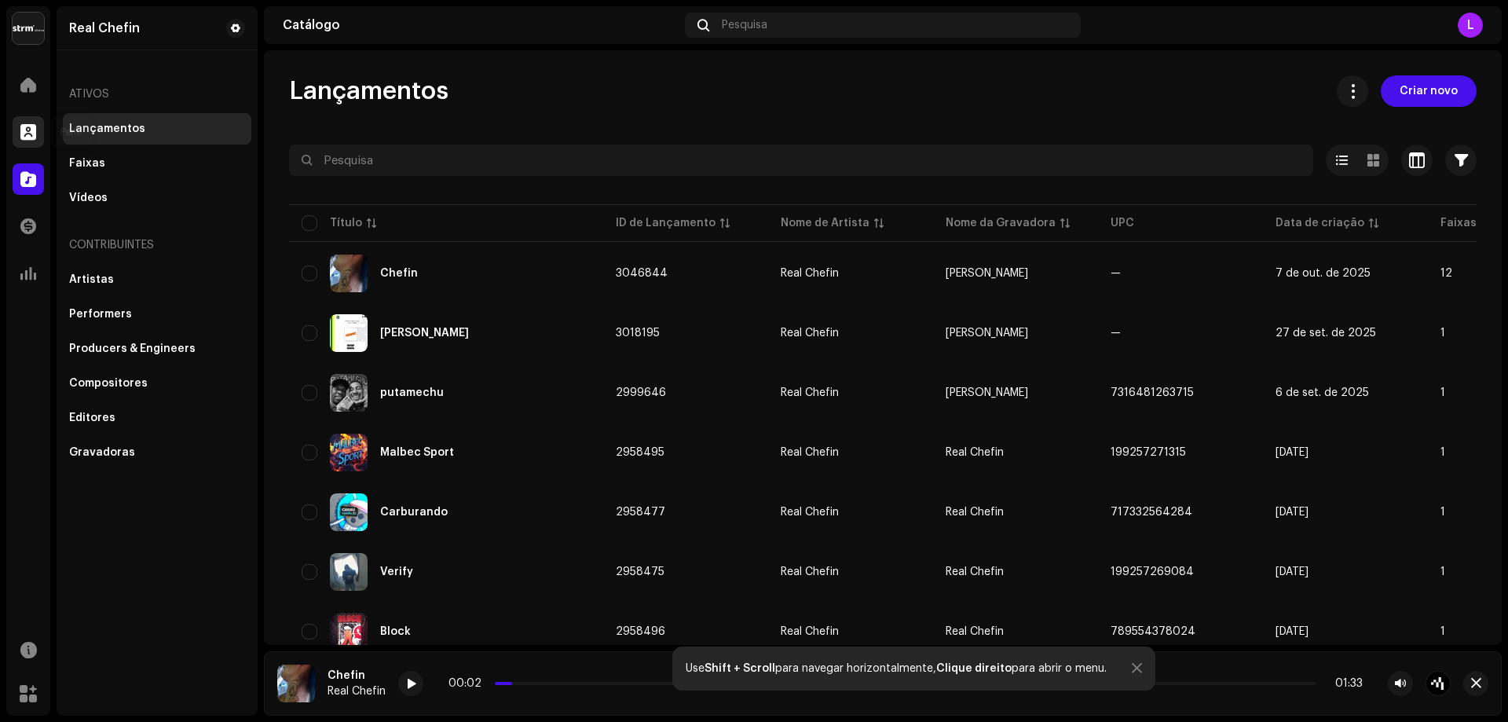
click at [14, 139] on div at bounding box center [28, 131] width 31 height 31
